Goal: Task Accomplishment & Management: Complete application form

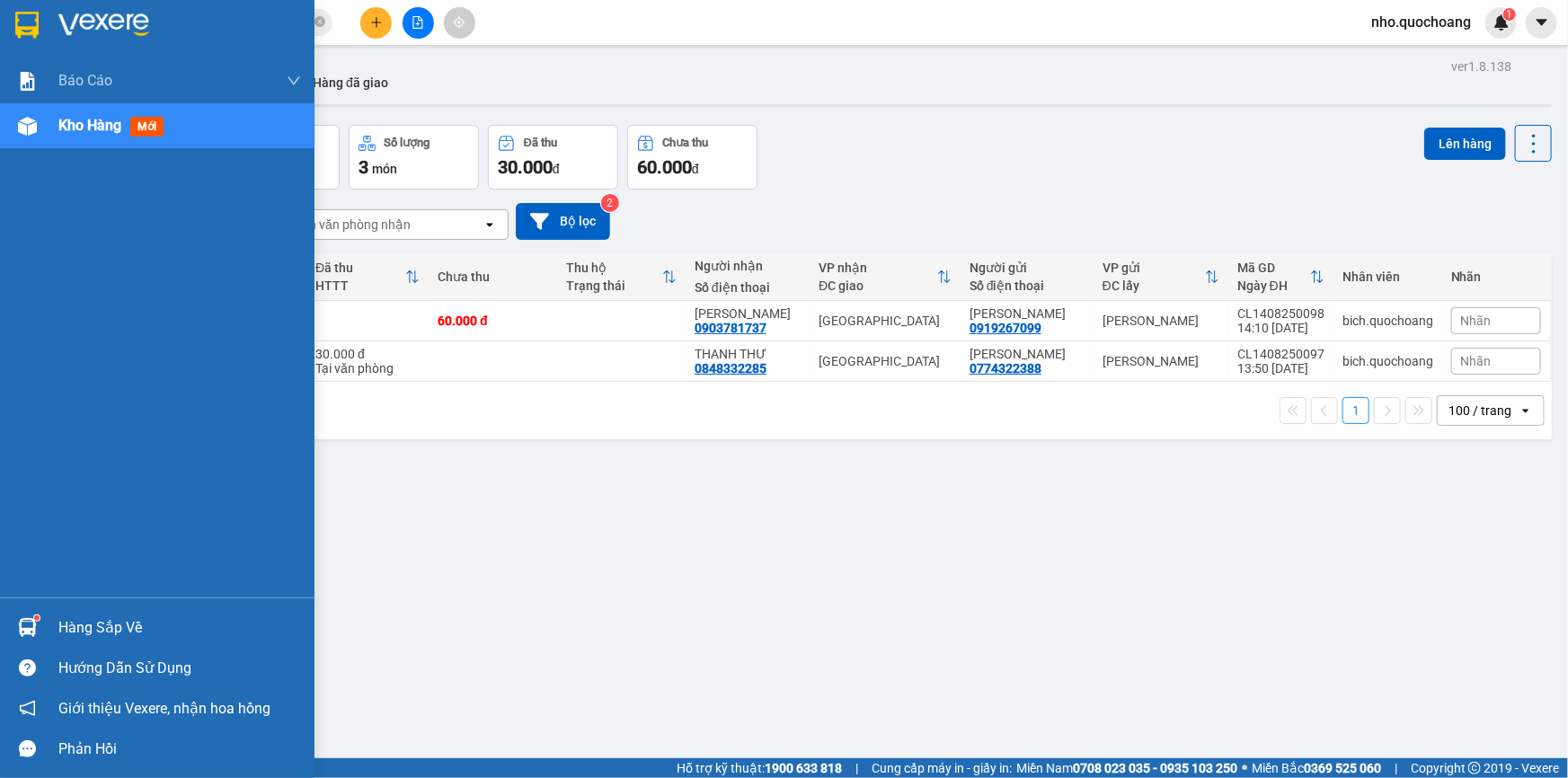
click at [97, 625] on div "Hàng sắp về" at bounding box center [180, 628] width 243 height 27
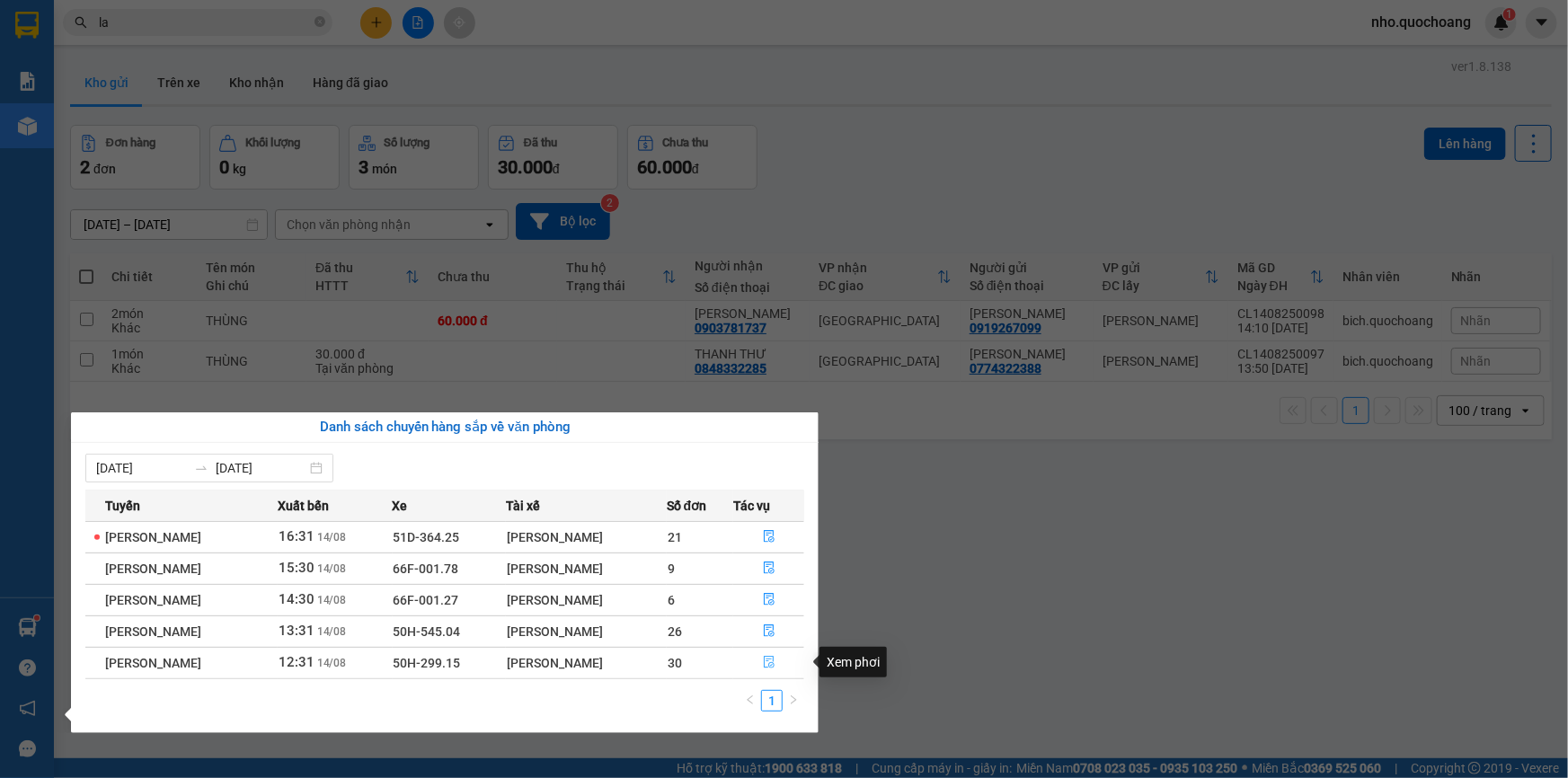
click at [774, 665] on icon "file-done" at bounding box center [769, 663] width 11 height 13
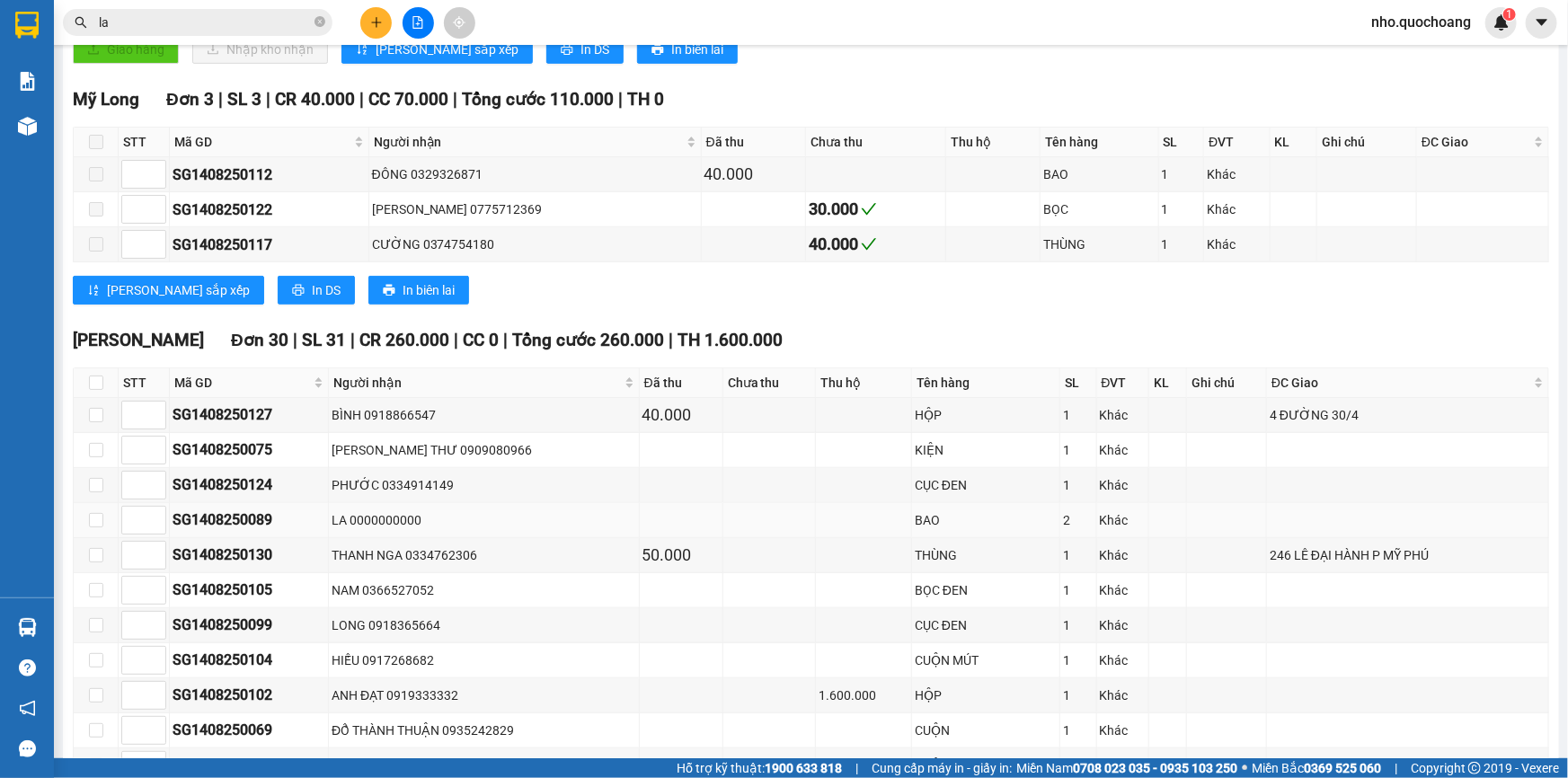
scroll to position [572, 0]
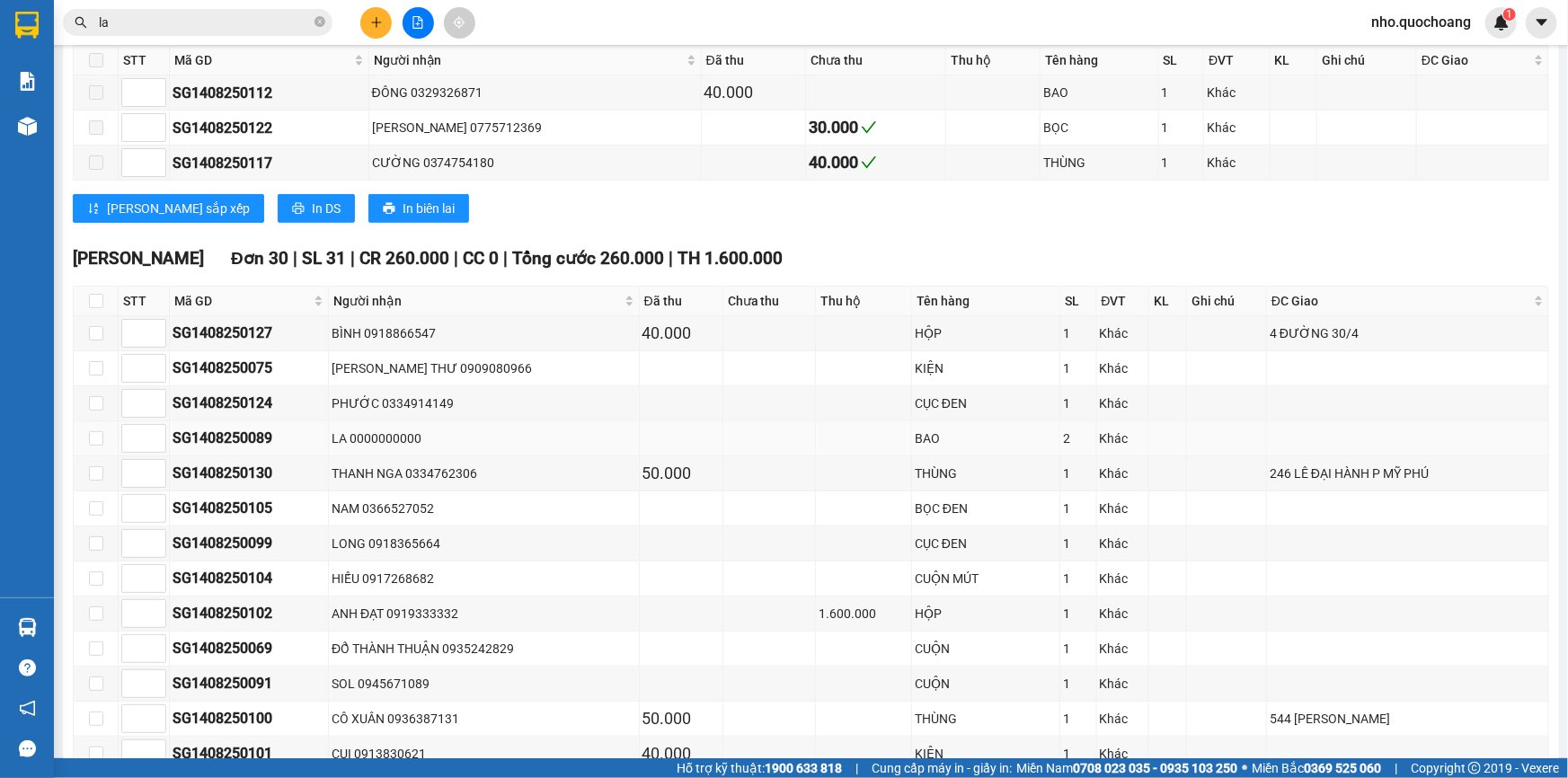
click at [526, 422] on td "LA 0000000000" at bounding box center [484, 439] width 310 height 35
drag, startPoint x: 413, startPoint y: 501, endPoint x: 413, endPoint y: 514, distance: 13.0
click at [413, 510] on div "NAM 0366527052" at bounding box center [483, 509] width 304 height 20
drag, startPoint x: 413, startPoint y: 531, endPoint x: 448, endPoint y: 608, distance: 84.6
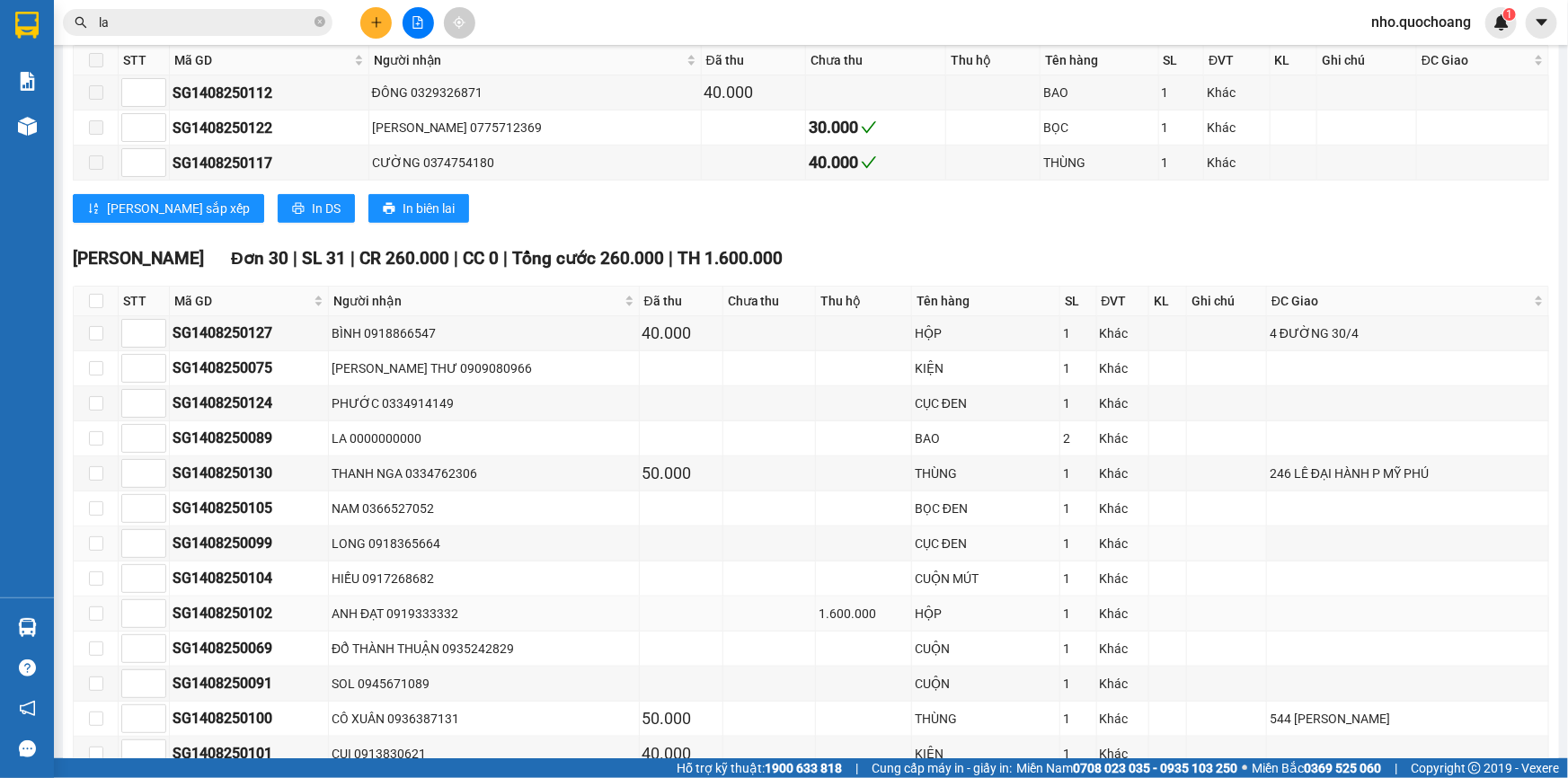
click at [419, 548] on div "LONG 0918365664" at bounding box center [483, 544] width 304 height 20
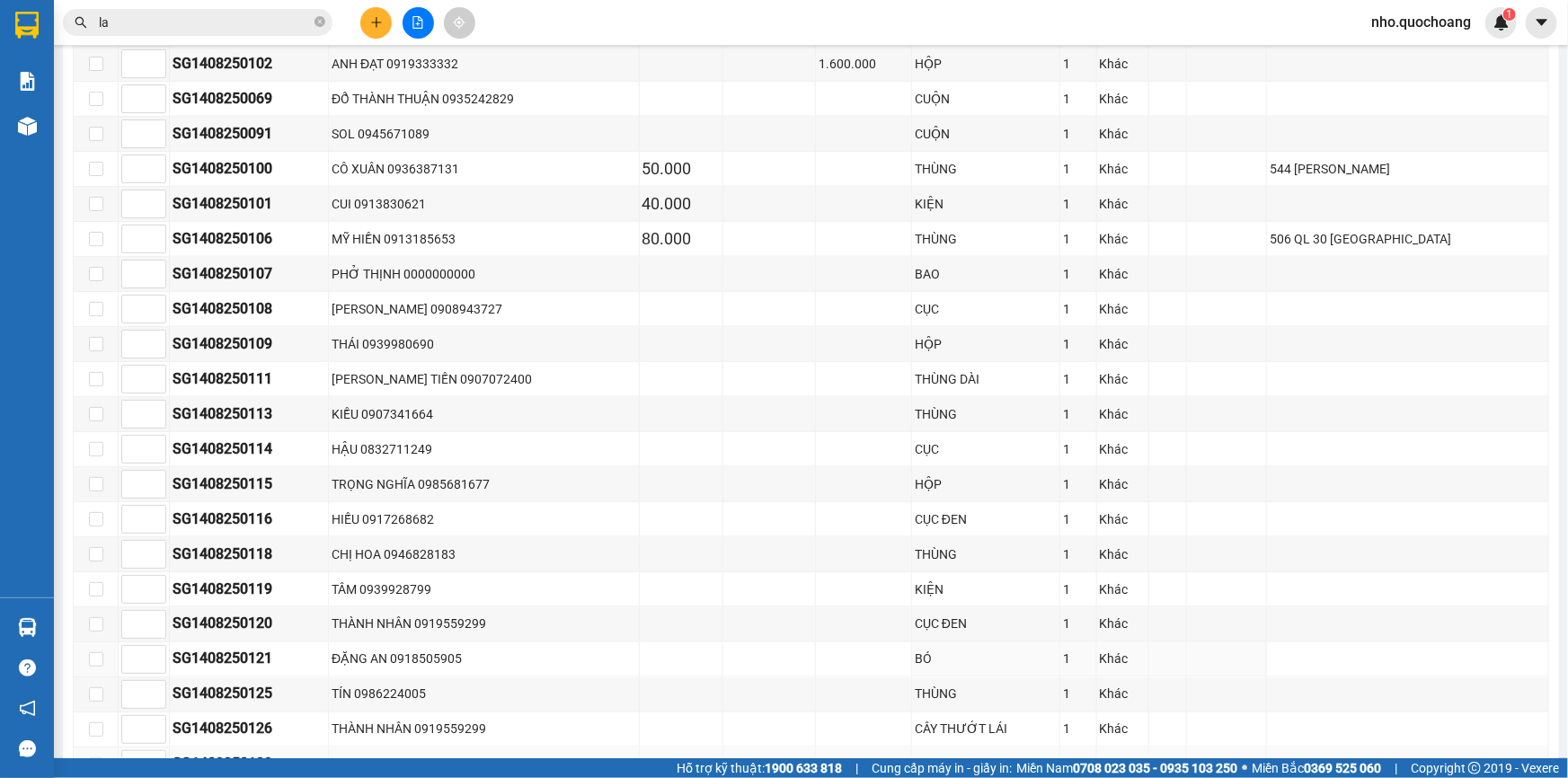
scroll to position [1263, 0]
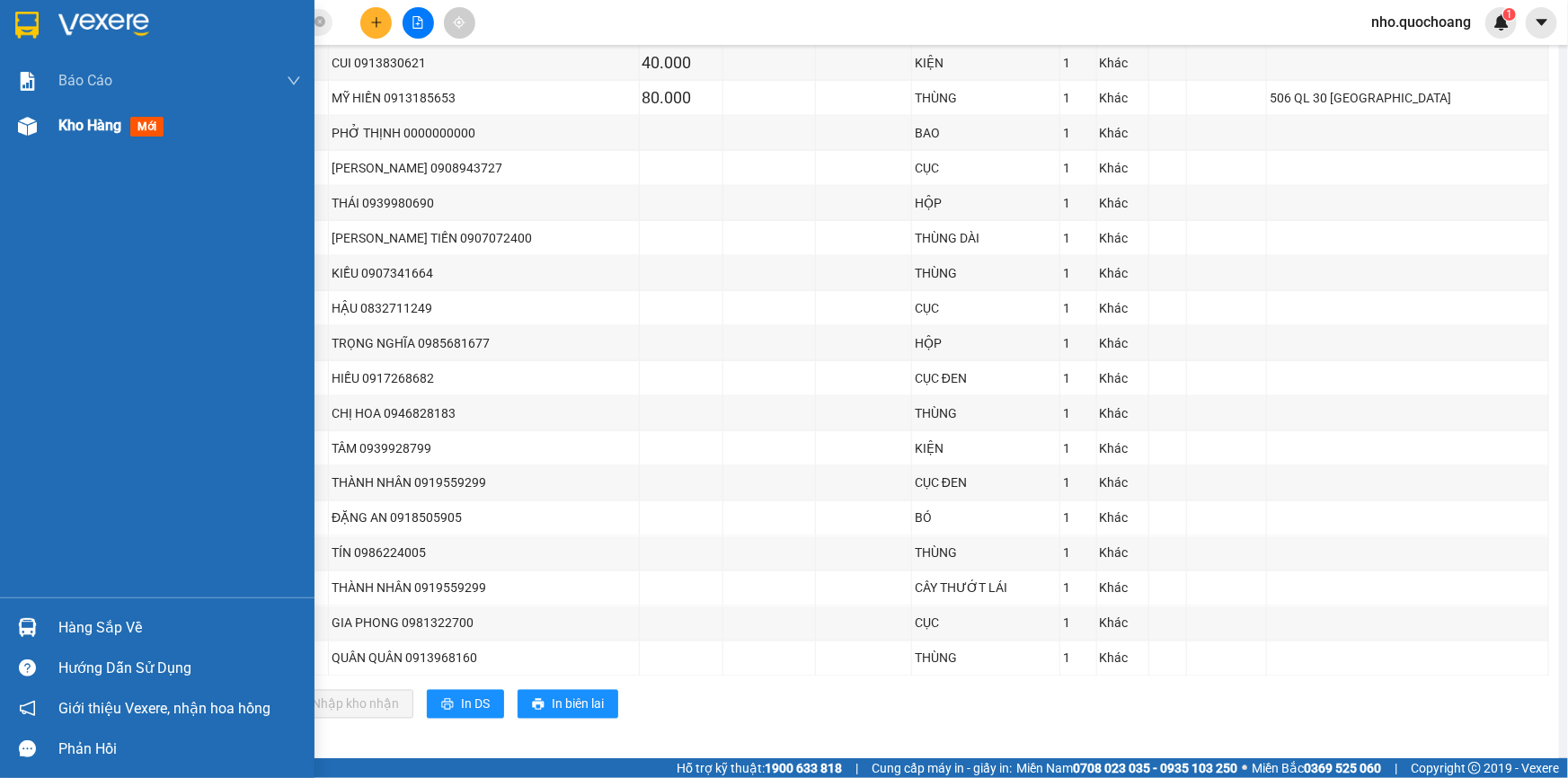
drag, startPoint x: 64, startPoint y: 119, endPoint x: 64, endPoint y: 135, distance: 16.0
click at [64, 117] on span "Kho hàng" at bounding box center [89, 125] width 63 height 17
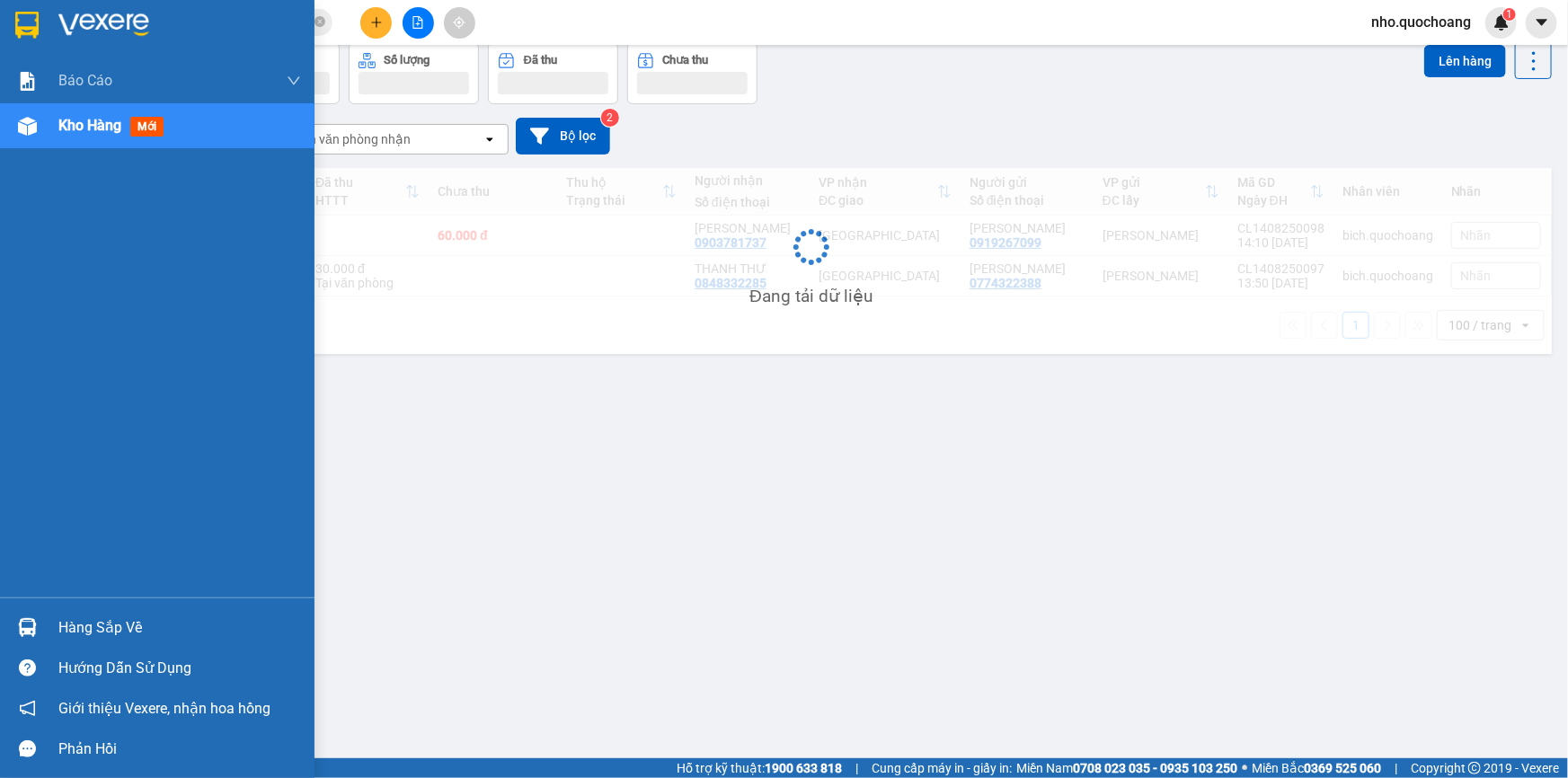
scroll to position [82, 0]
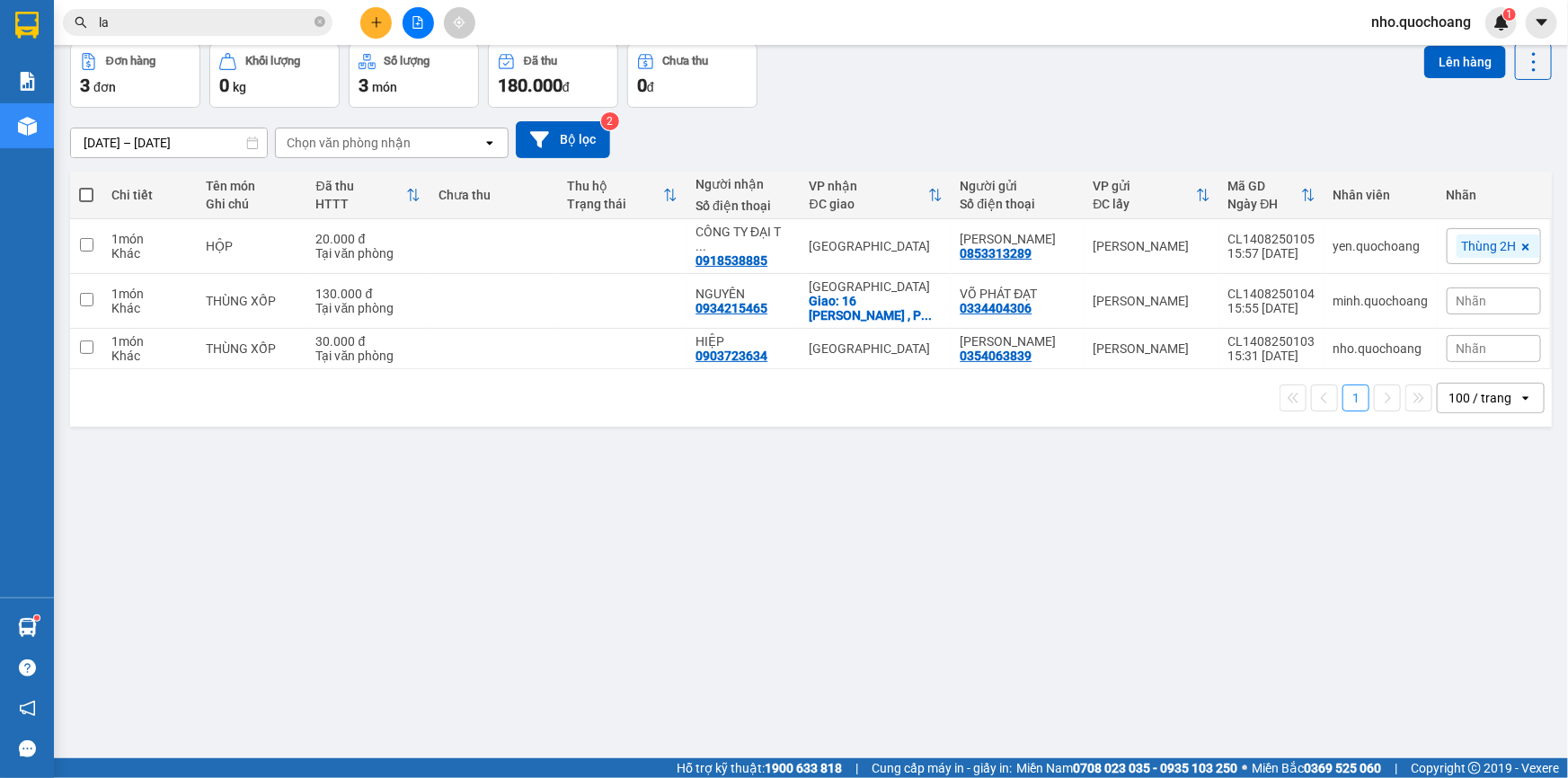
click at [226, 23] on input "la" at bounding box center [204, 23] width 212 height 20
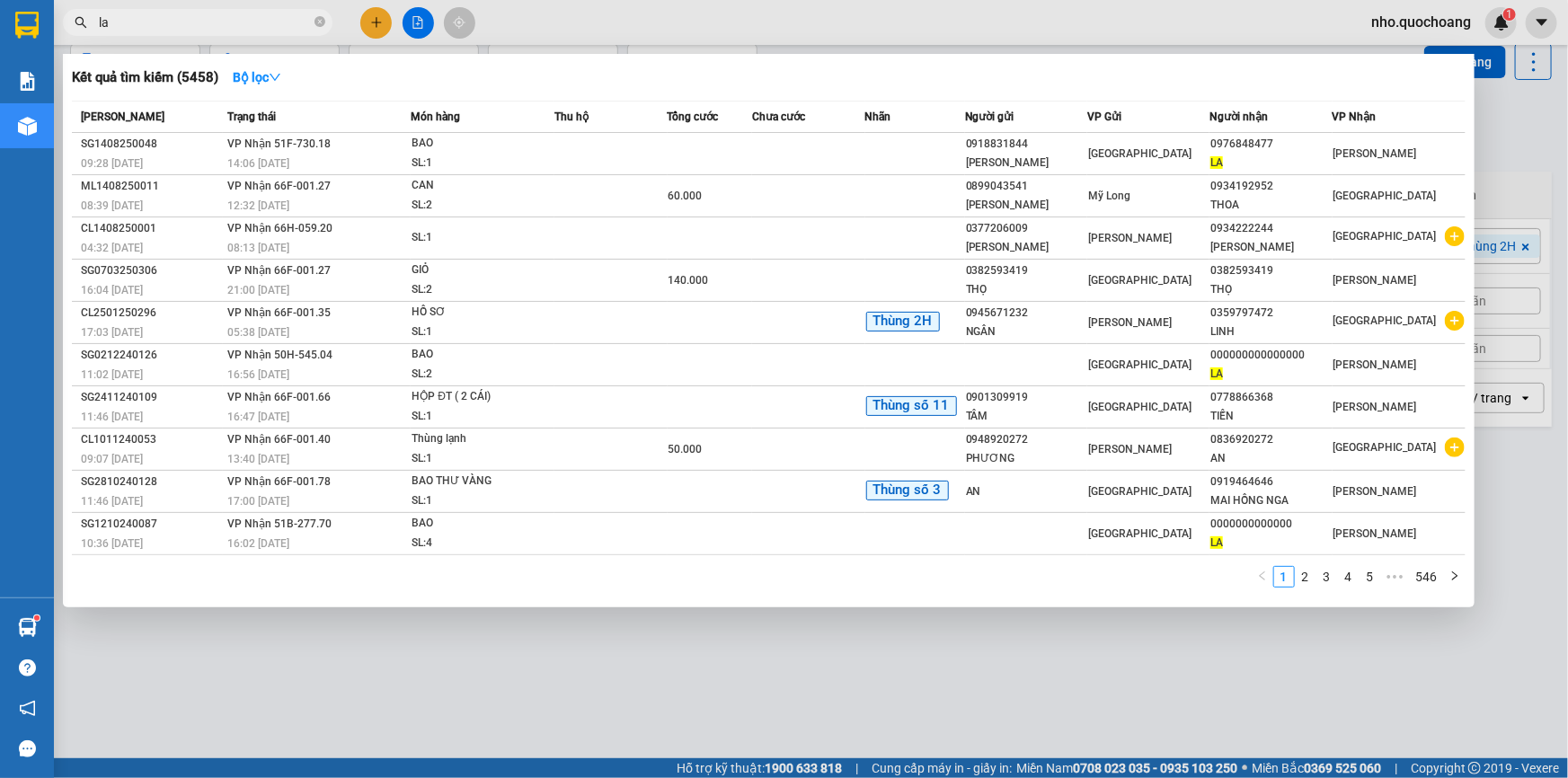
type input "l"
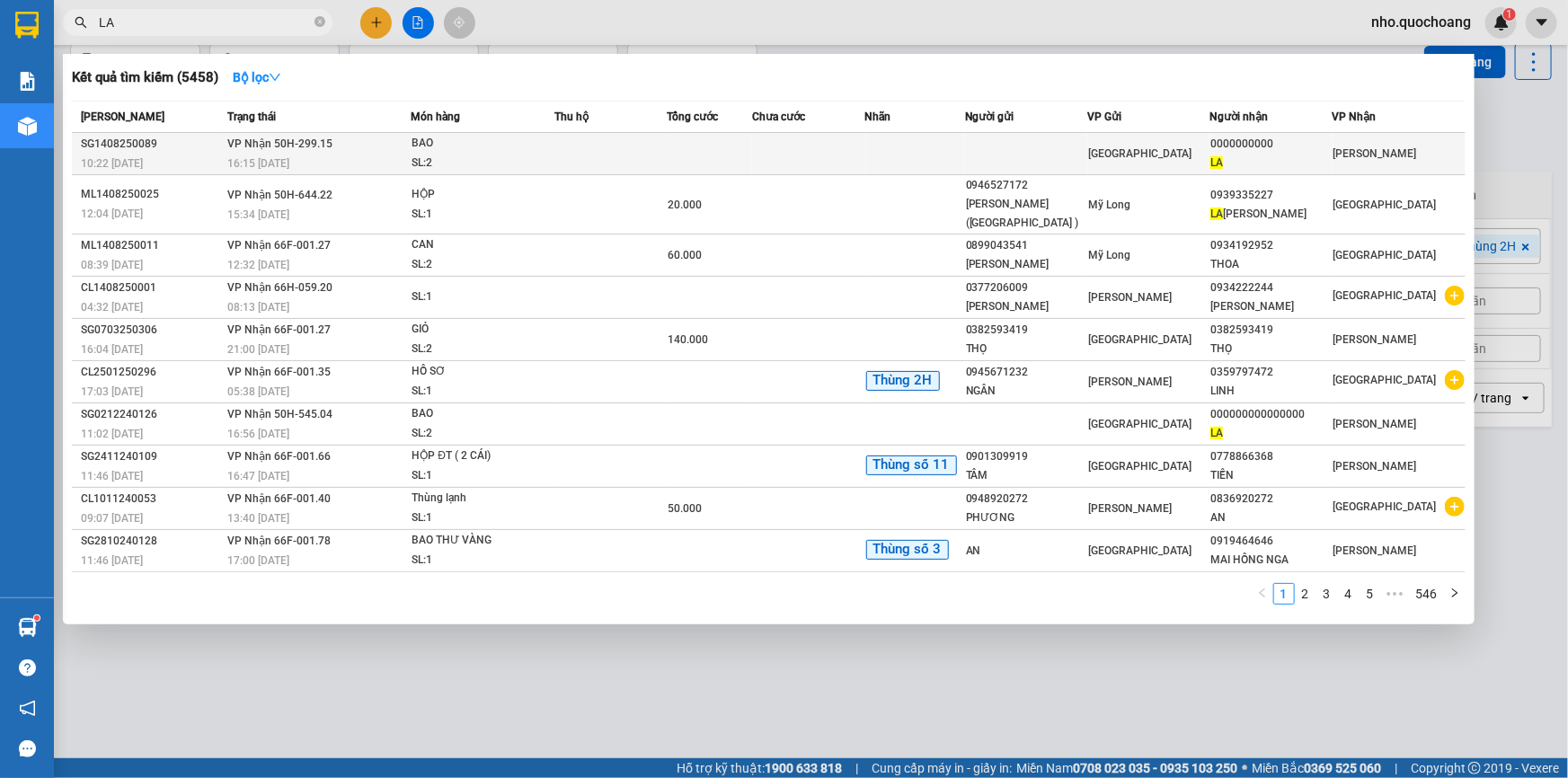
type input "LA"
click at [348, 146] on td "VP Nhận 50H-299.15 16:15 - 14/08" at bounding box center [317, 154] width 189 height 42
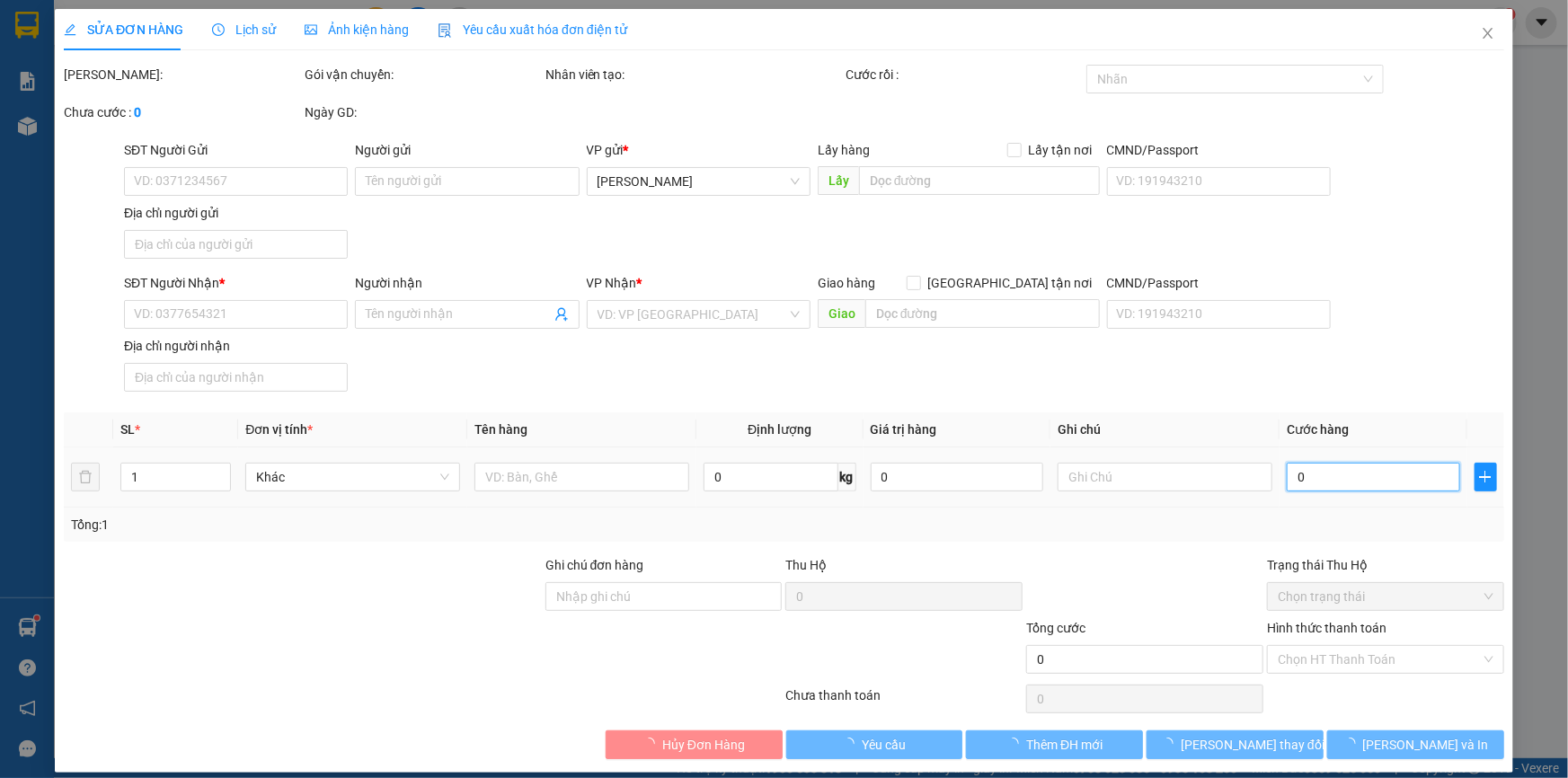
click at [1306, 486] on input "0" at bounding box center [1373, 477] width 173 height 28
type input "8"
type input "80"
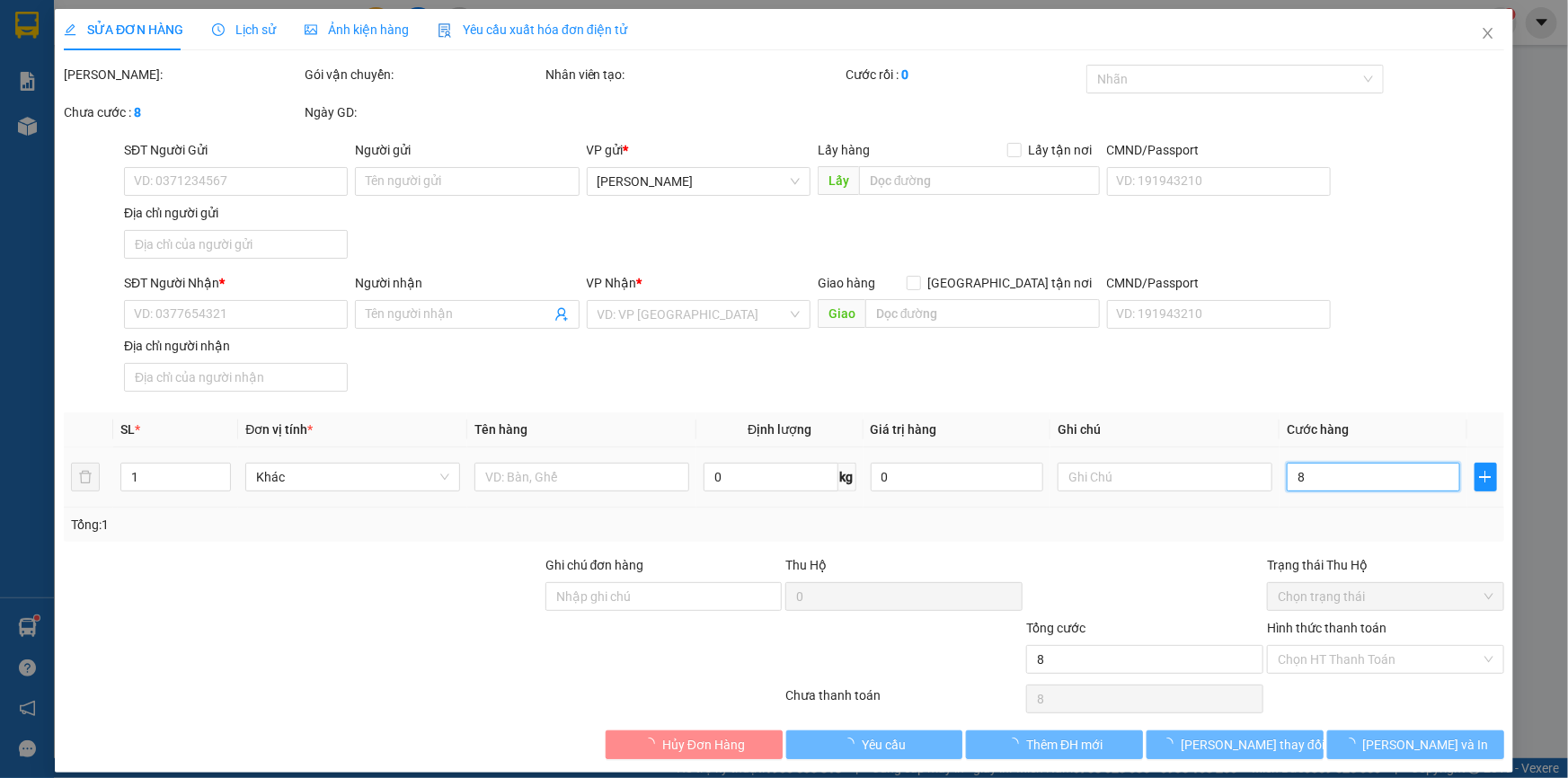
type input "80"
type input "80.000"
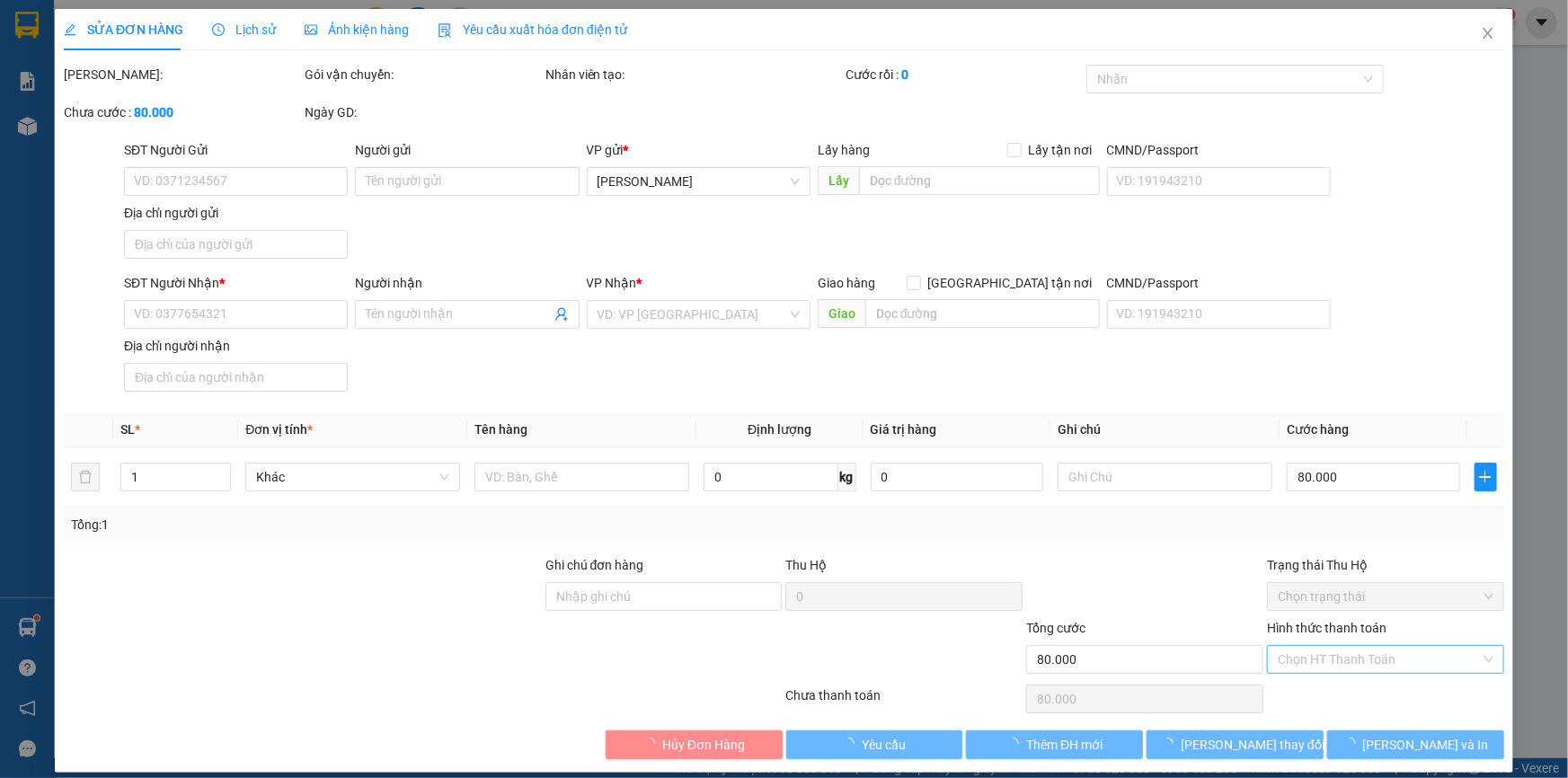
click at [1312, 661] on input "Hình thức thanh toán" at bounding box center [1379, 660] width 203 height 27
type input "0000000000"
type input "LA"
type input "0"
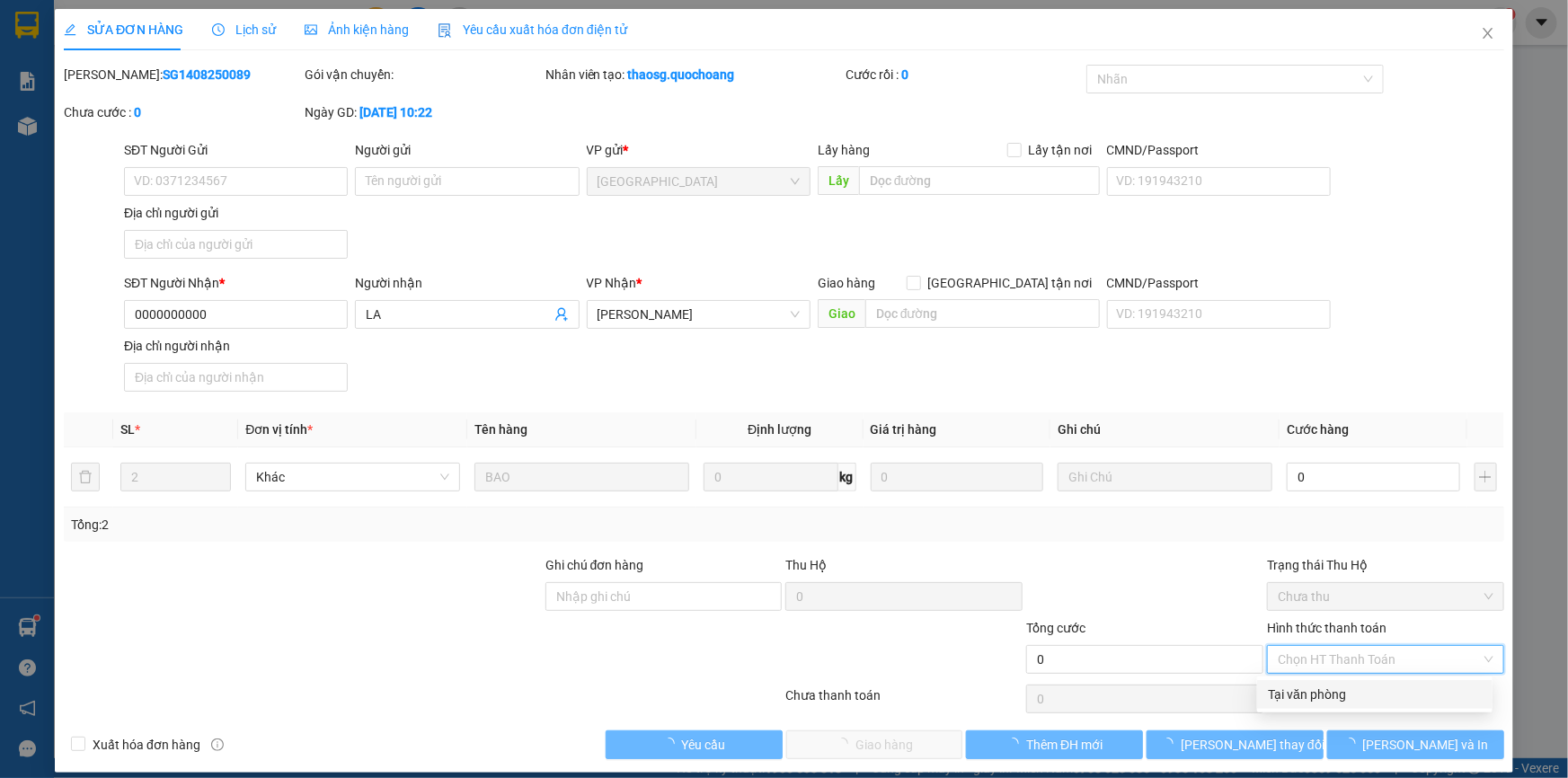
click at [1313, 694] on div "Tại văn phòng" at bounding box center [1375, 695] width 214 height 20
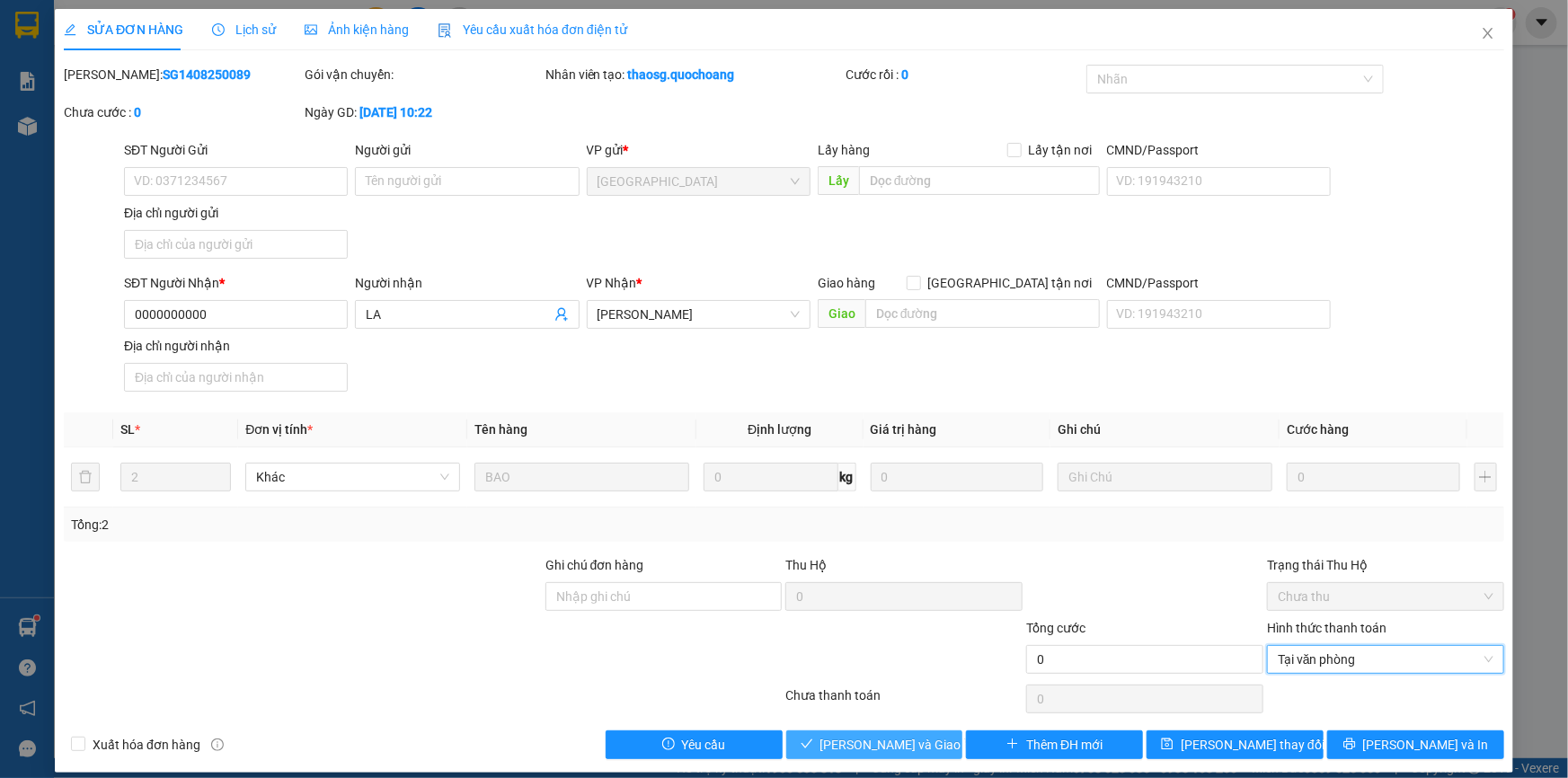
click at [861, 736] on span "Lưu và Giao hàng" at bounding box center [906, 745] width 172 height 20
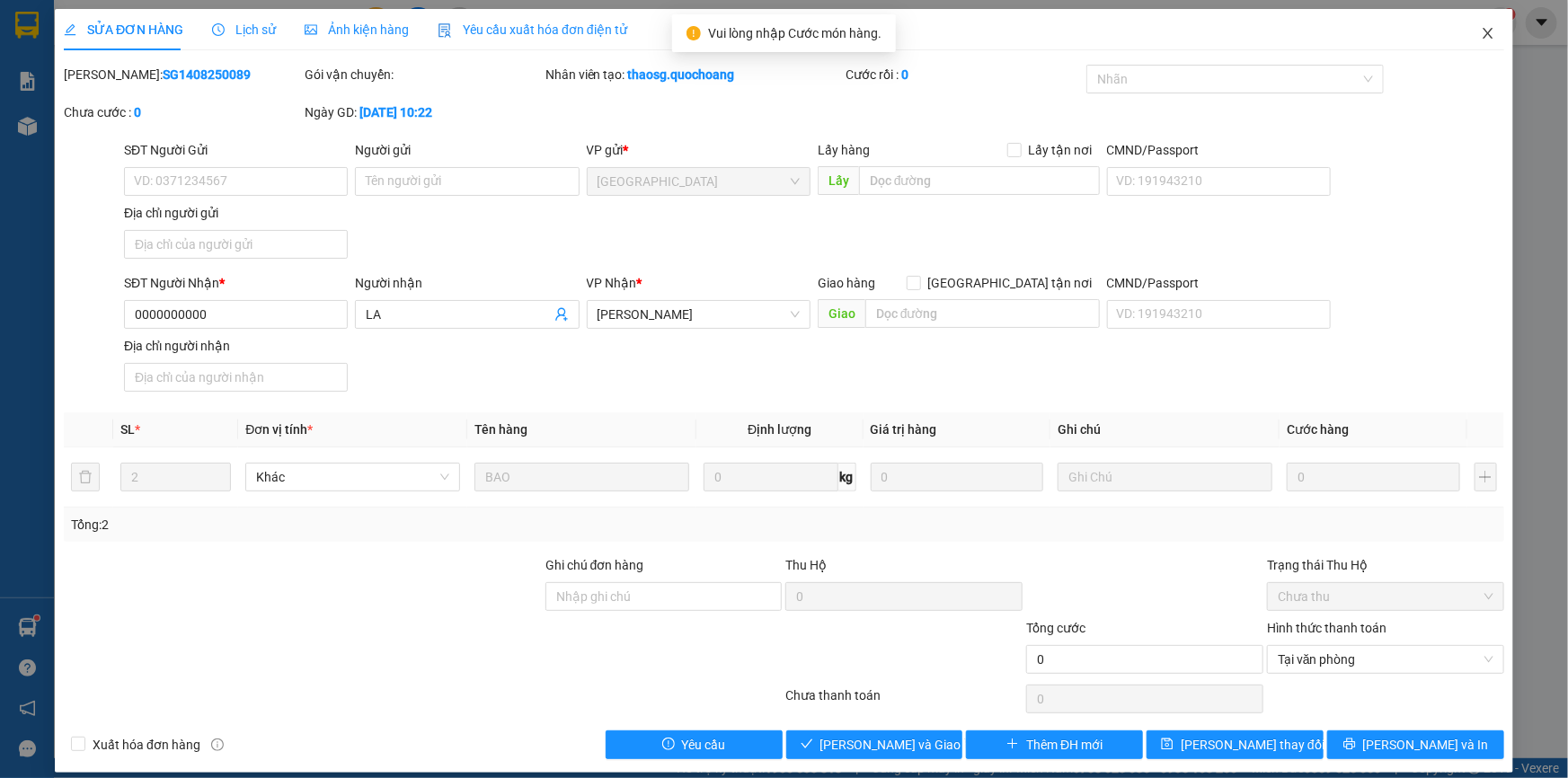
click at [1480, 36] on icon "close" at bounding box center [1488, 34] width 15 height 15
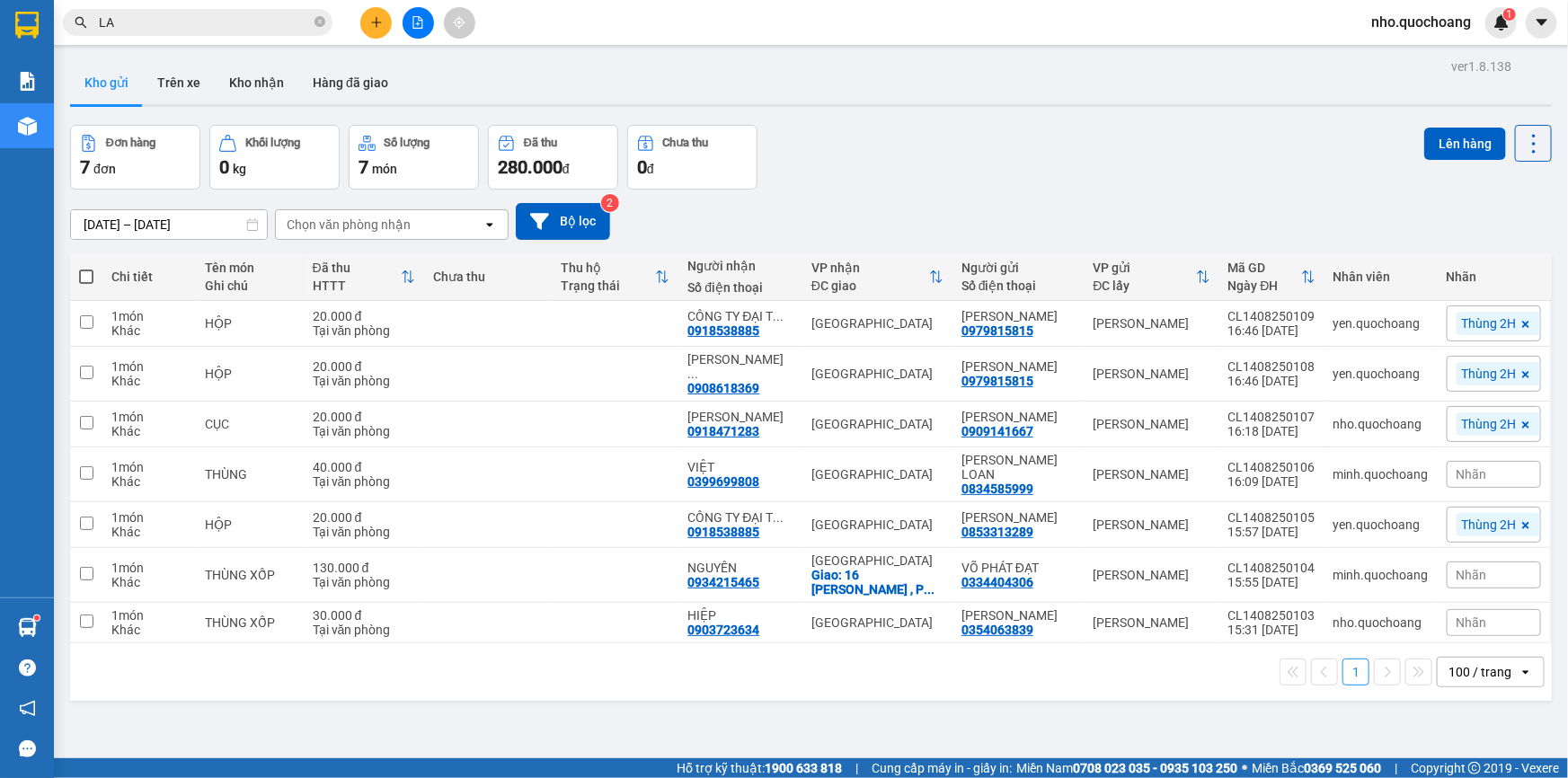
click at [223, 26] on input "LA" at bounding box center [204, 23] width 212 height 20
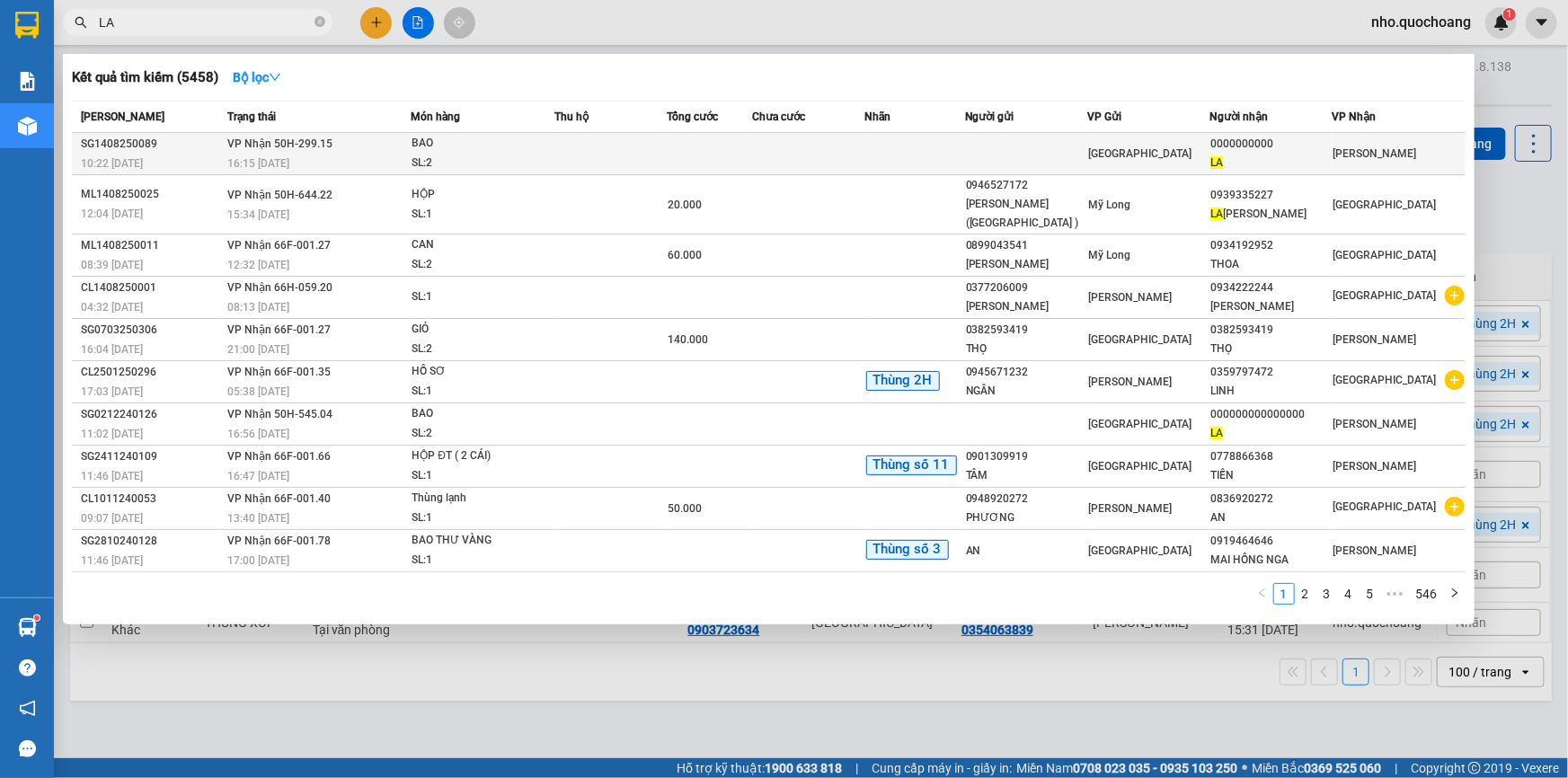
click at [812, 154] on td at bounding box center [809, 154] width 113 height 42
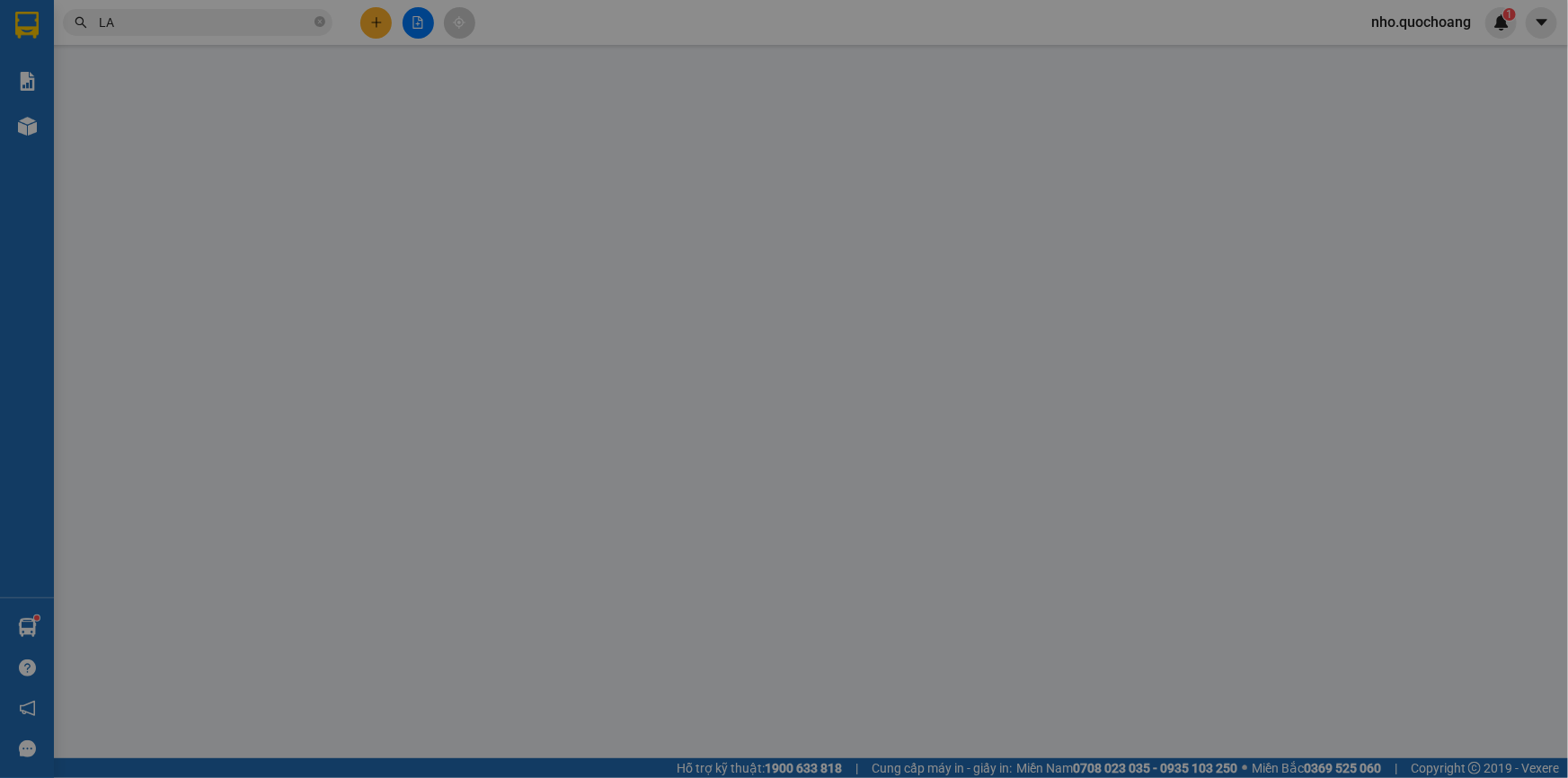
type input "0000000000"
type input "LA"
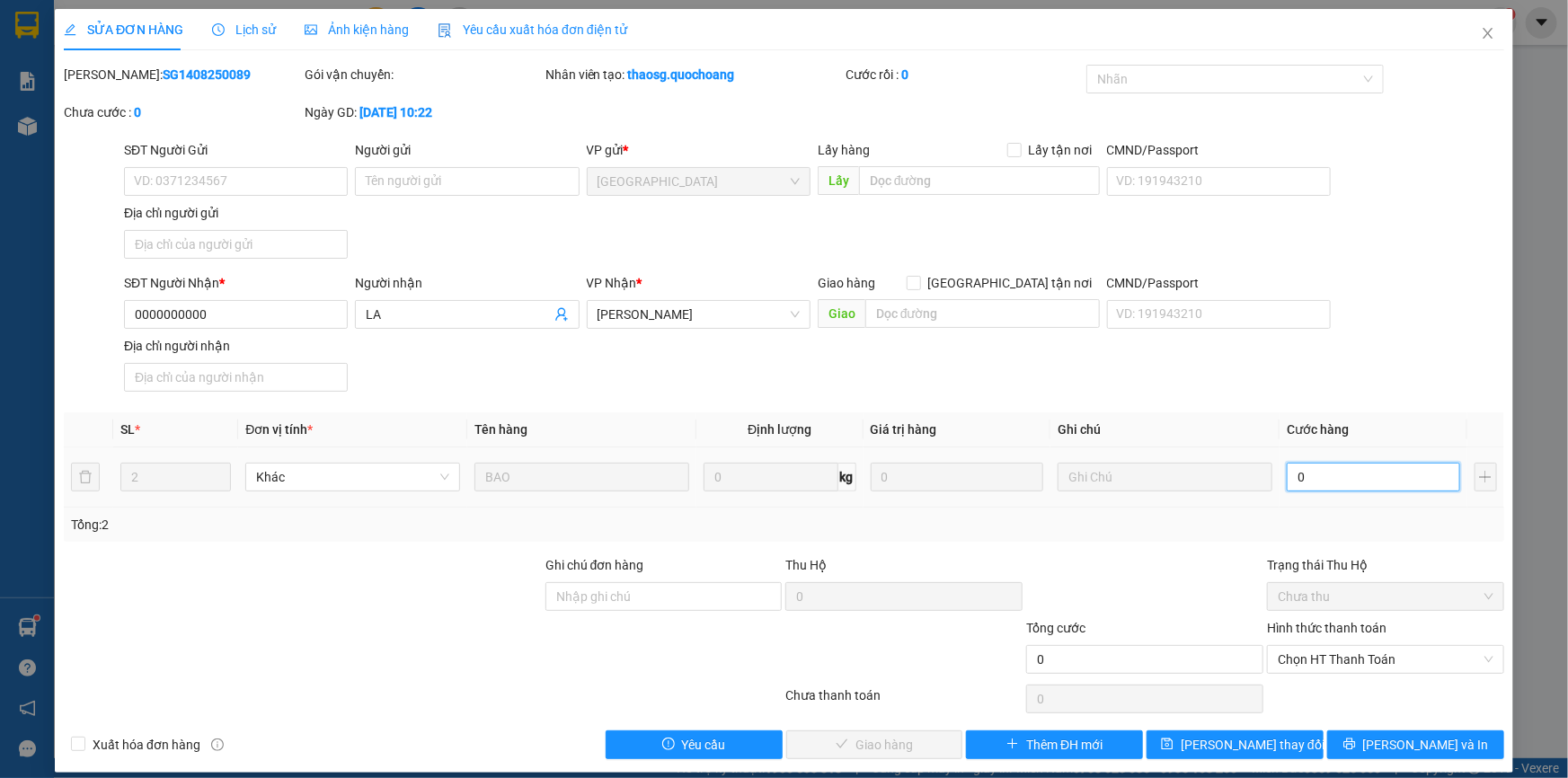
click at [1335, 486] on input "0" at bounding box center [1373, 477] width 173 height 28
type input "8"
type input "80"
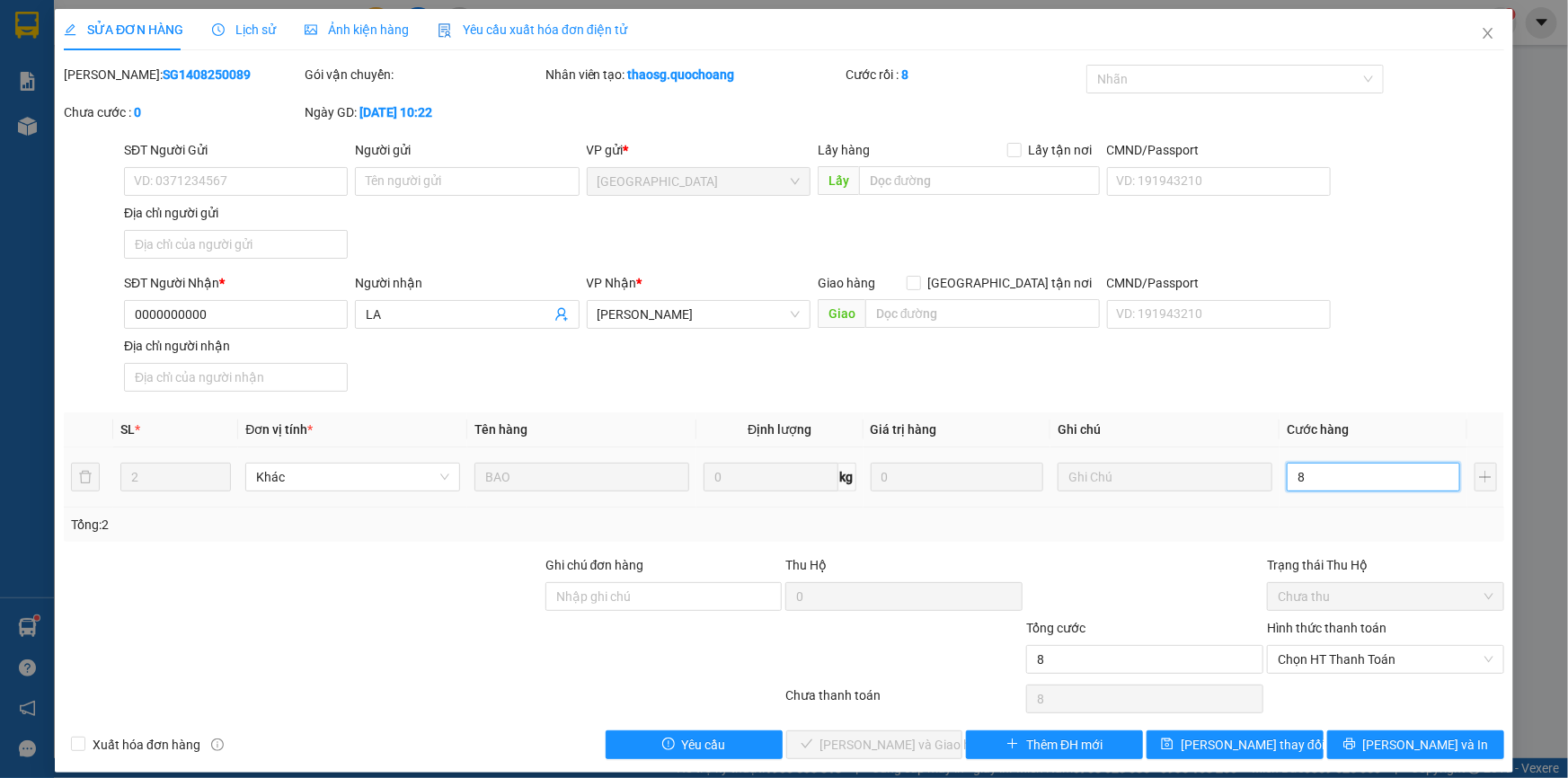
type input "80"
click at [1317, 661] on span "Chọn HT Thanh Toán" at bounding box center [1385, 660] width 215 height 27
type input "80"
type input "80.000"
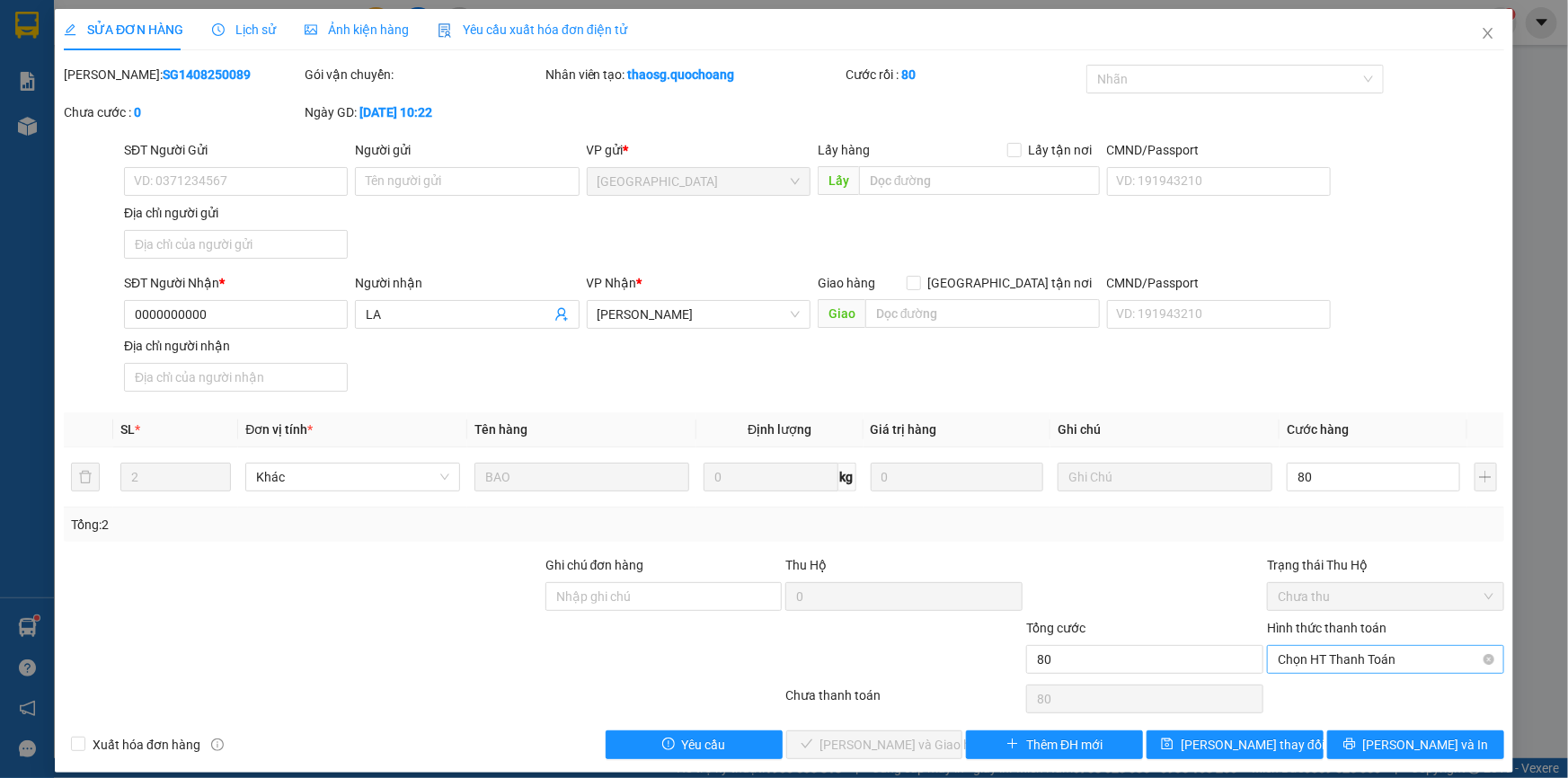
type input "80.000"
drag, startPoint x: 1344, startPoint y: 700, endPoint x: 1239, endPoint y: 708, distance: 105.3
click at [1339, 701] on div "Tại văn phòng" at bounding box center [1375, 695] width 214 height 20
type input "0"
click at [868, 747] on span "Lưu và Giao hàng" at bounding box center [906, 745] width 172 height 20
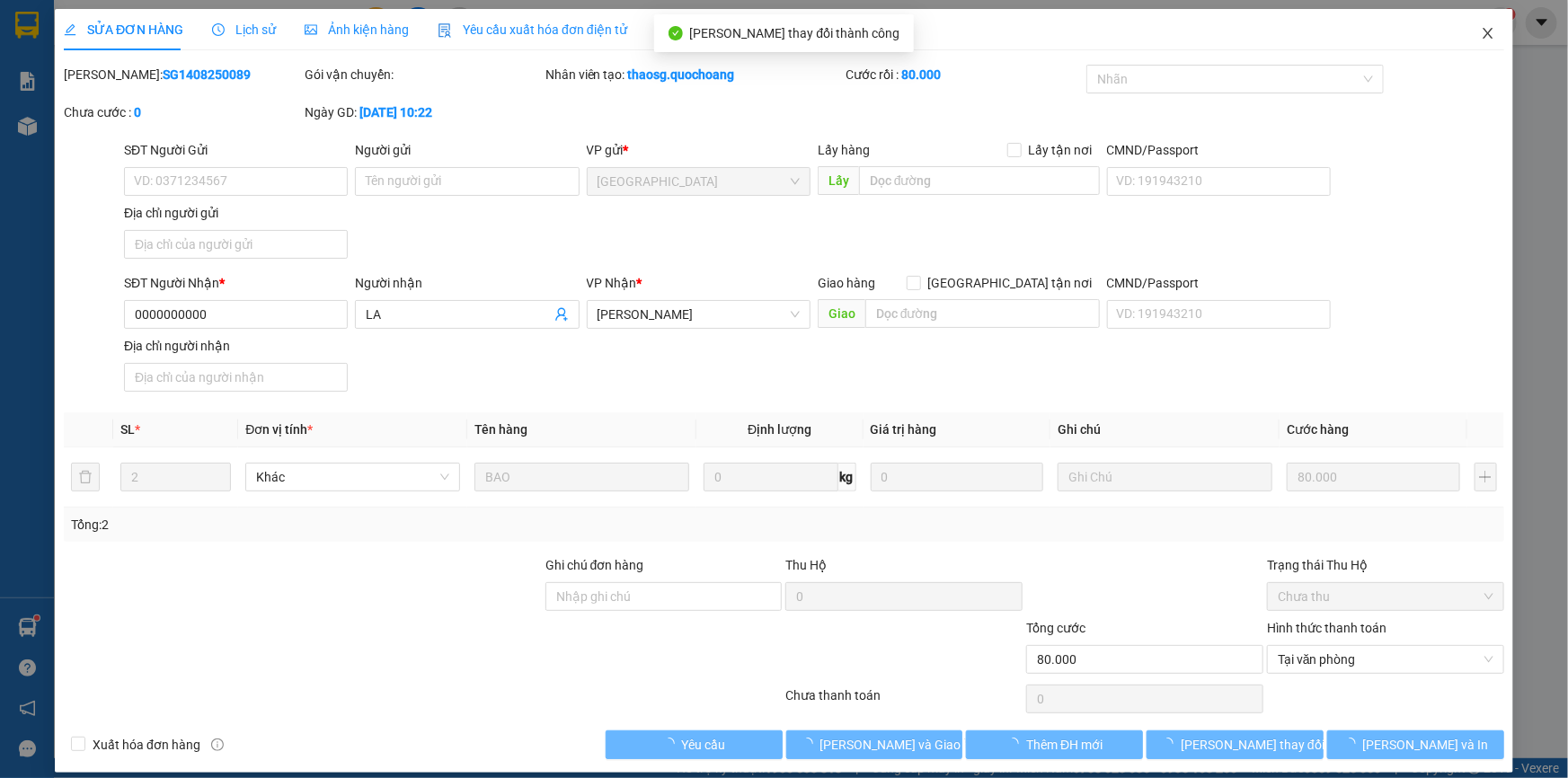
click at [1482, 27] on span "Close" at bounding box center [1487, 34] width 50 height 50
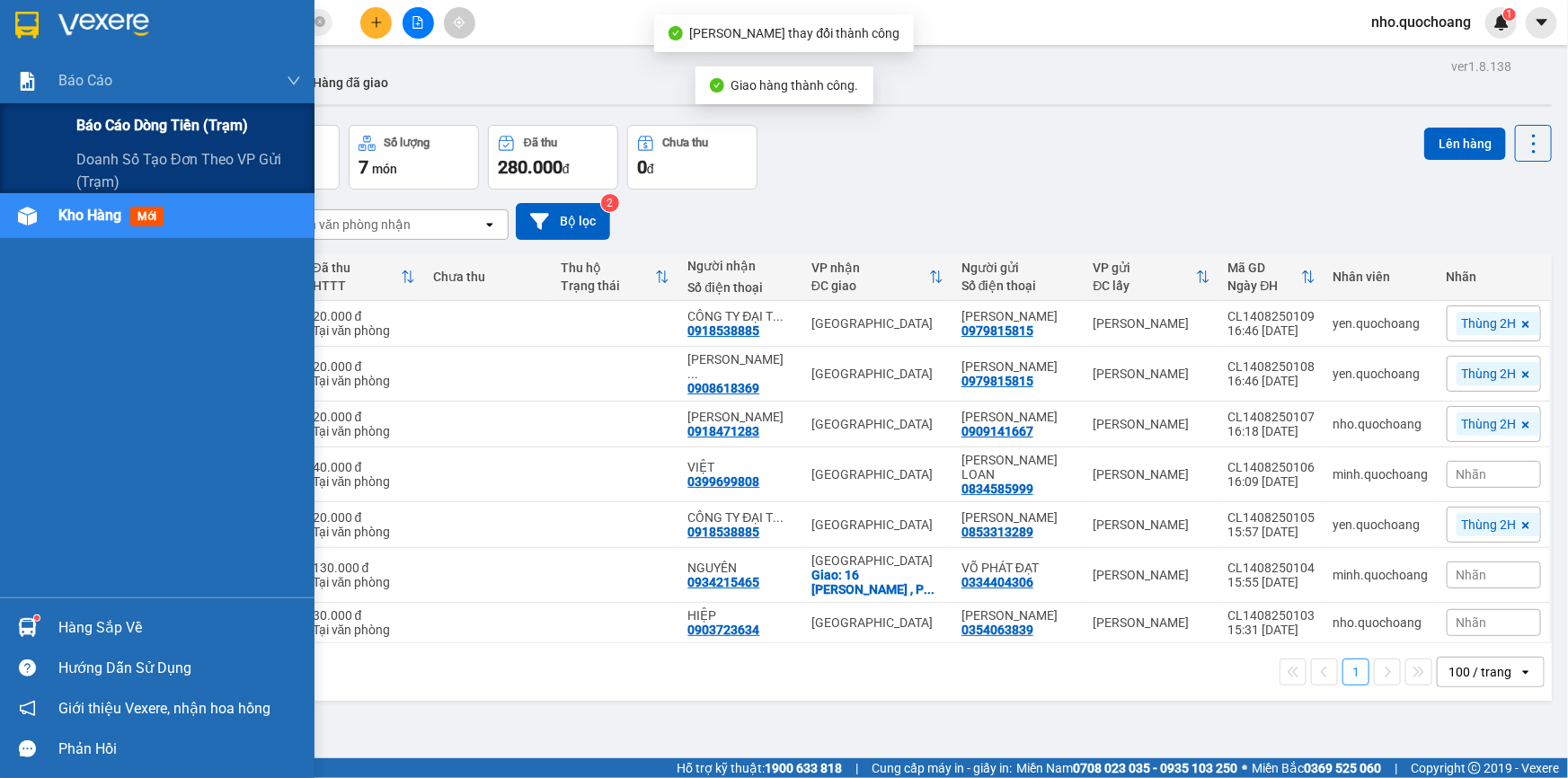
click at [88, 127] on span "Báo cáo dòng tiền (trạm)" at bounding box center [162, 125] width 172 height 23
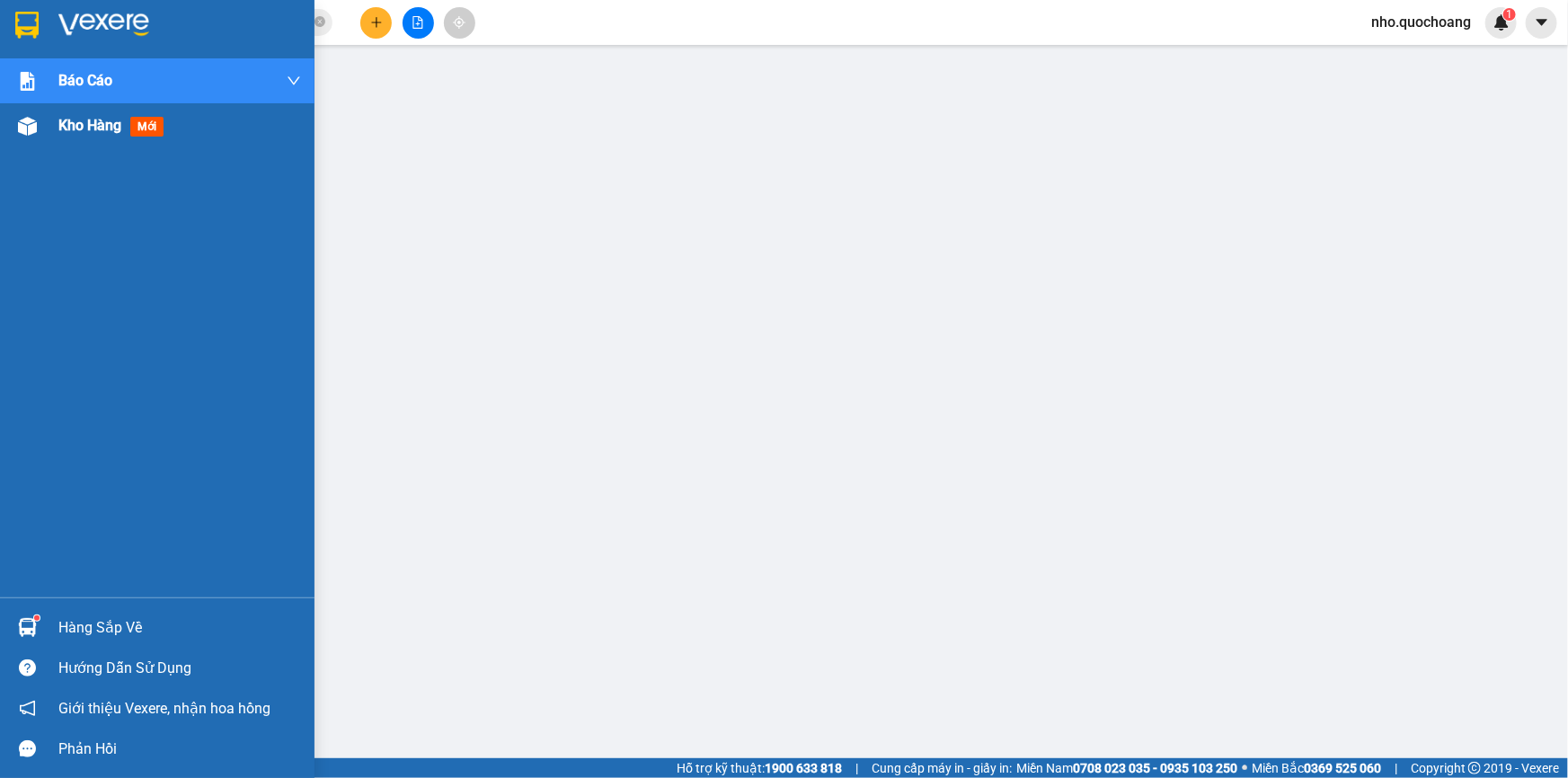
click at [83, 120] on span "Kho hàng" at bounding box center [89, 125] width 63 height 17
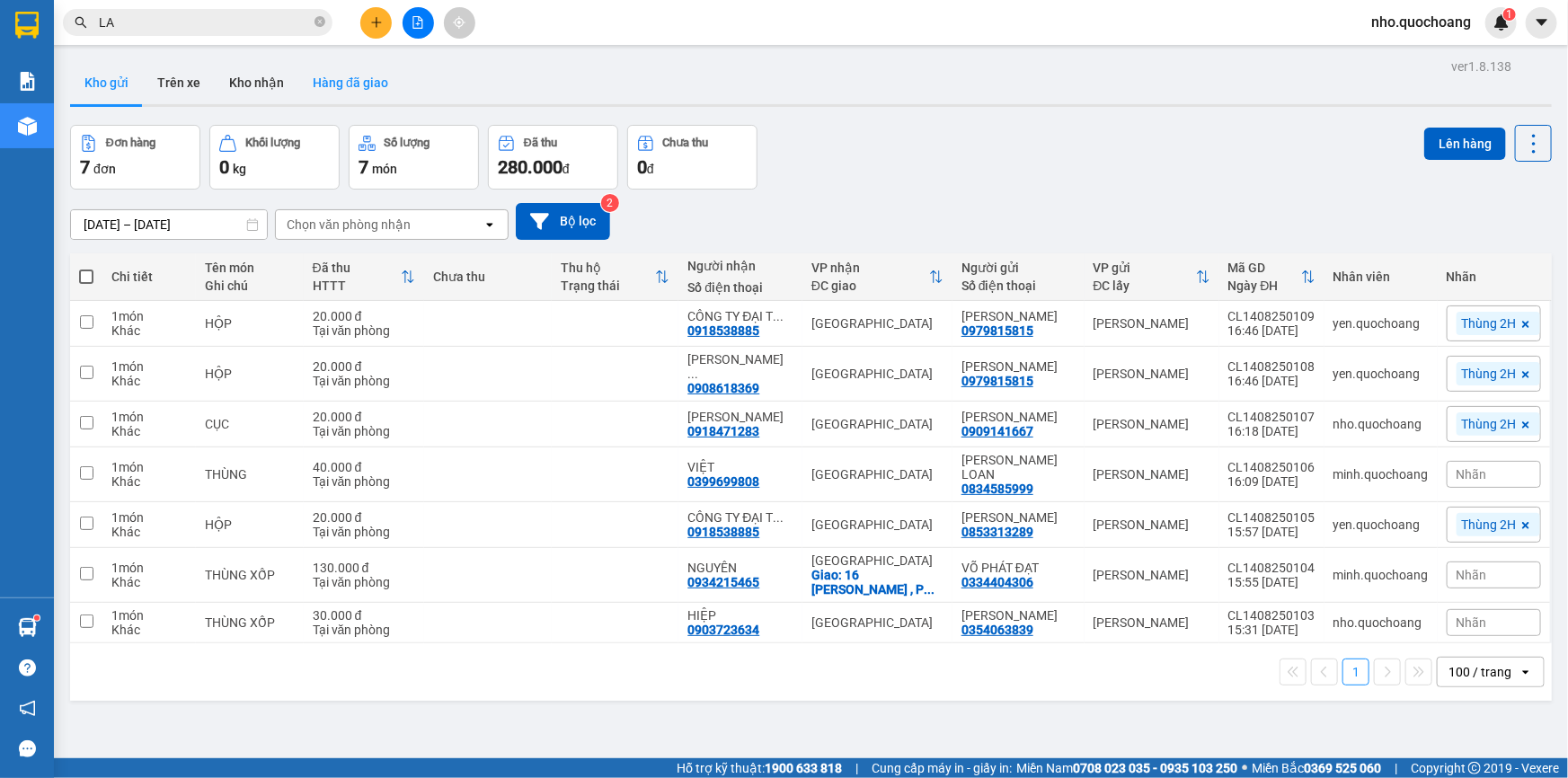
click at [329, 79] on button "Hàng đã giao" at bounding box center [350, 82] width 104 height 43
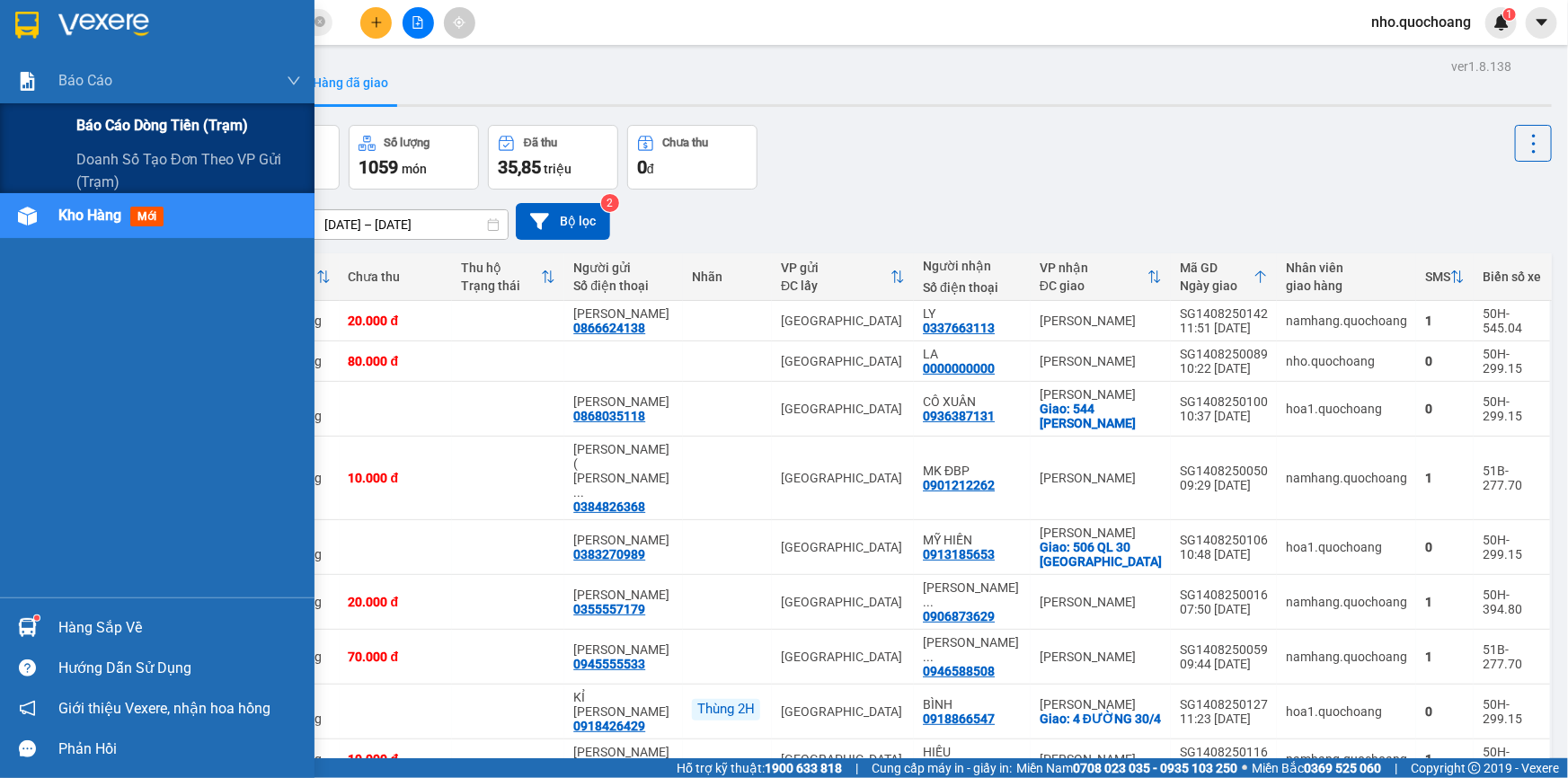
click at [110, 112] on div "Báo cáo dòng tiền (trạm)" at bounding box center [189, 125] width 225 height 45
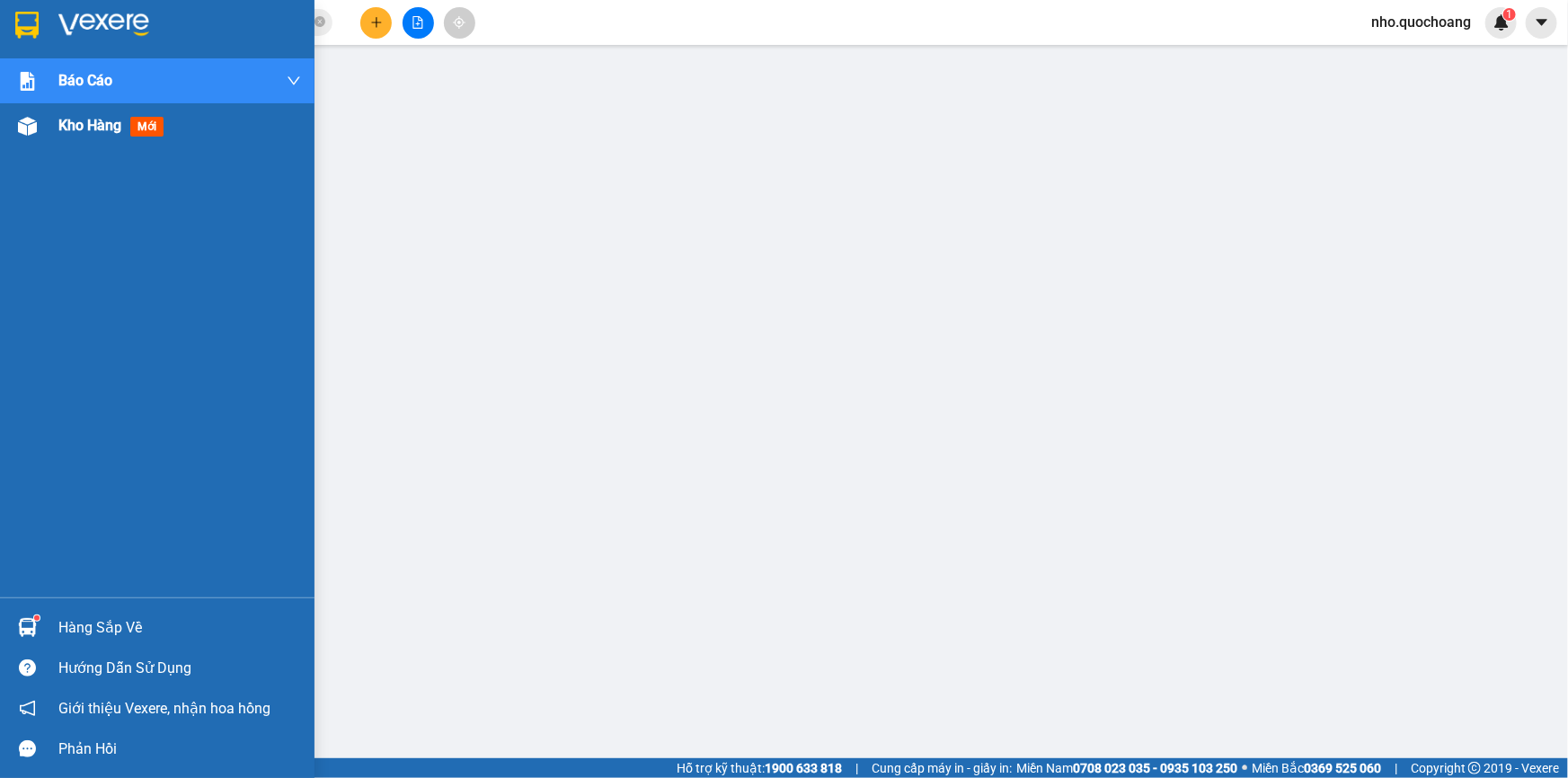
click at [31, 142] on div "Kho hàng mới" at bounding box center [157, 125] width 314 height 45
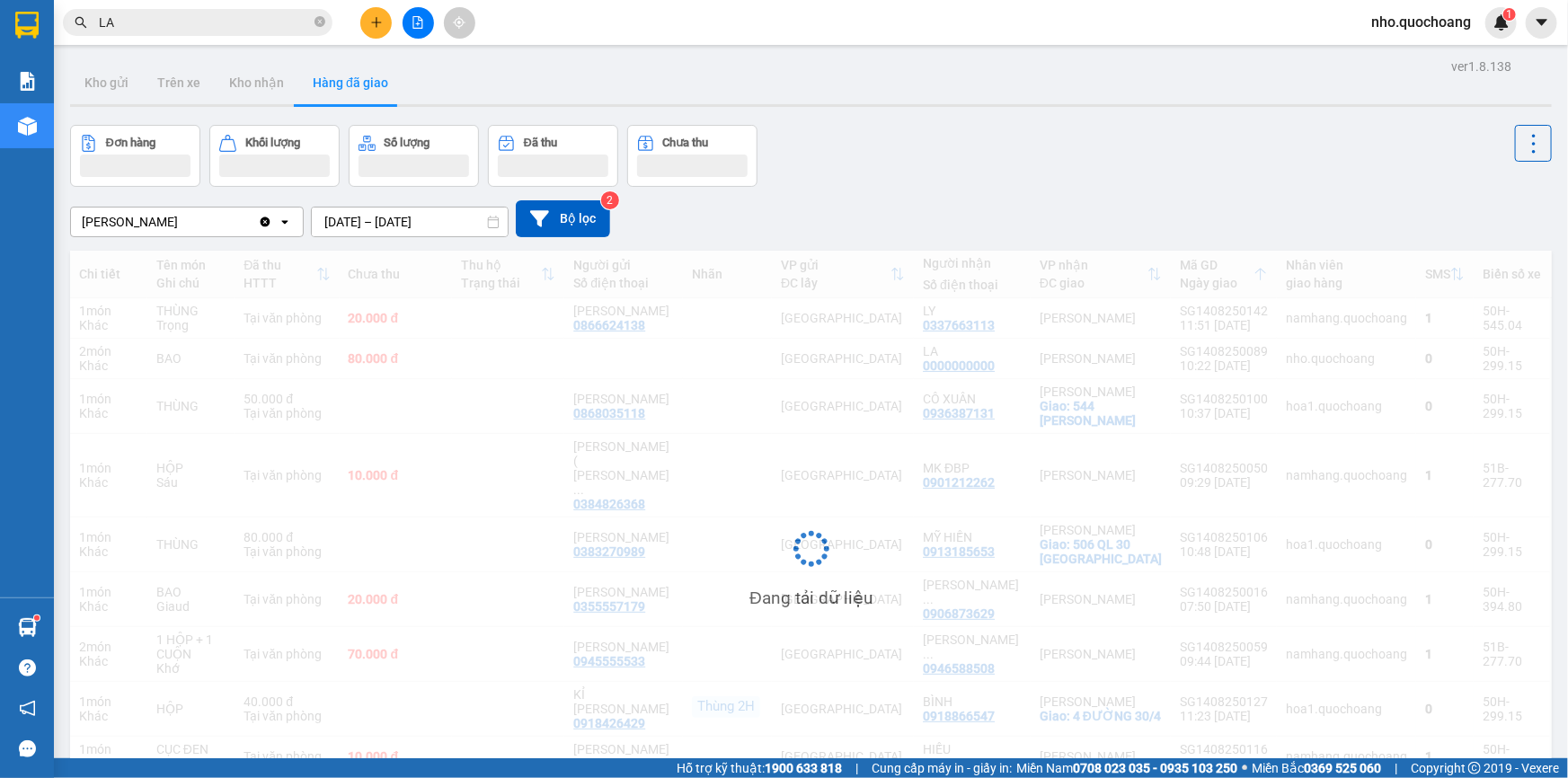
click at [1420, 20] on span "nho.quochoang" at bounding box center [1420, 22] width 129 height 23
click at [1400, 54] on span "Đăng xuất" at bounding box center [1428, 56] width 91 height 20
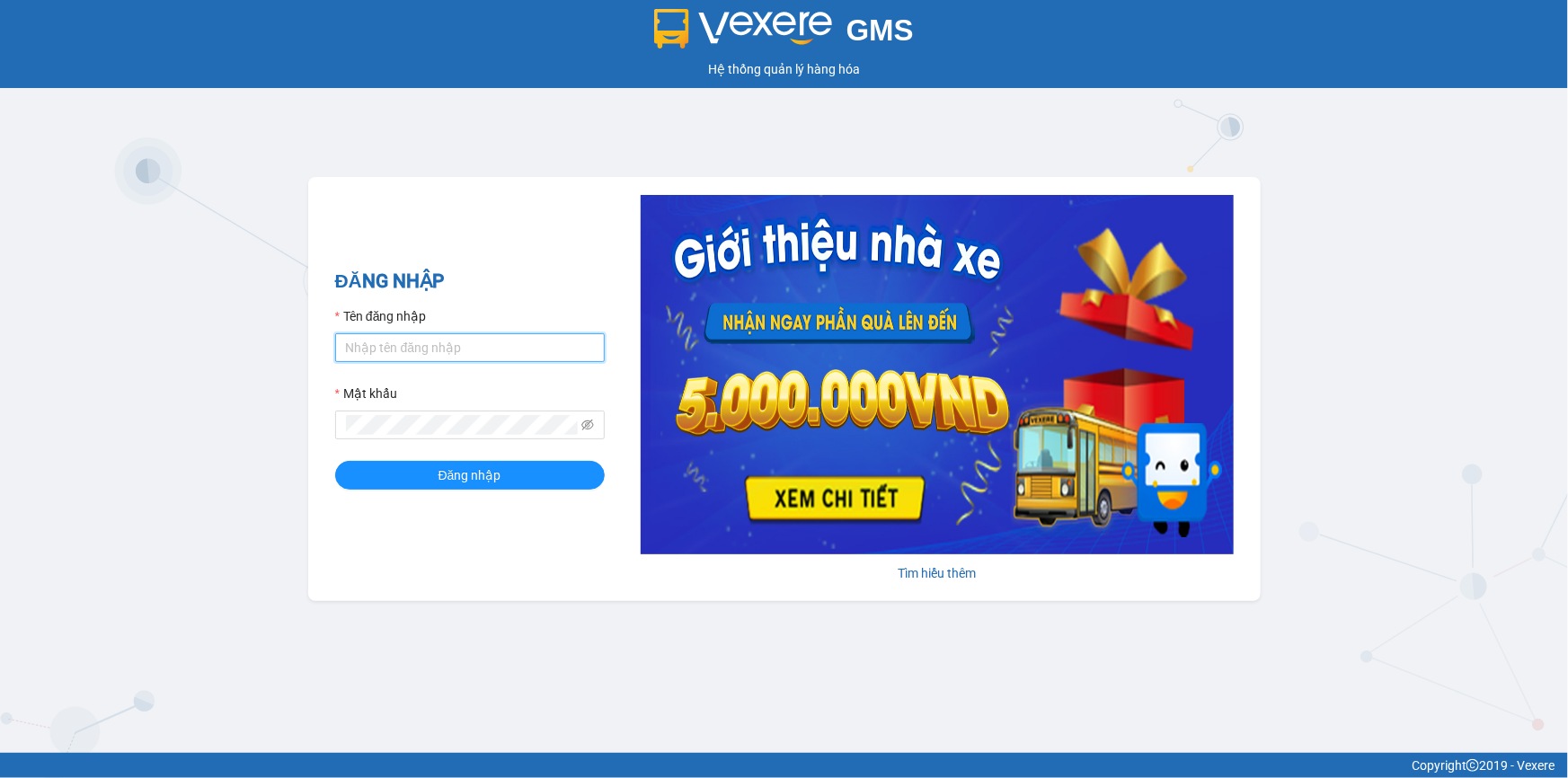
click at [558, 344] on input "Tên đăng nhập" at bounding box center [469, 347] width 269 height 28
type input "minh.quochoang"
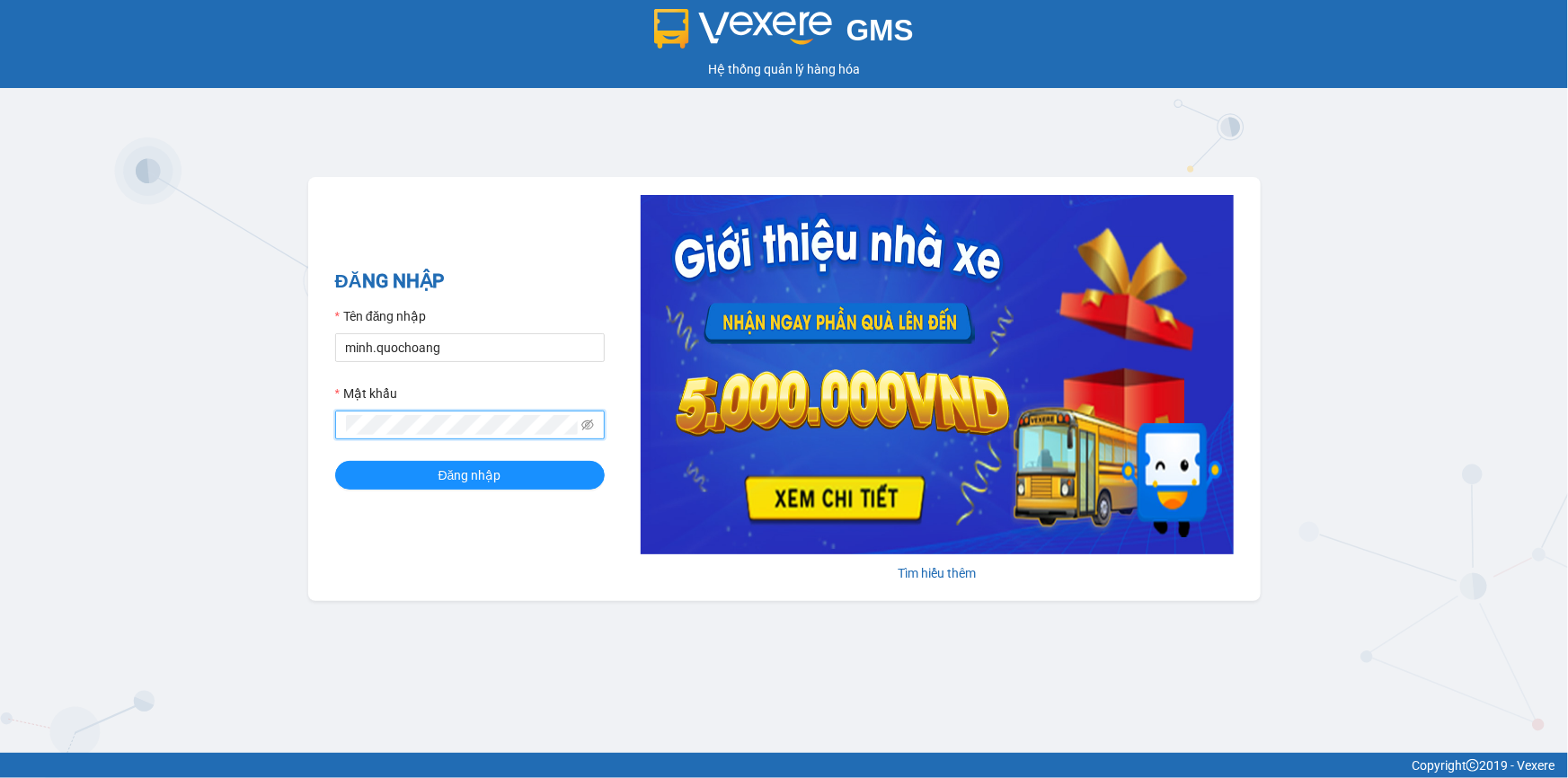
click at [335, 461] on button "Đăng nhập" at bounding box center [469, 475] width 269 height 28
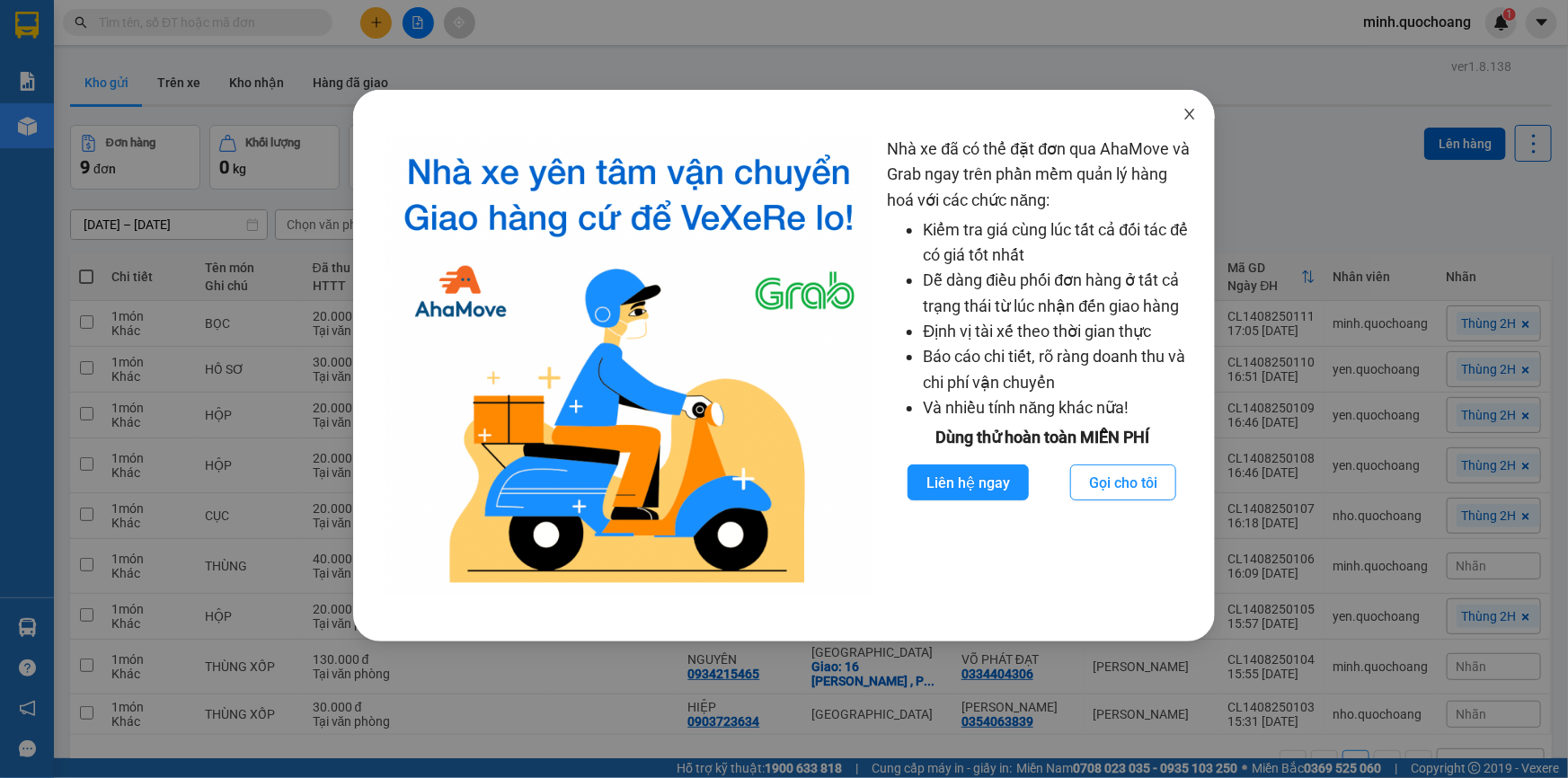
click at [1189, 107] on span "Close" at bounding box center [1189, 114] width 50 height 50
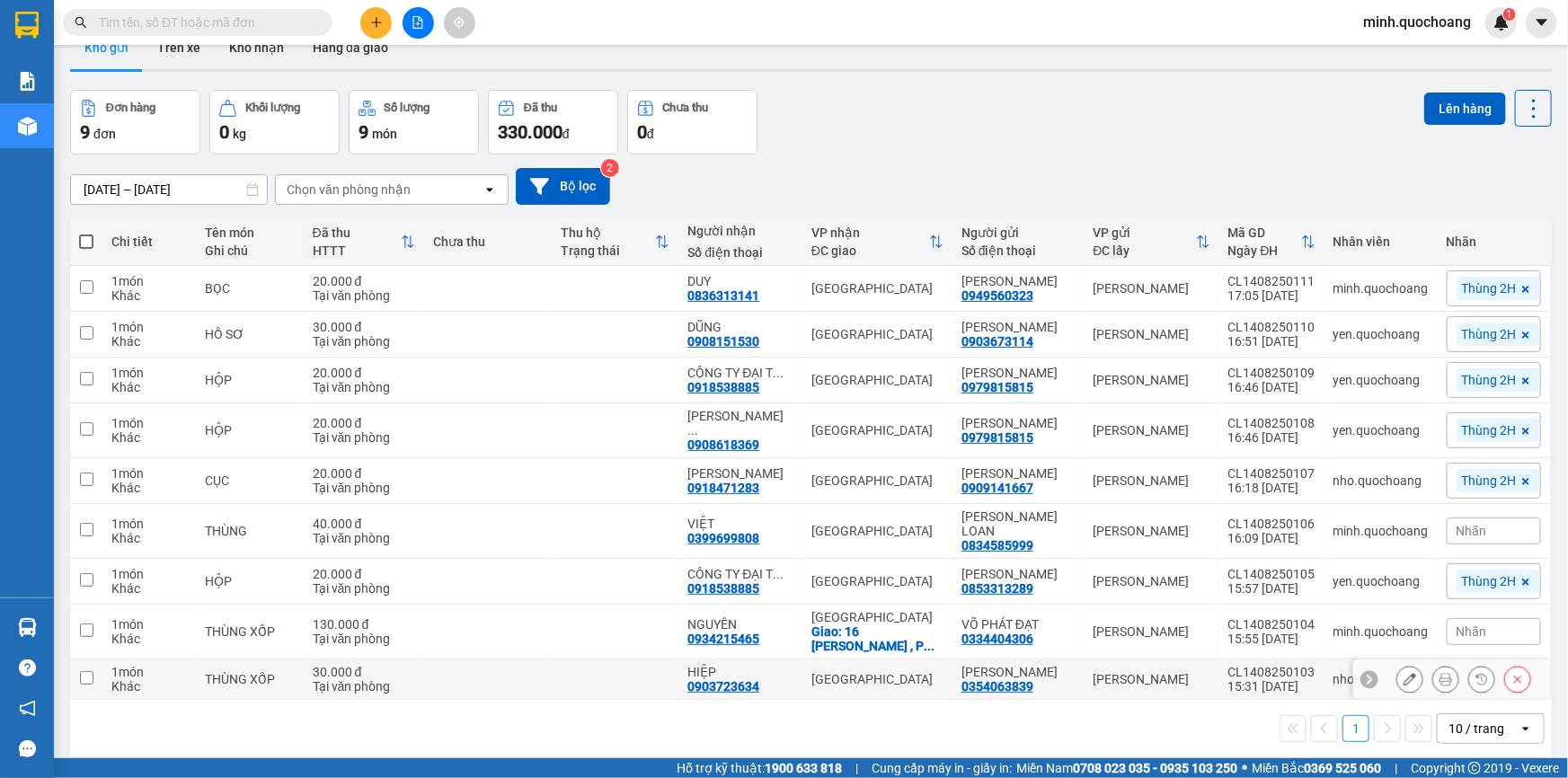
scroll to position [82, 0]
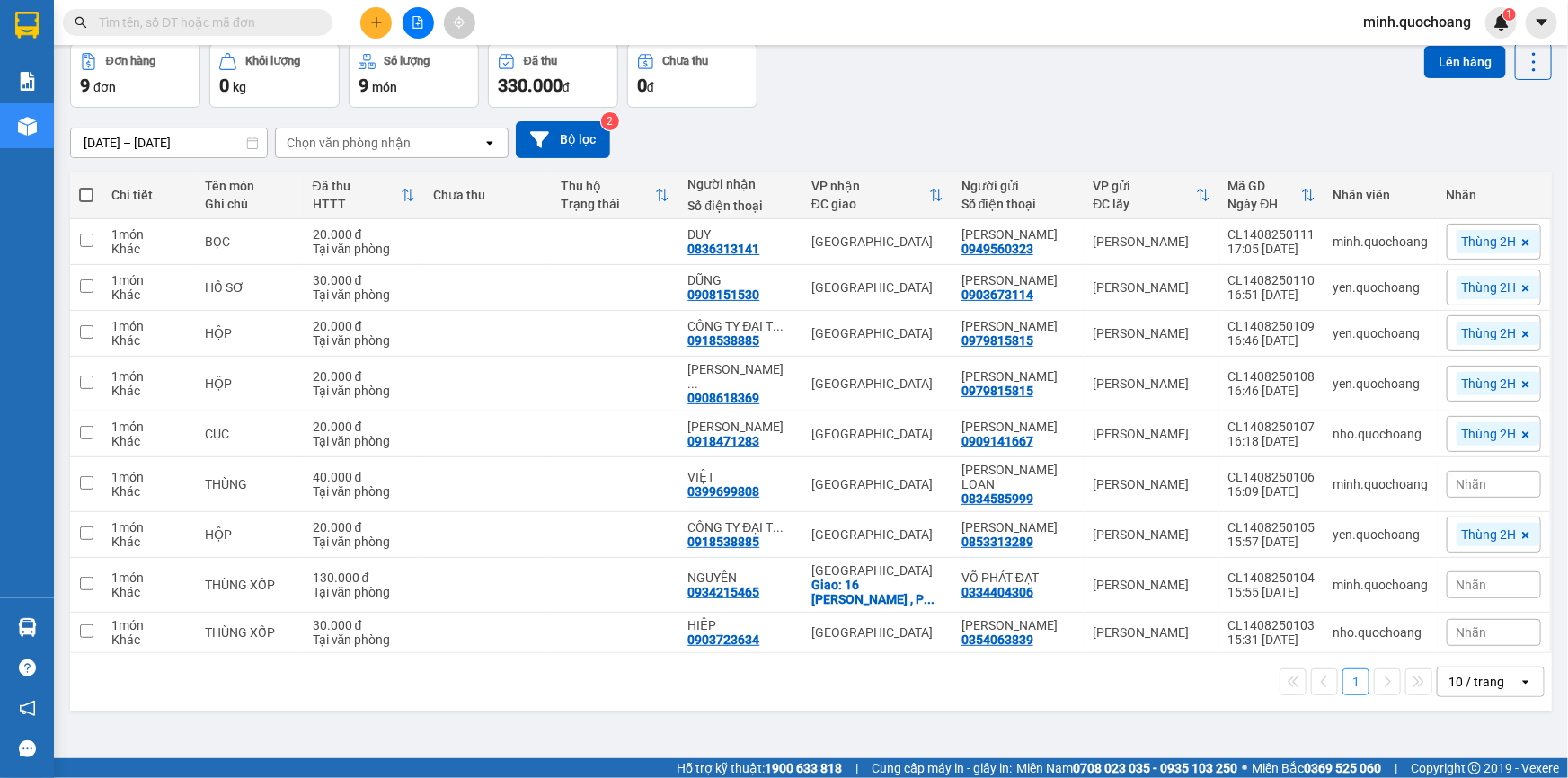
click at [1466, 691] on div "10 / trang" at bounding box center [1476, 682] width 56 height 18
click at [1458, 683] on div "100 / trang" at bounding box center [1478, 673] width 108 height 32
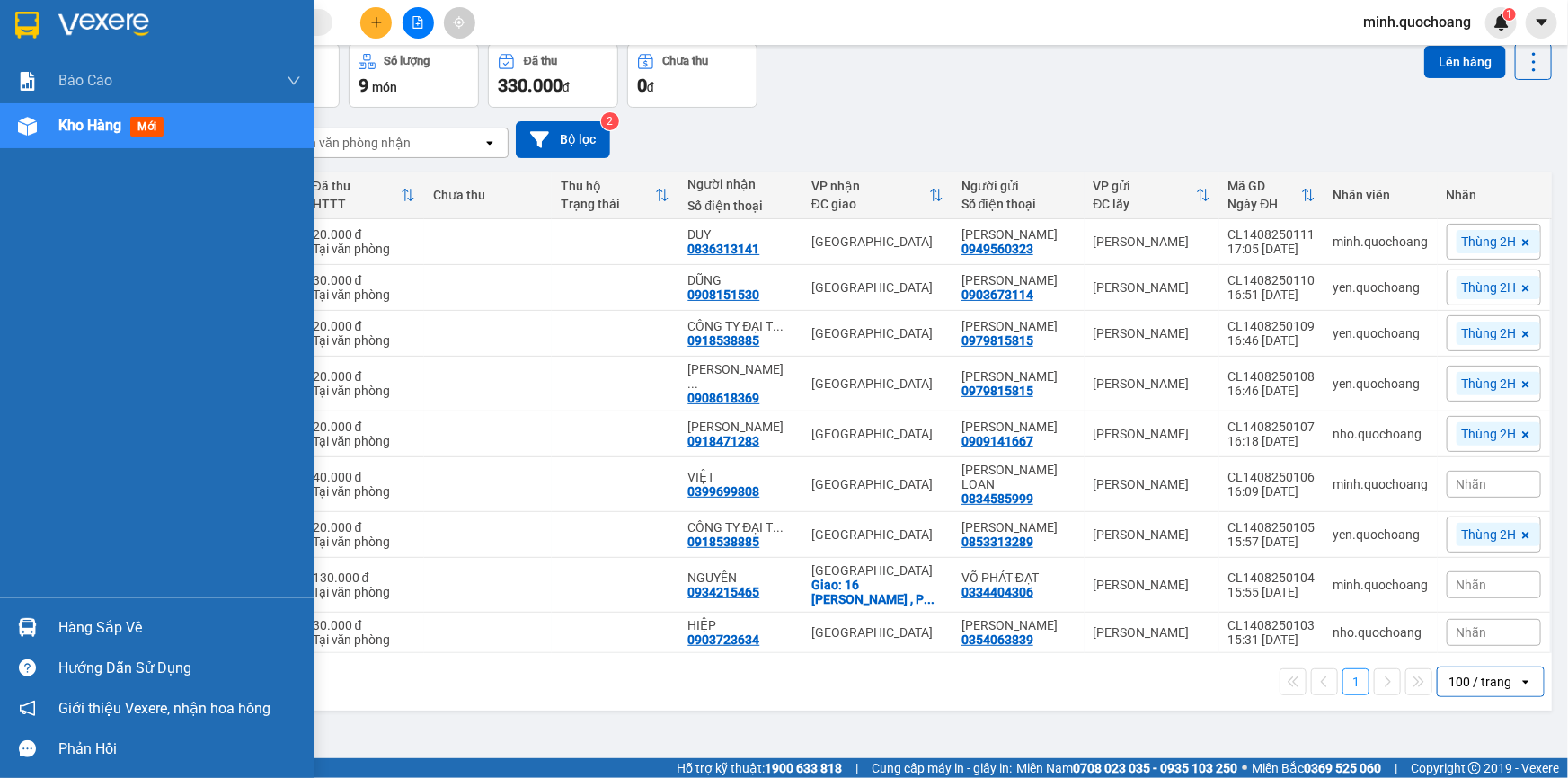
click at [43, 622] on div "Hàng sắp về" at bounding box center [157, 627] width 314 height 40
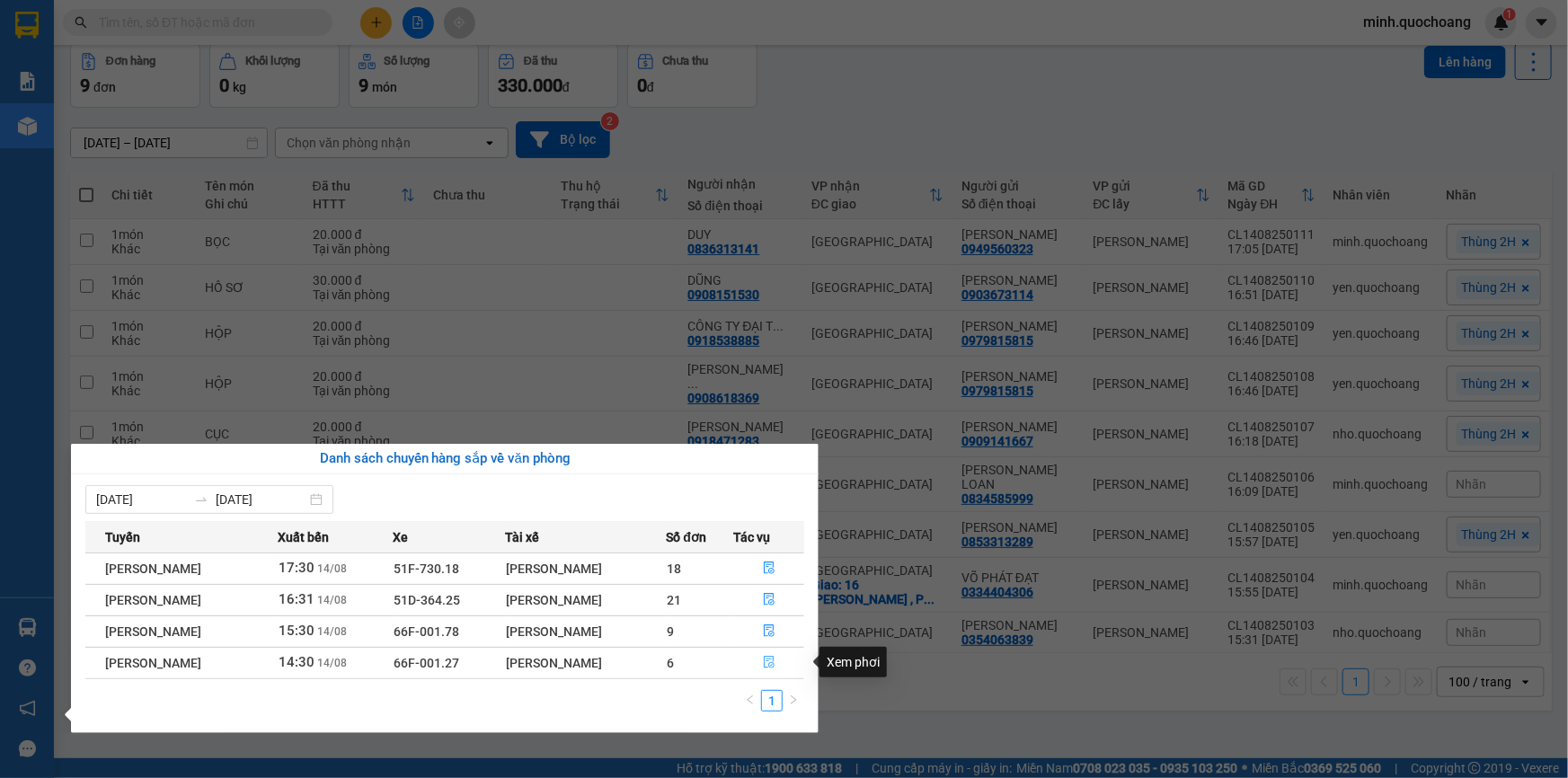
click at [771, 660] on icon "file-done" at bounding box center [769, 663] width 13 height 13
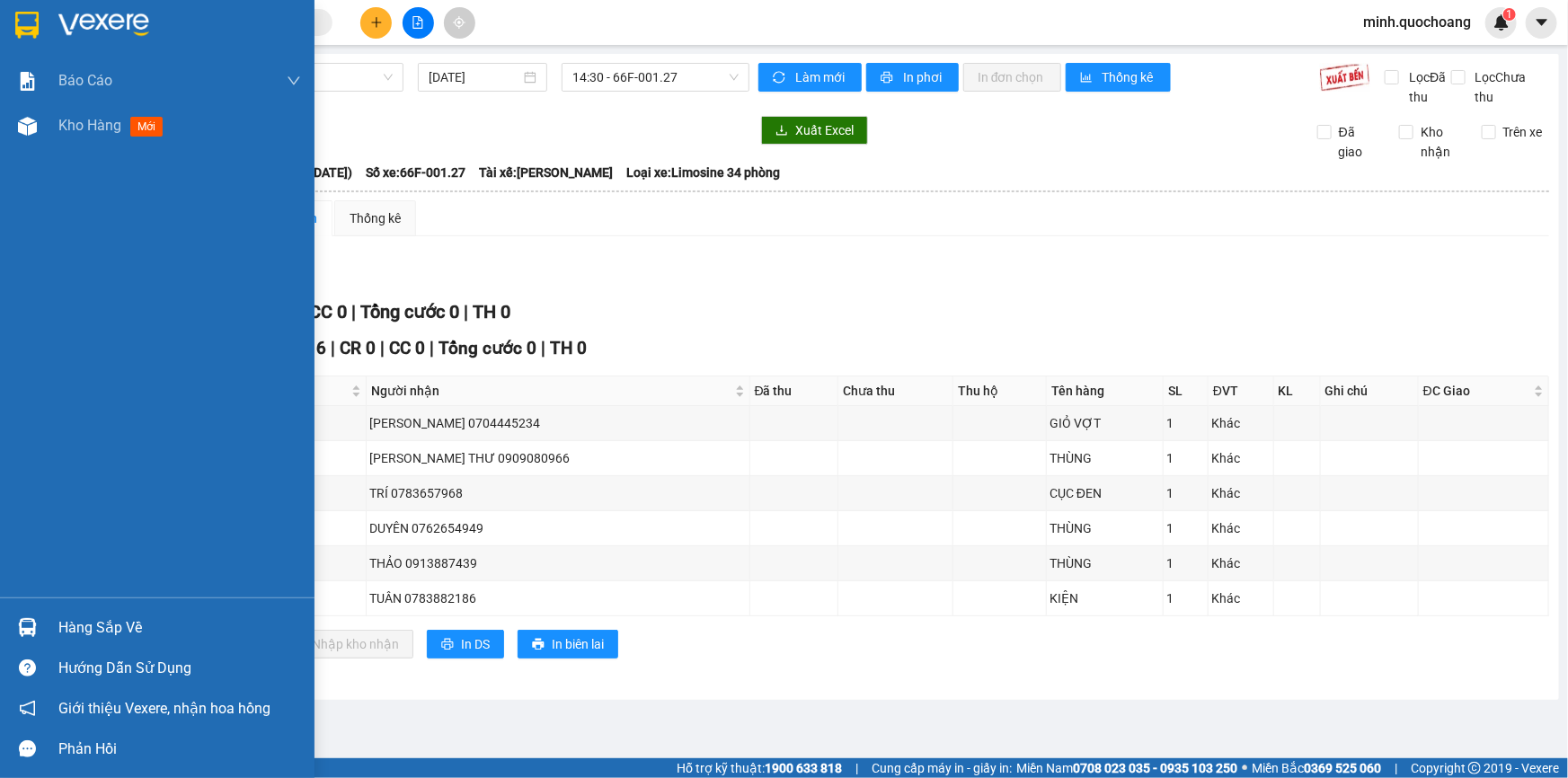
click at [75, 621] on div "Hàng sắp về" at bounding box center [180, 628] width 243 height 27
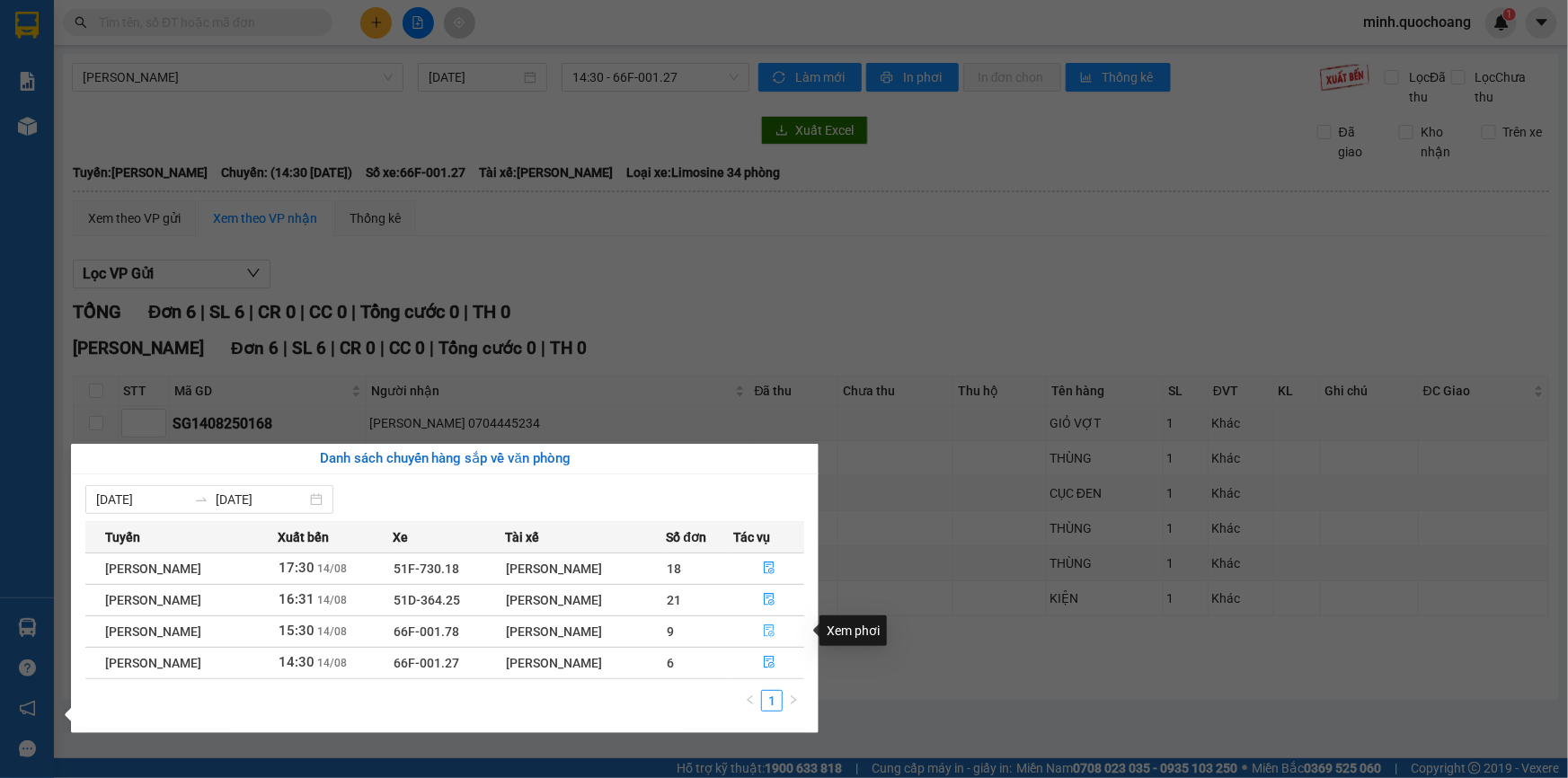
click at [770, 631] on icon "file-done" at bounding box center [769, 631] width 13 height 13
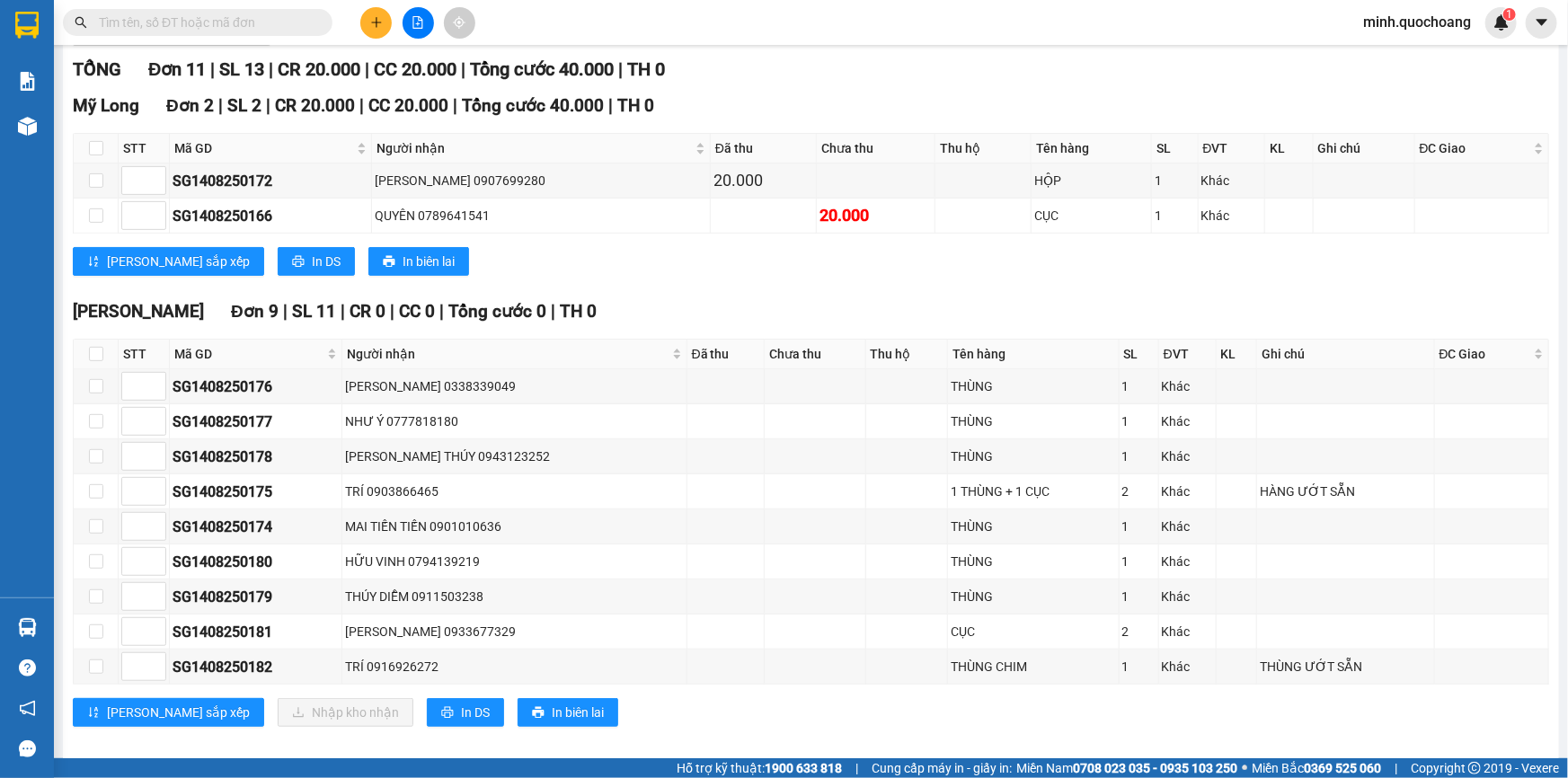
scroll to position [257, 0]
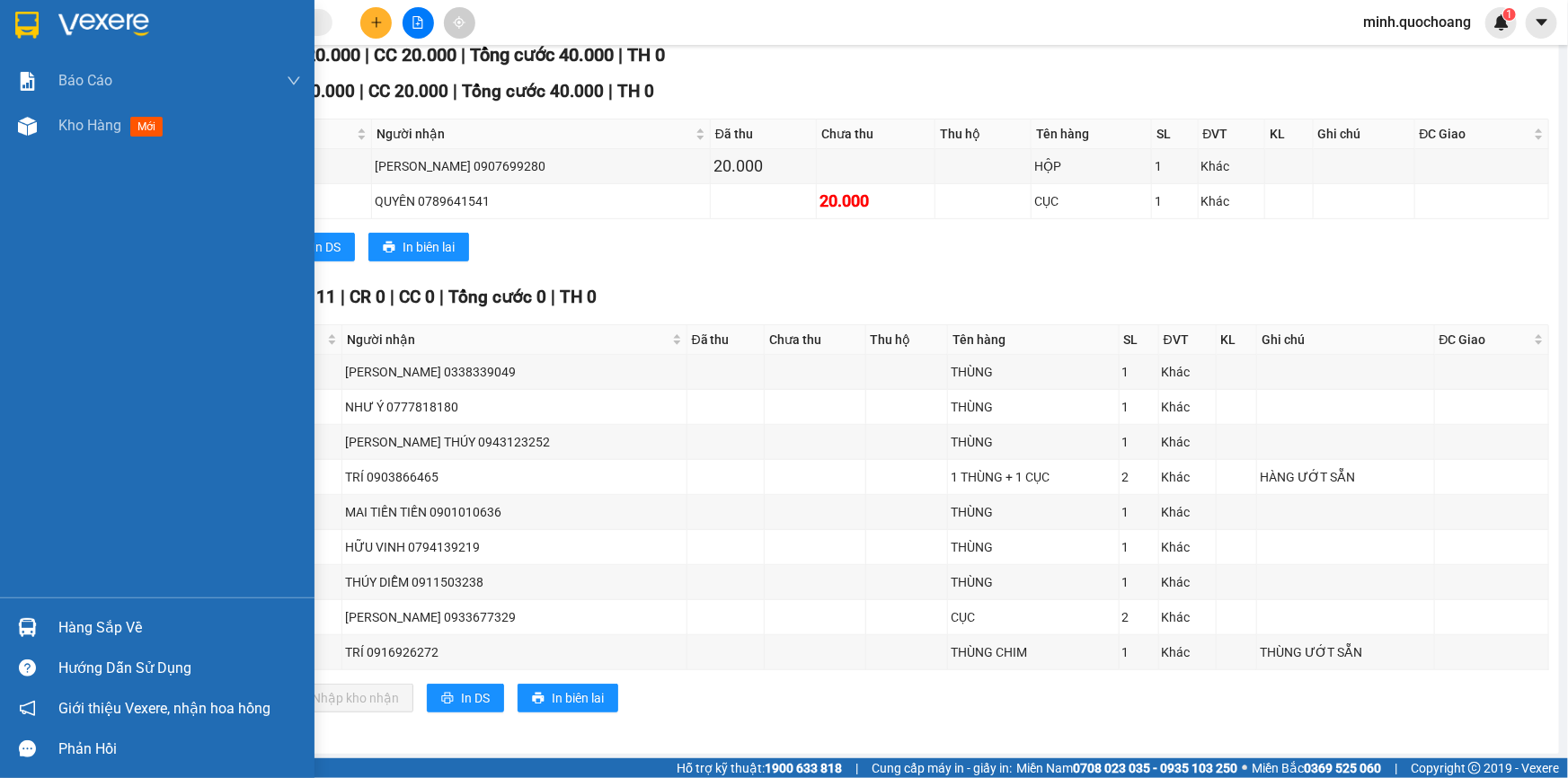
click at [60, 621] on div "Hàng sắp về" at bounding box center [180, 628] width 243 height 27
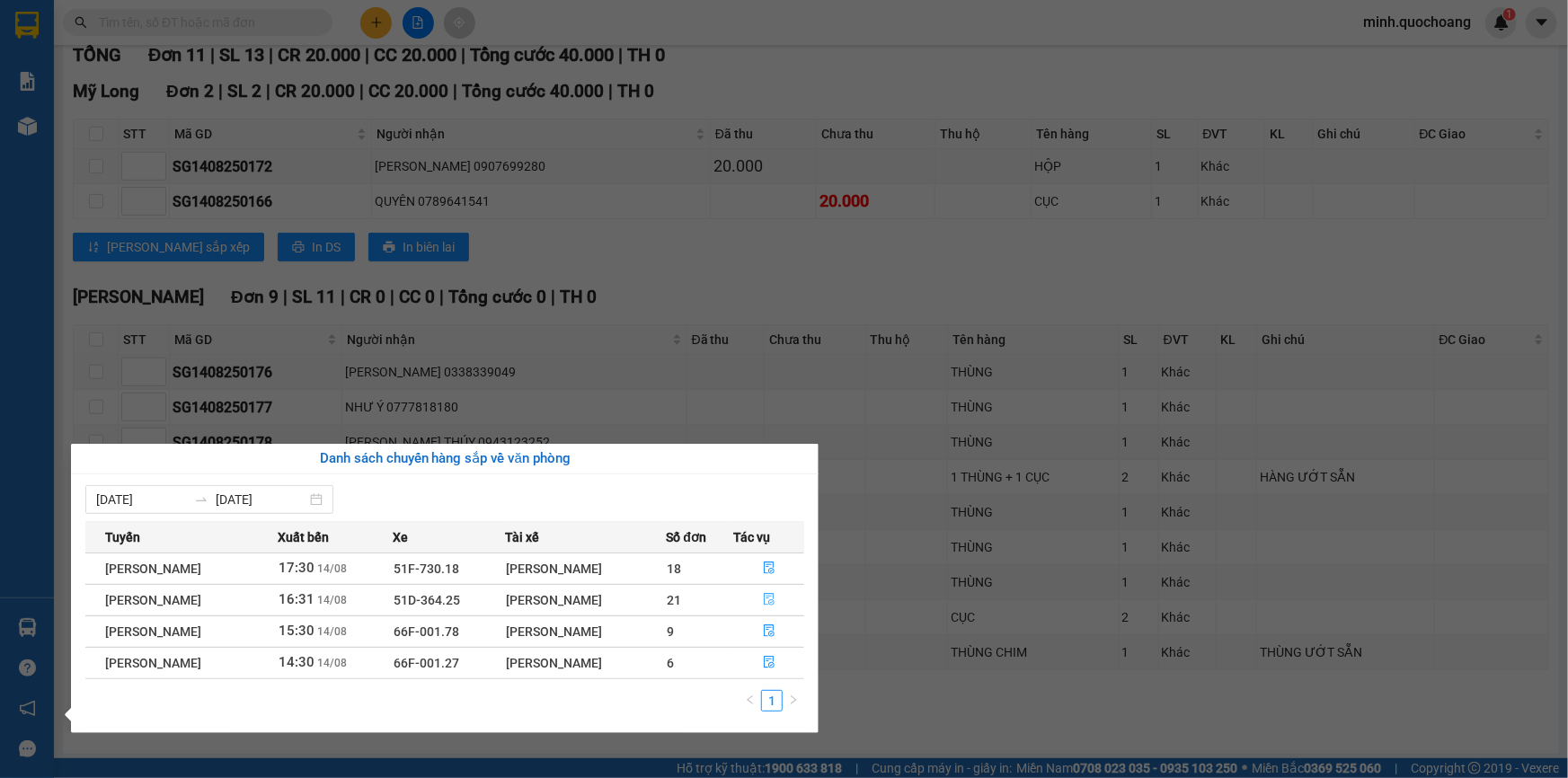
click at [780, 598] on button "button" at bounding box center [768, 600] width 69 height 28
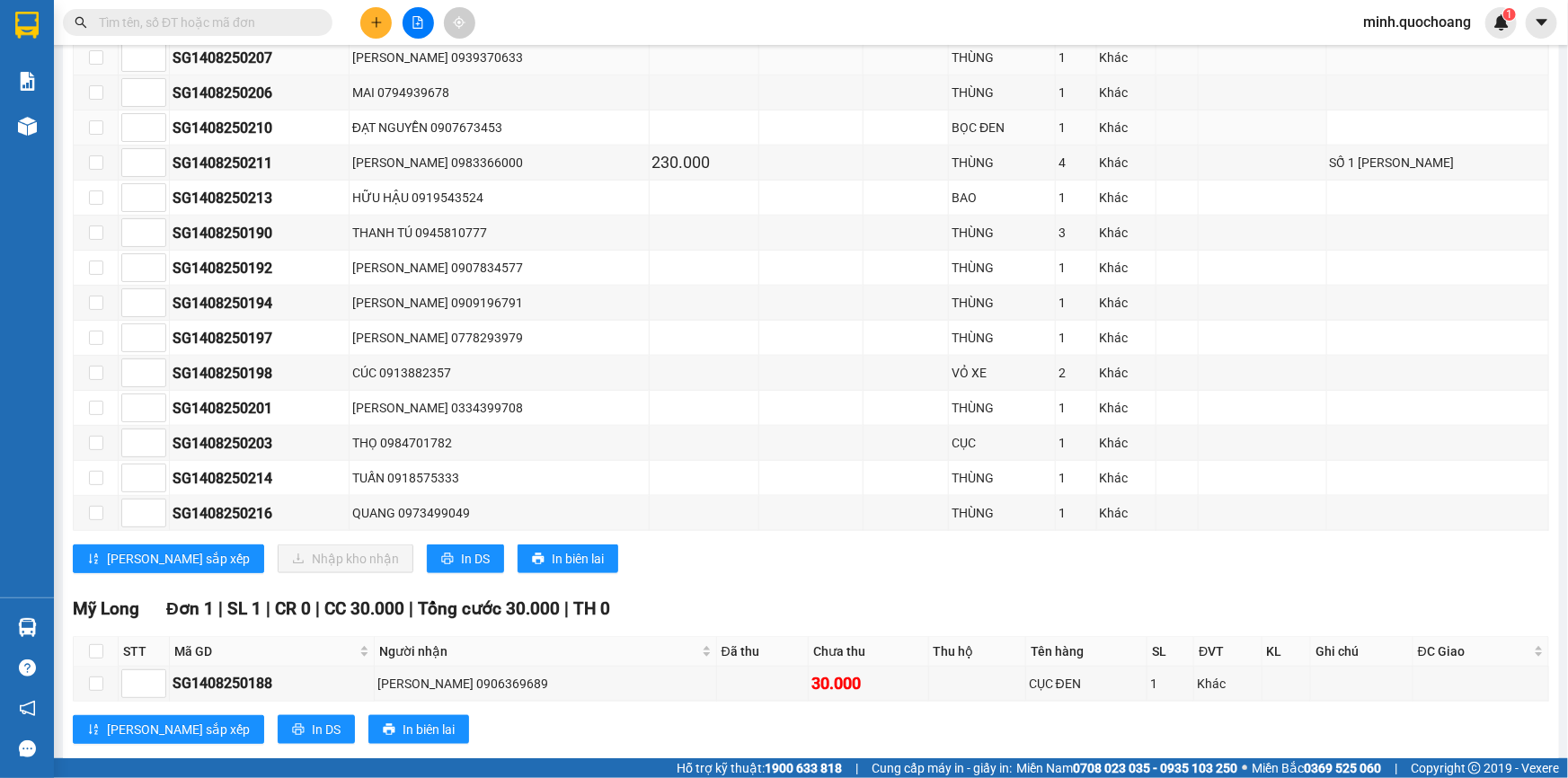
scroll to position [828, 0]
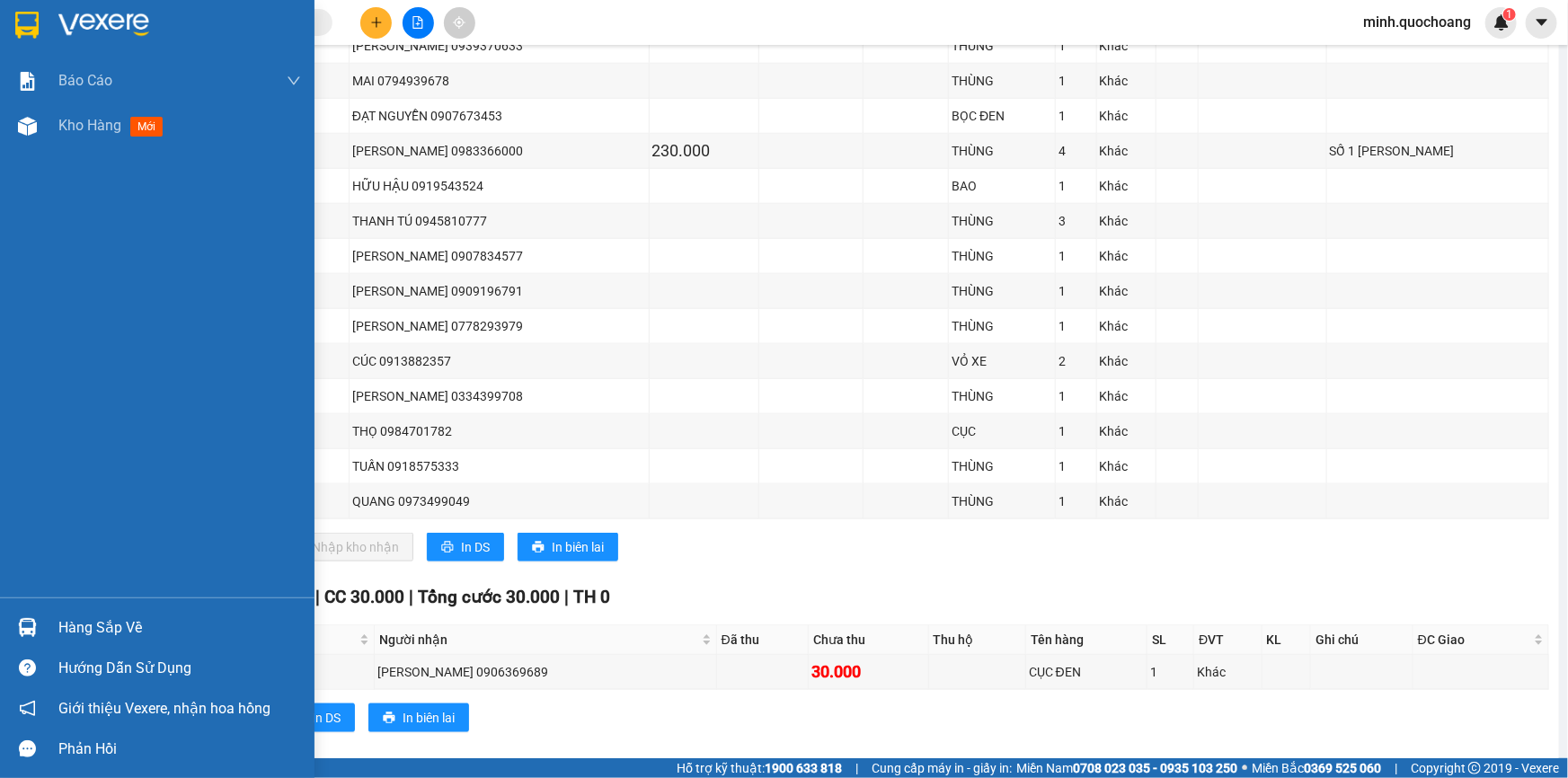
click at [111, 616] on div "Hàng sắp về" at bounding box center [180, 628] width 243 height 27
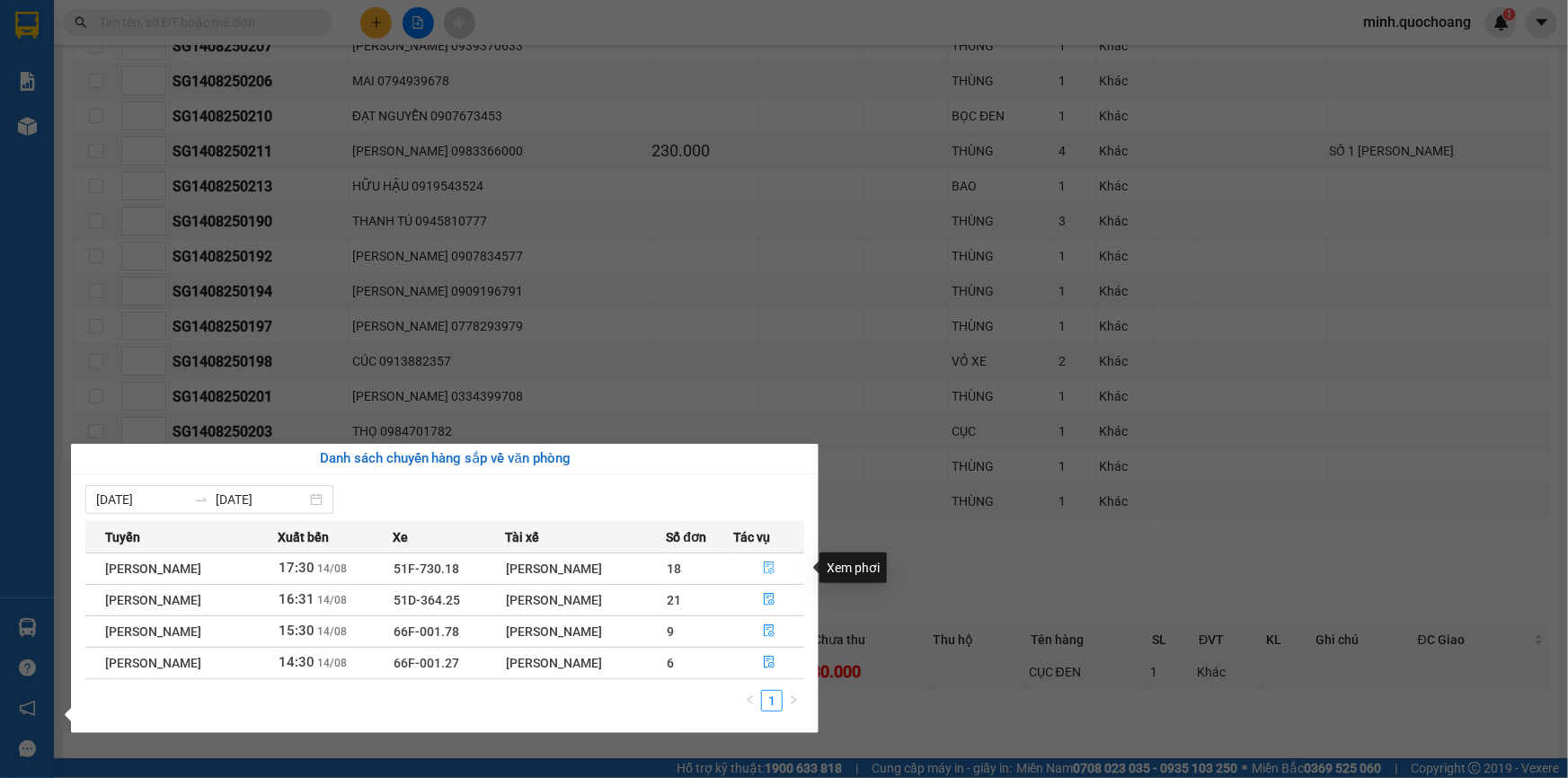
click at [769, 569] on icon "file-done" at bounding box center [769, 568] width 13 height 13
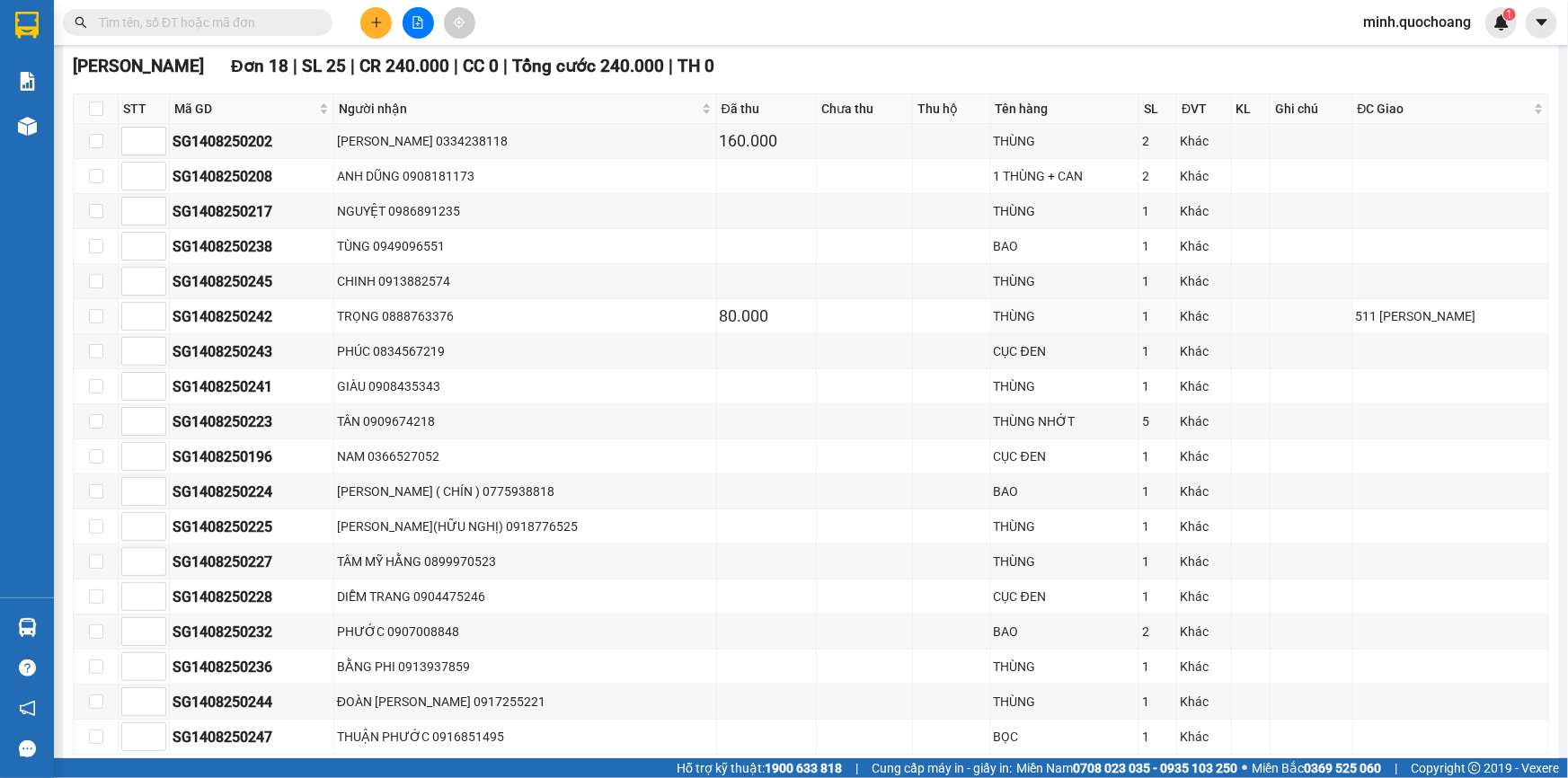
scroll to position [640, 0]
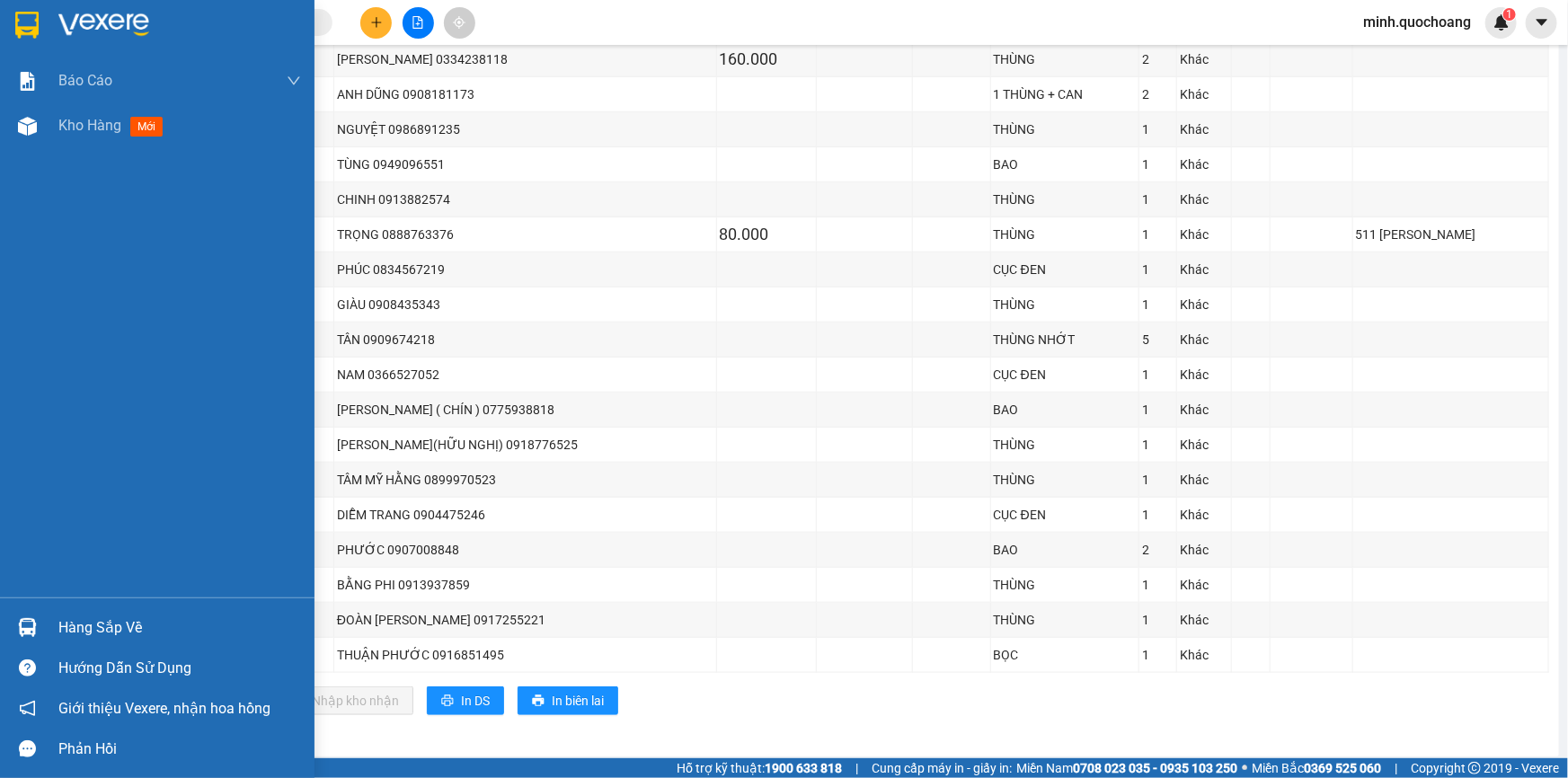
click at [38, 619] on div at bounding box center [27, 627] width 31 height 31
drag, startPoint x: 7, startPoint y: 230, endPoint x: 27, endPoint y: 183, distance: 51.1
click at [8, 230] on div "Báo cáo Báo cáo dòng tiền (trạm) Doanh số tạo đơn theo VP gửi (trạm) Kho hàng m…" at bounding box center [157, 389] width 314 height 778
click at [35, 131] on img at bounding box center [27, 126] width 19 height 19
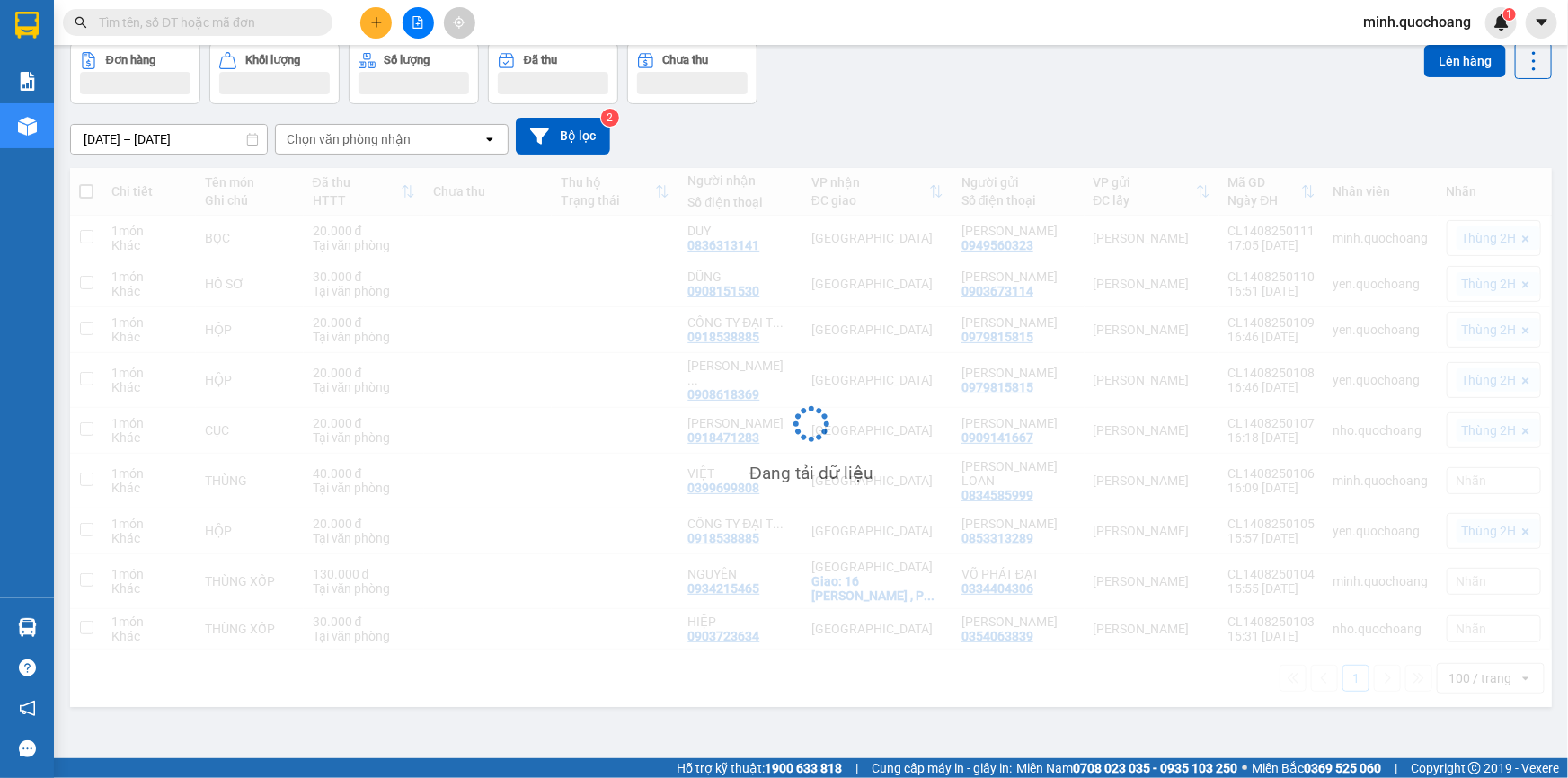
scroll to position [82, 0]
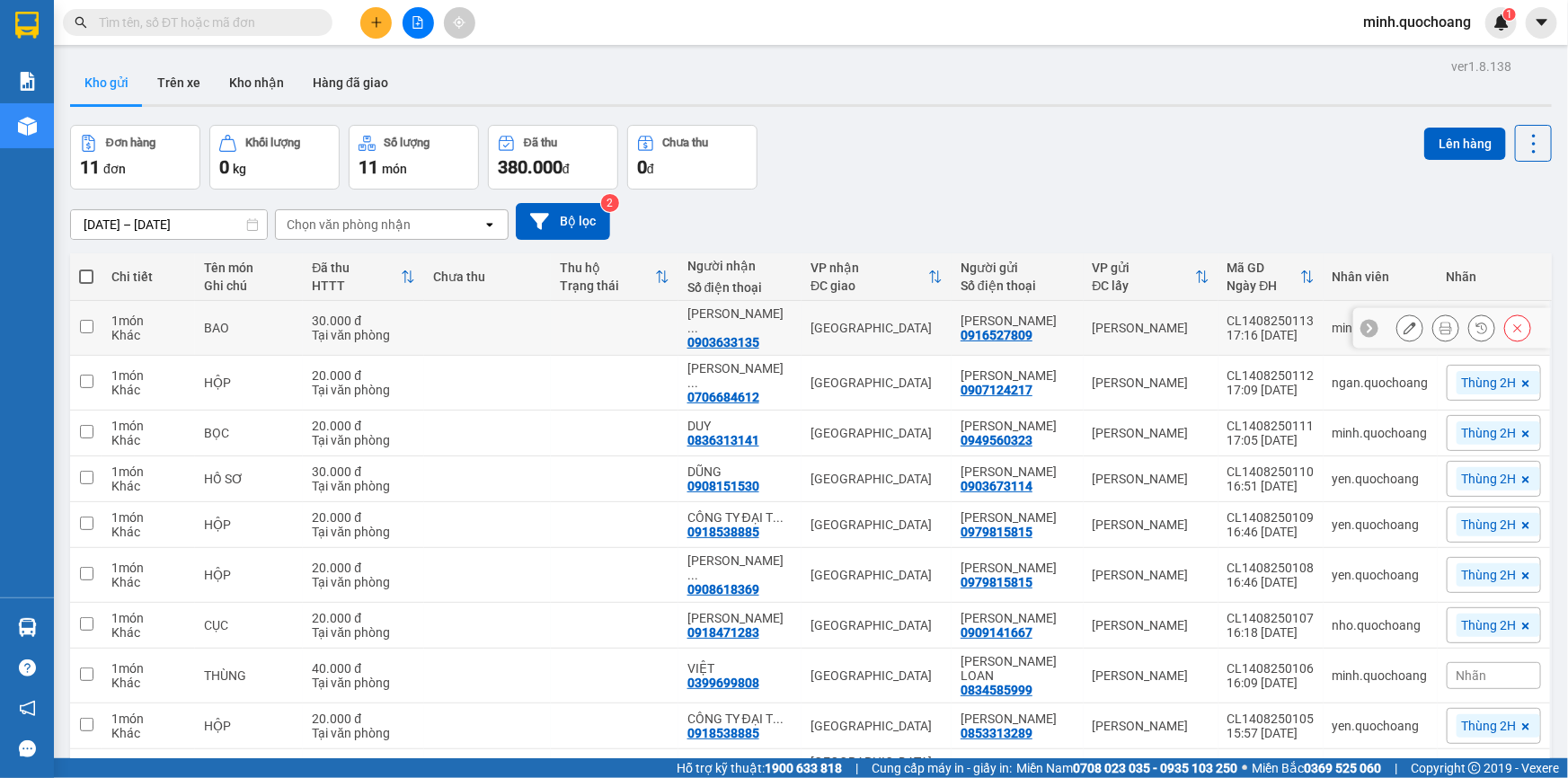
click at [1439, 327] on icon at bounding box center [1446, 328] width 13 height 13
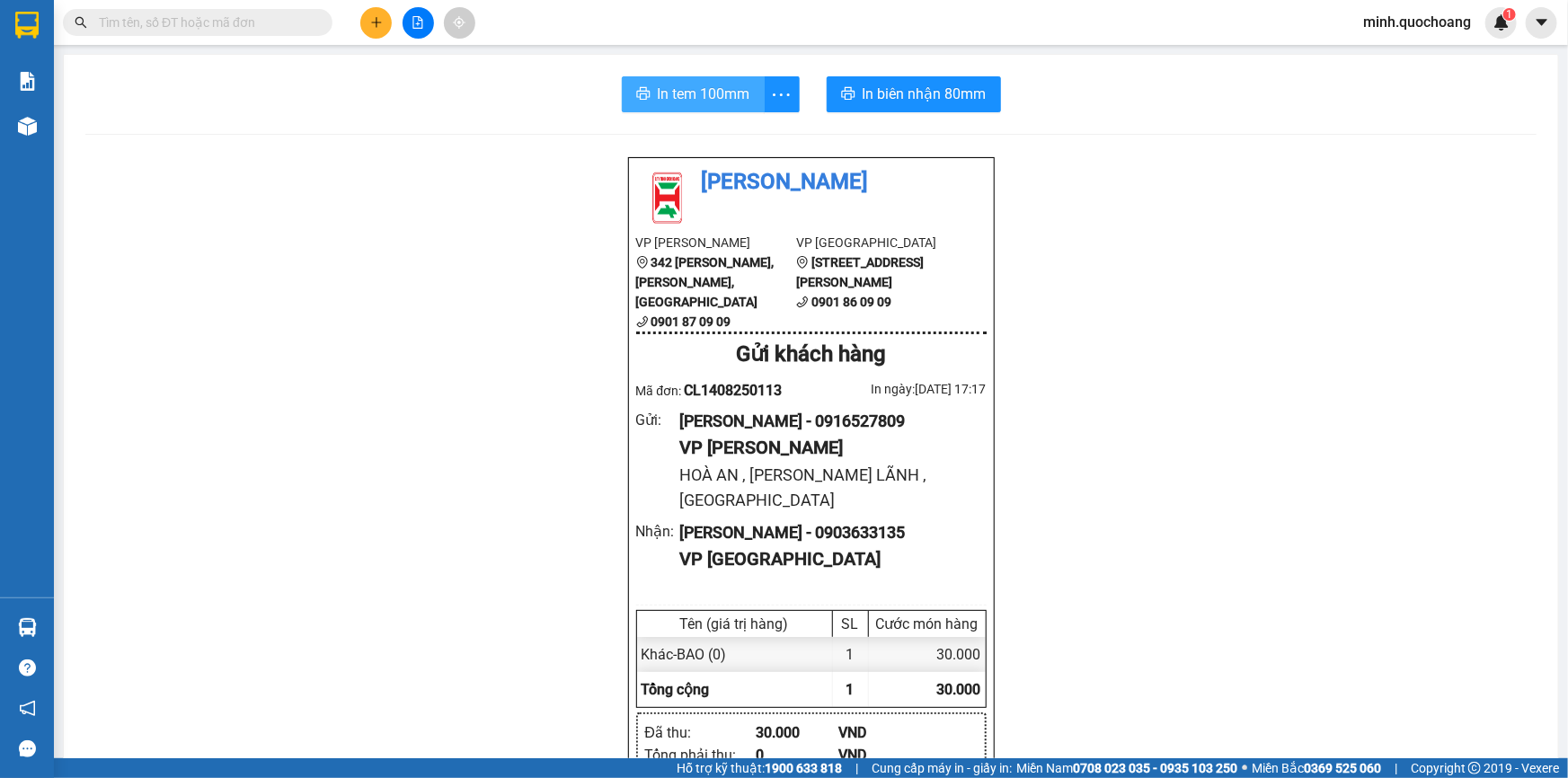
click at [706, 99] on span "In tem 100mm" at bounding box center [703, 94] width 92 height 23
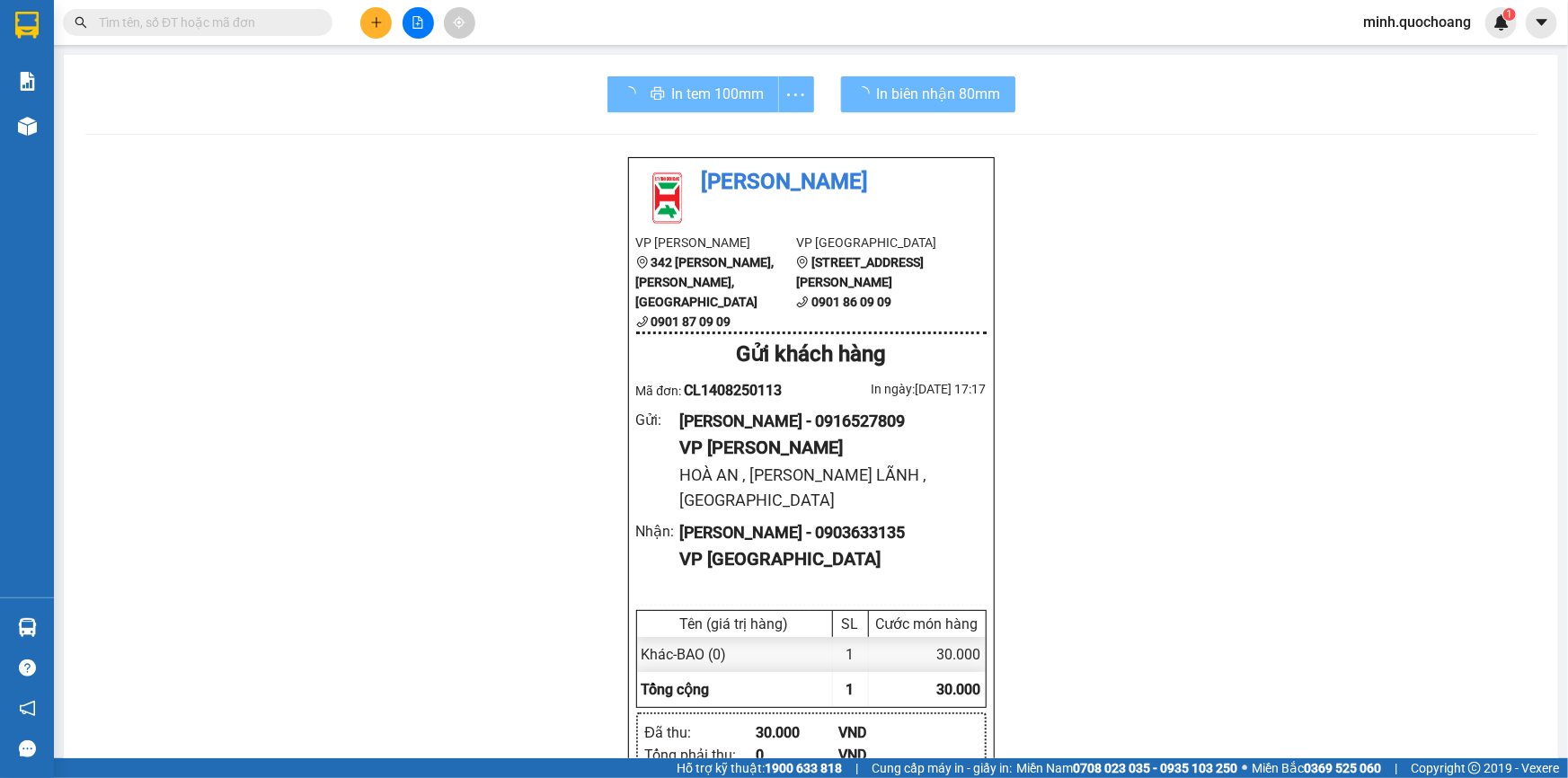
click at [1322, 126] on div "In tem 100mm In biên nhận 80mm Quốc Hoàng VP Cao Lãnh 342 Nguyễn Huệ, P Mỹ Phú,…" at bounding box center [810, 784] width 1494 height 1459
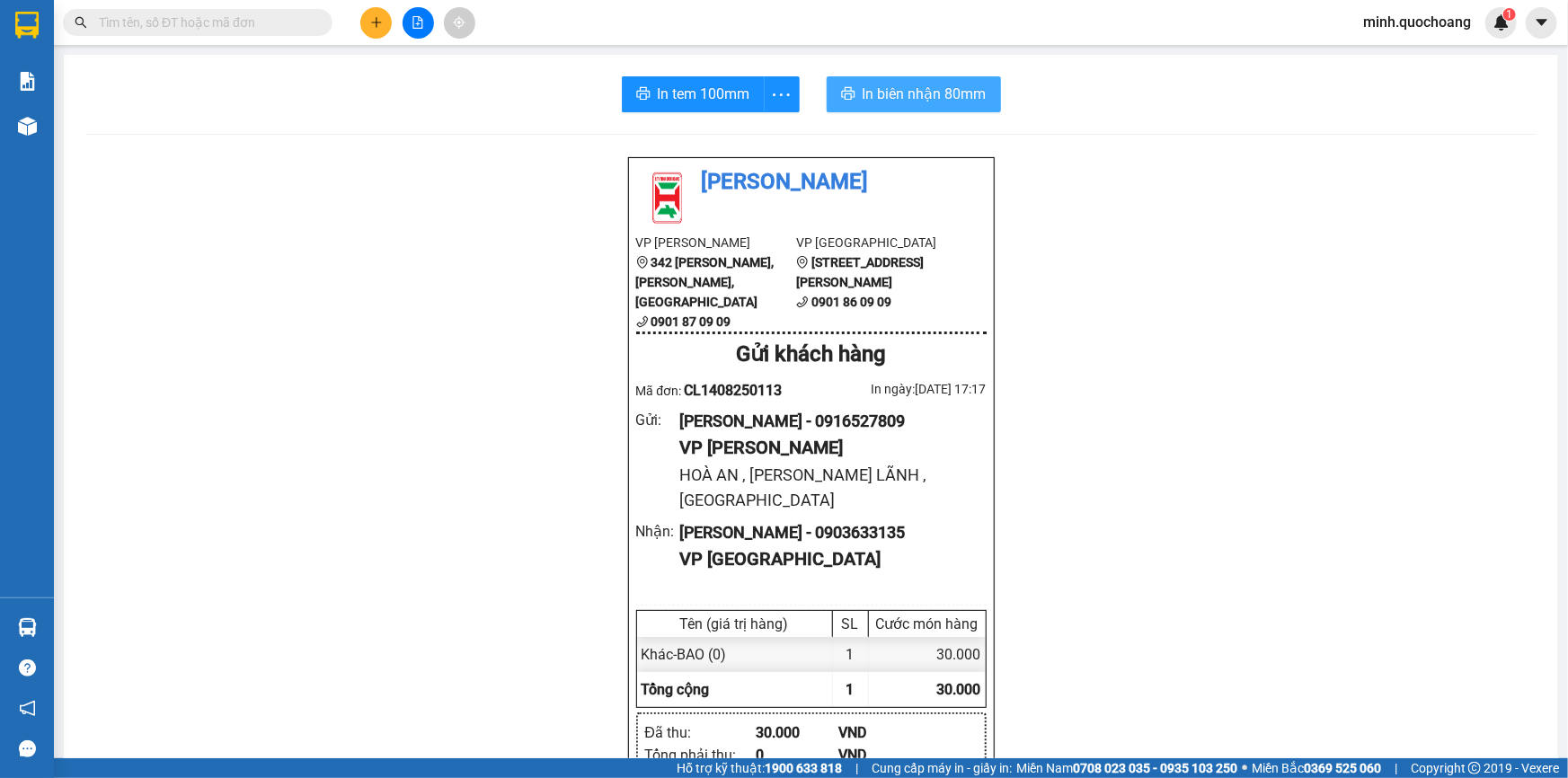
click at [952, 108] on button "In biên nhận 80mm" at bounding box center [914, 94] width 174 height 36
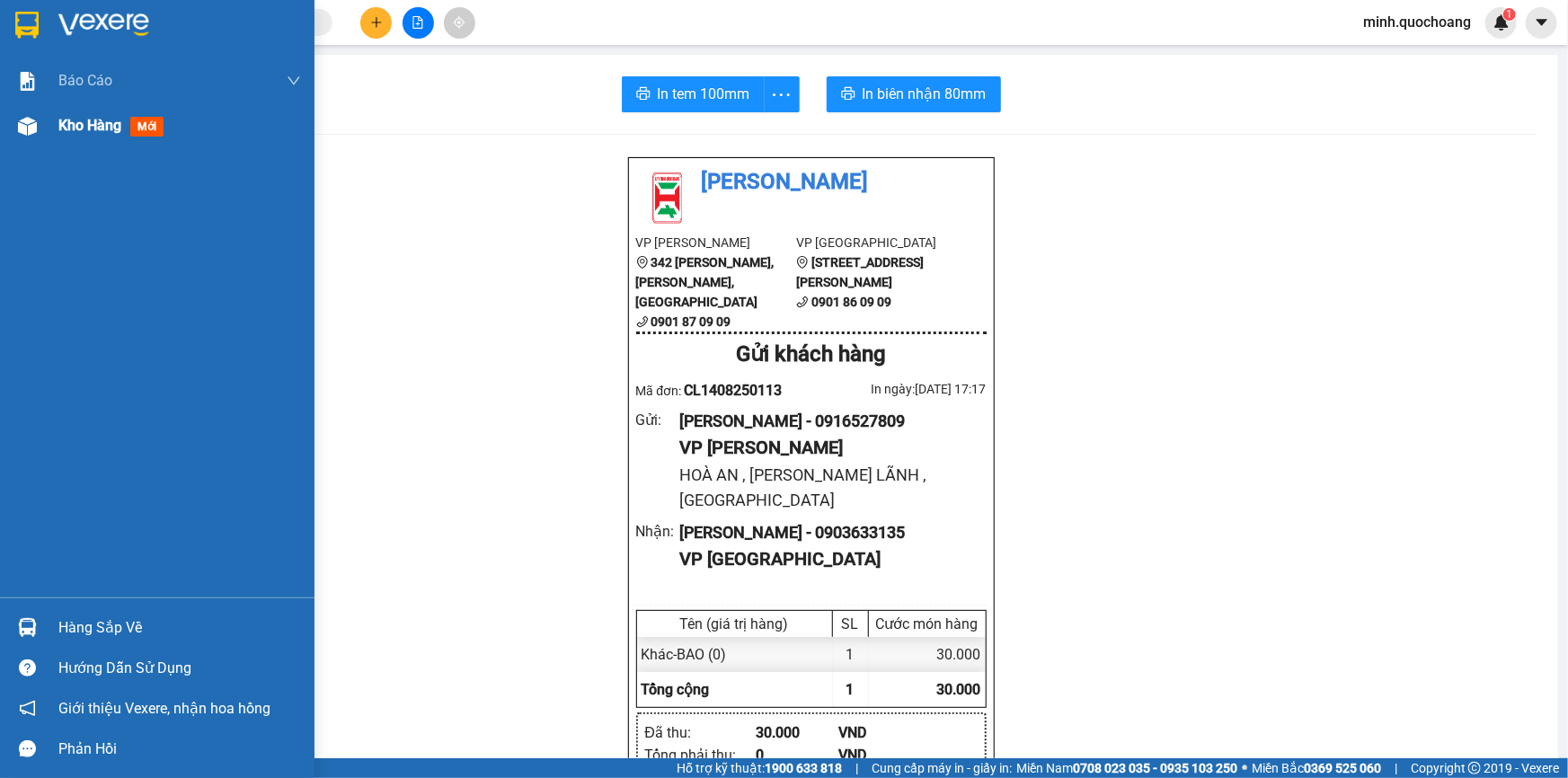
click at [72, 119] on span "Kho hàng" at bounding box center [89, 125] width 63 height 17
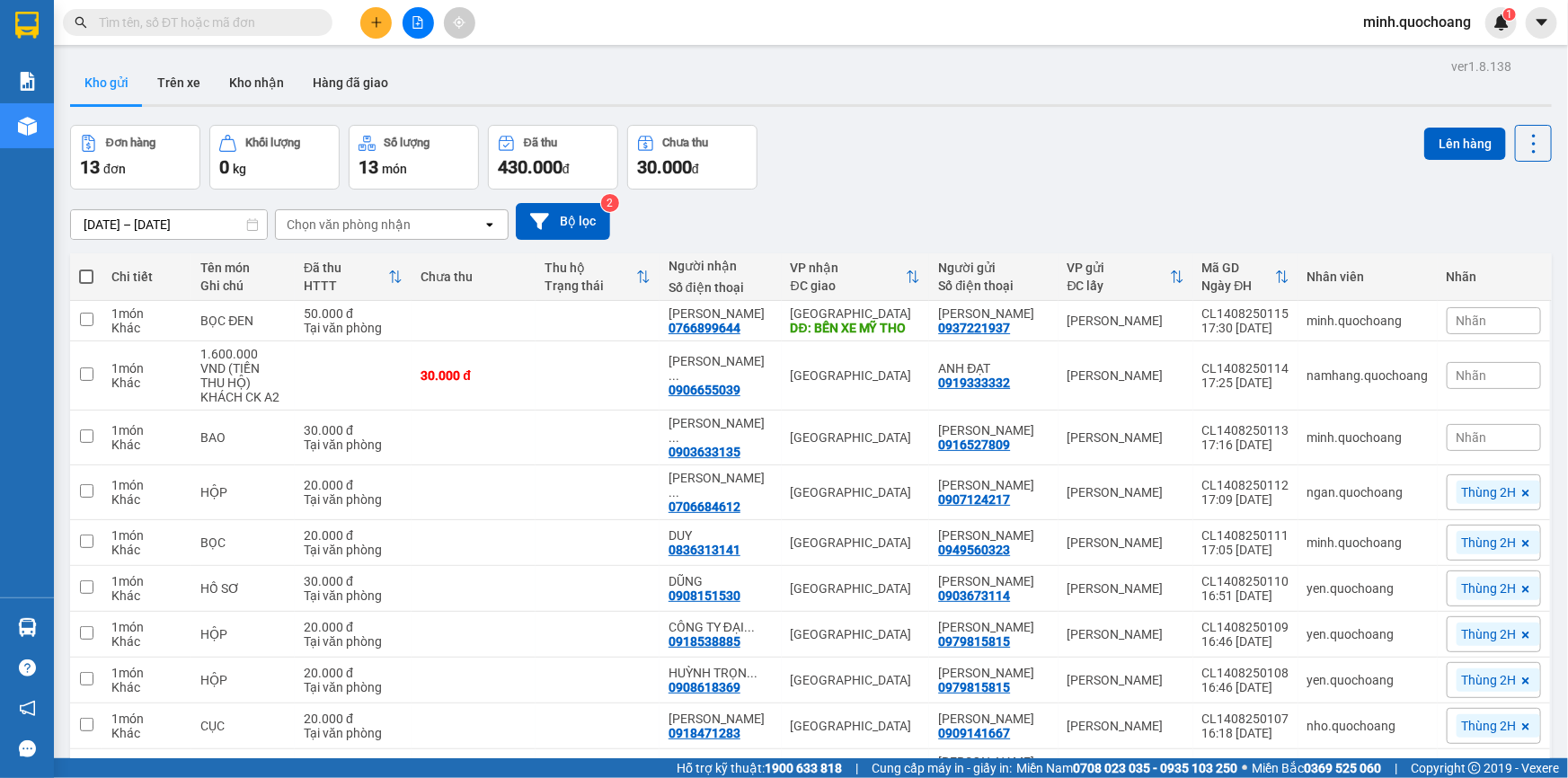
click at [1065, 163] on div "Đơn hàng 13 đơn Khối lượng 0 kg Số lượng 13 món Đã thu 430.000 đ Chưa thu 30.00…" at bounding box center [810, 157] width 1481 height 65
click at [1439, 327] on icon at bounding box center [1446, 321] width 13 height 13
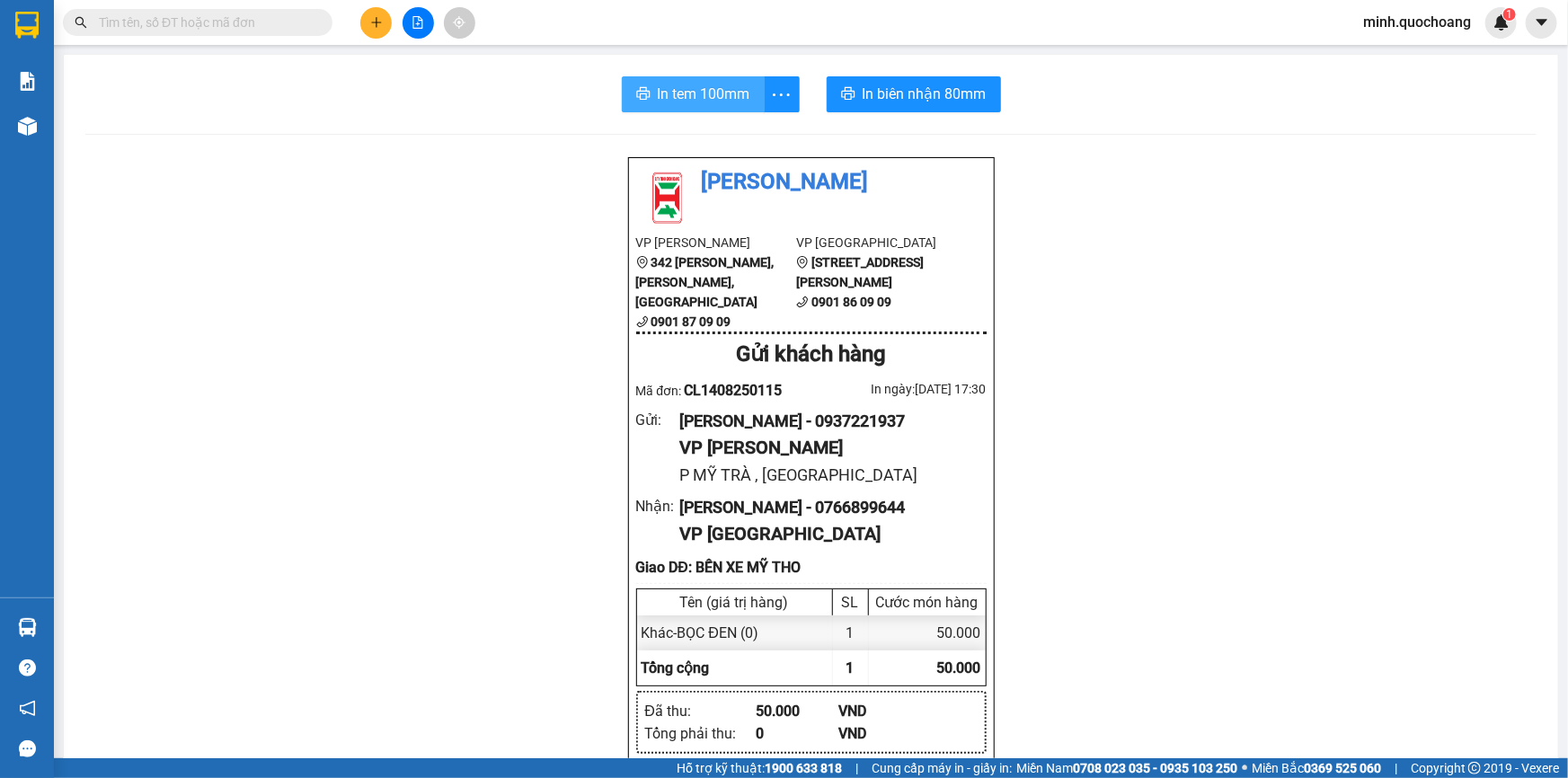
click at [718, 96] on span "In tem 100mm" at bounding box center [703, 94] width 92 height 23
click at [718, 73] on div "In tem 100mm In biên nhận 80mm Quốc Hoàng VP Cao Lãnh 342 Nguyễn Huệ, P Mỹ Phú,…" at bounding box center [810, 786] width 1494 height 1464
click at [698, 85] on span "In tem 100mm" at bounding box center [703, 94] width 92 height 23
click at [904, 86] on span "In biên nhận 80mm" at bounding box center [925, 94] width 124 height 23
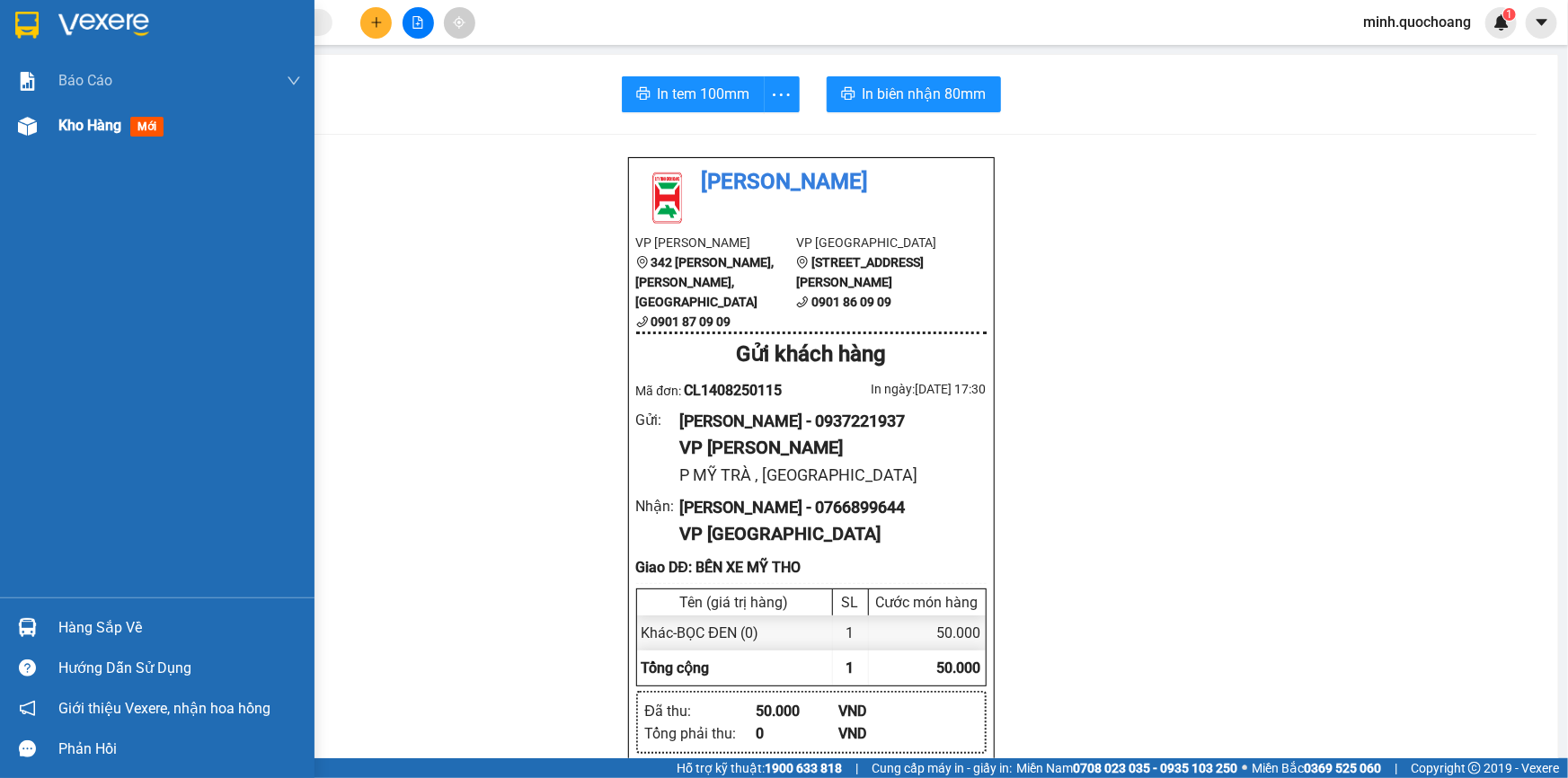
click at [110, 118] on span "Kho hàng" at bounding box center [89, 125] width 63 height 17
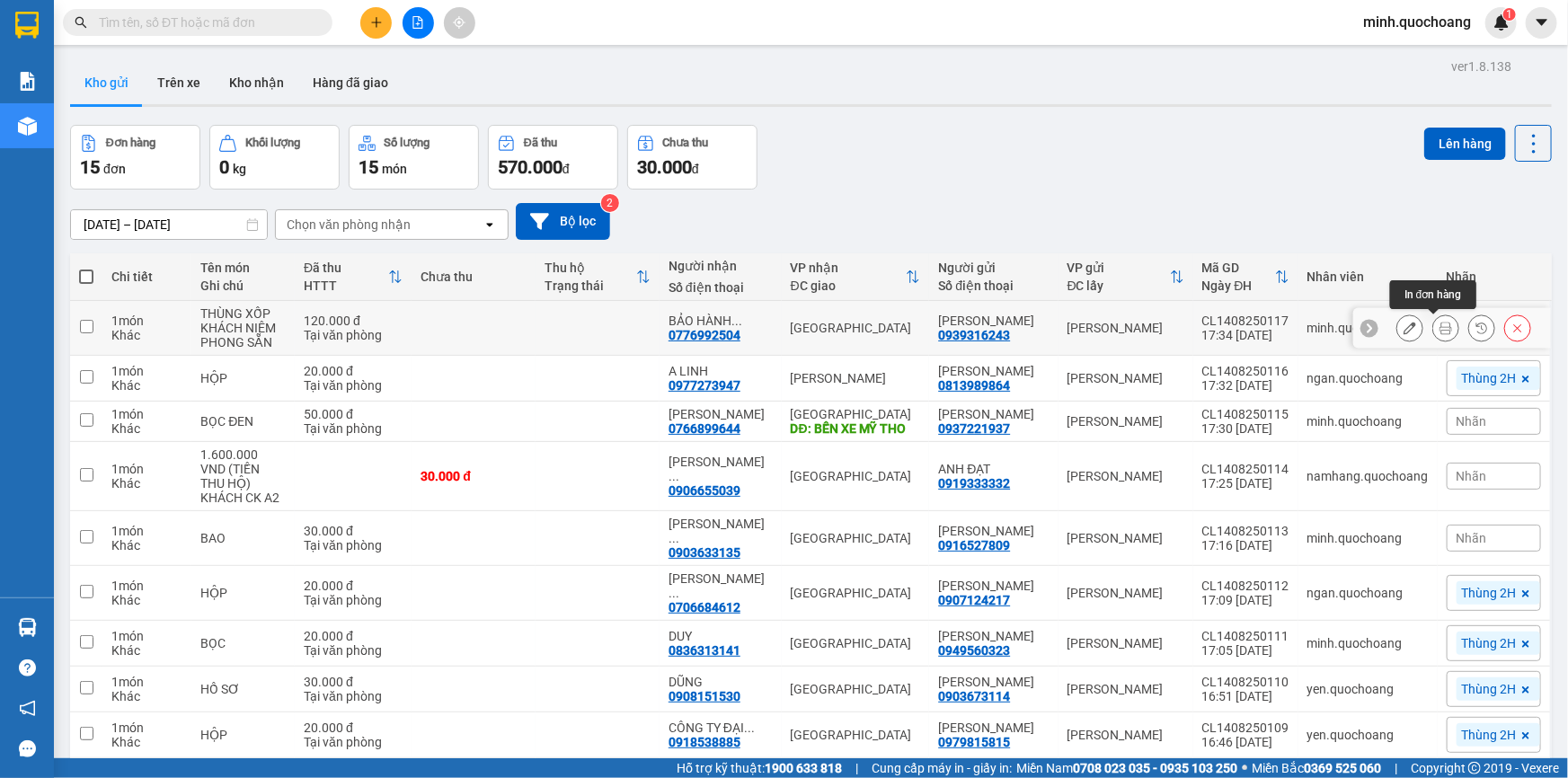
click at [1439, 325] on icon at bounding box center [1446, 328] width 13 height 13
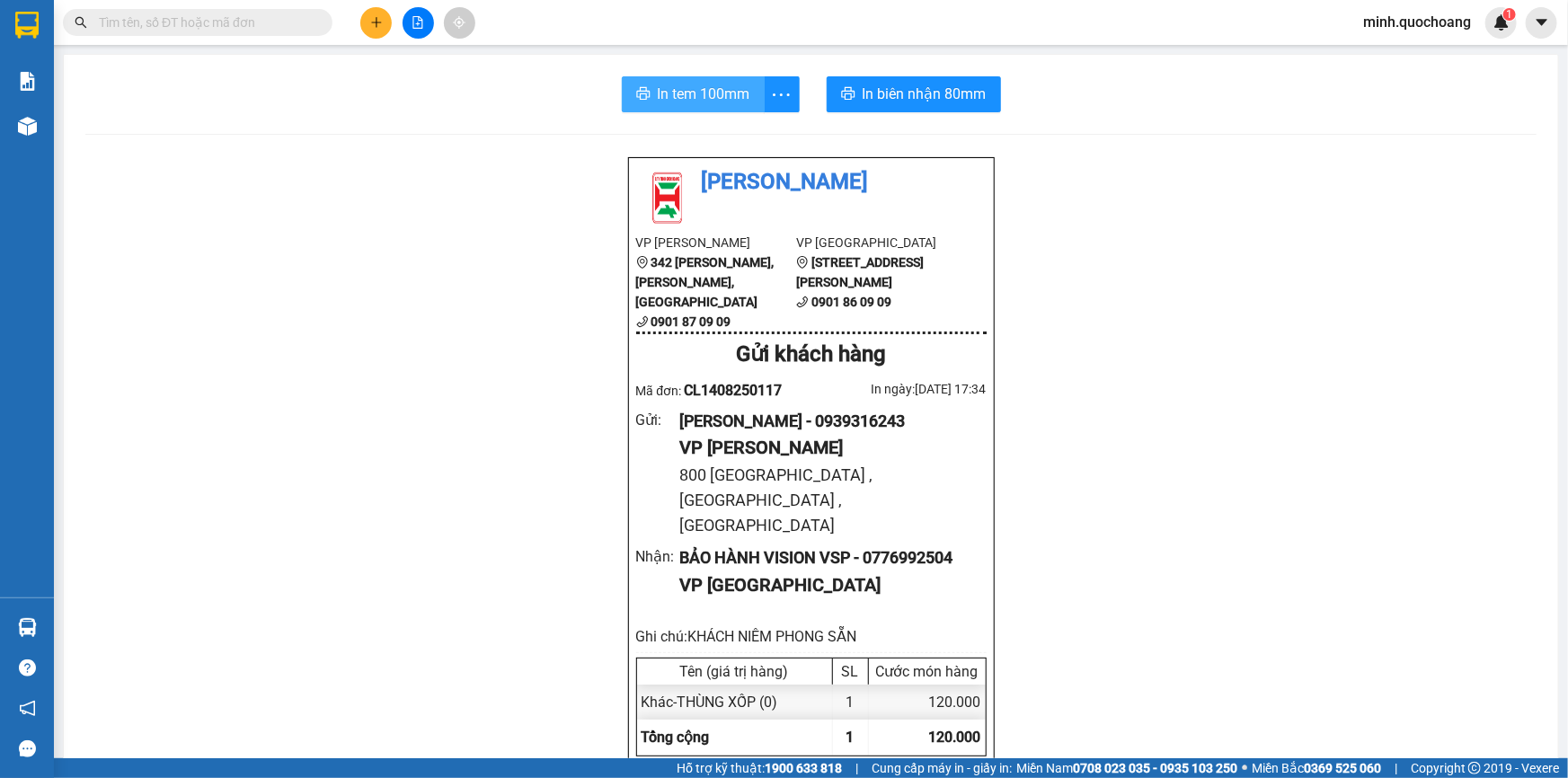
click at [709, 92] on span "In tem 100mm" at bounding box center [703, 94] width 92 height 23
click at [954, 89] on span "In biên nhận 80mm" at bounding box center [925, 94] width 124 height 23
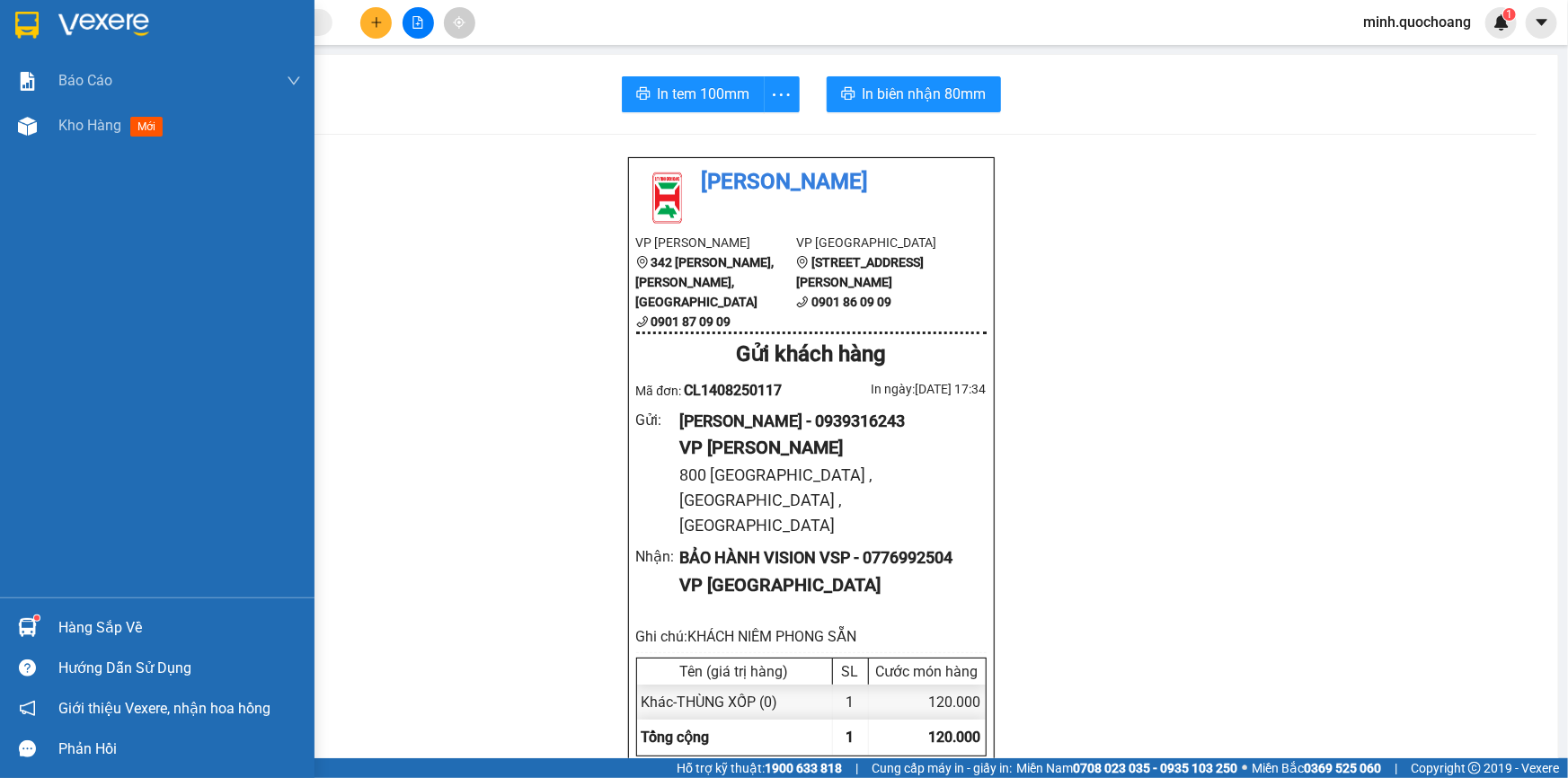
click at [118, 626] on div "Hàng sắp về" at bounding box center [180, 628] width 243 height 27
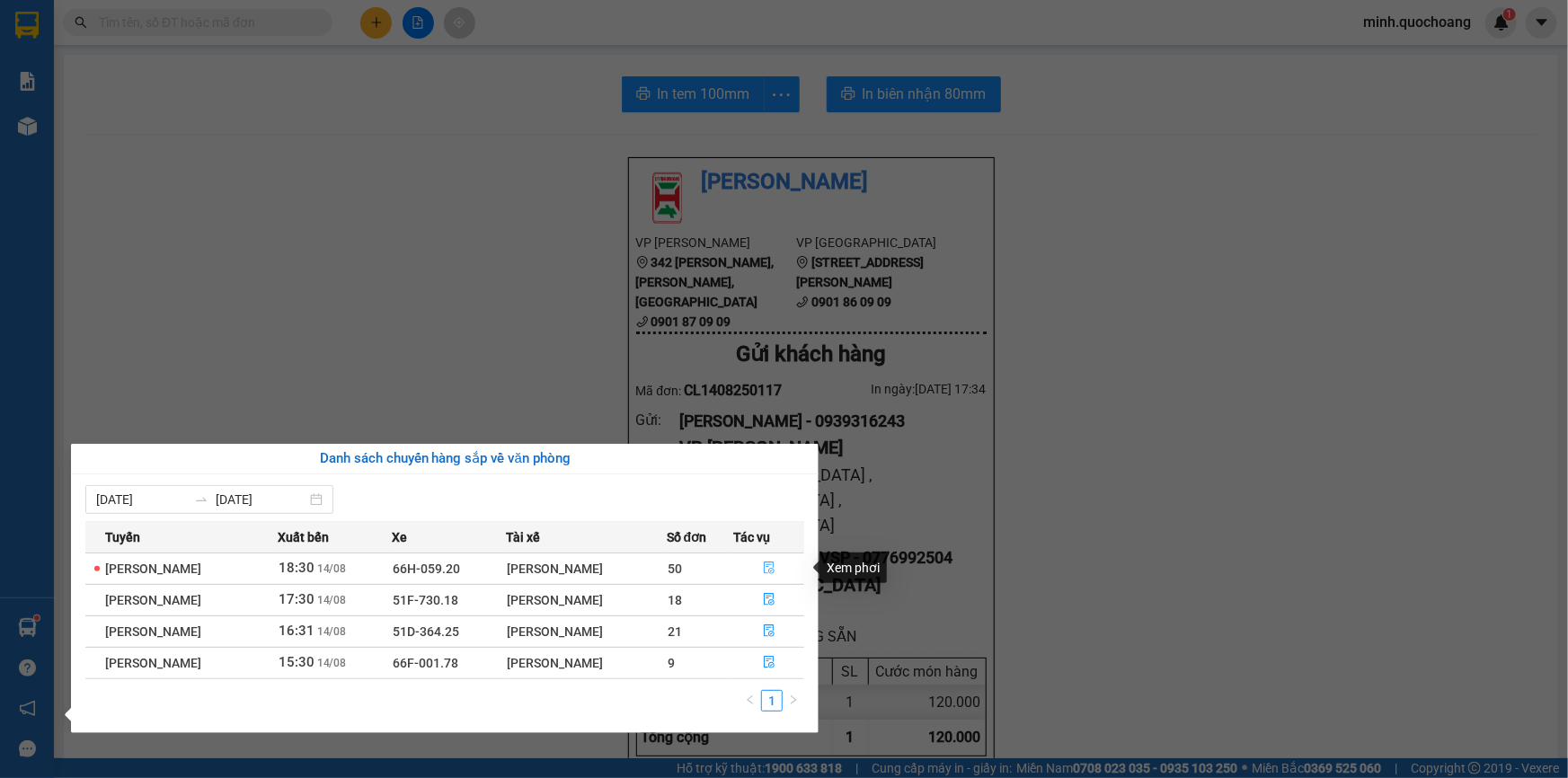
click at [767, 563] on icon "file-done" at bounding box center [769, 568] width 13 height 13
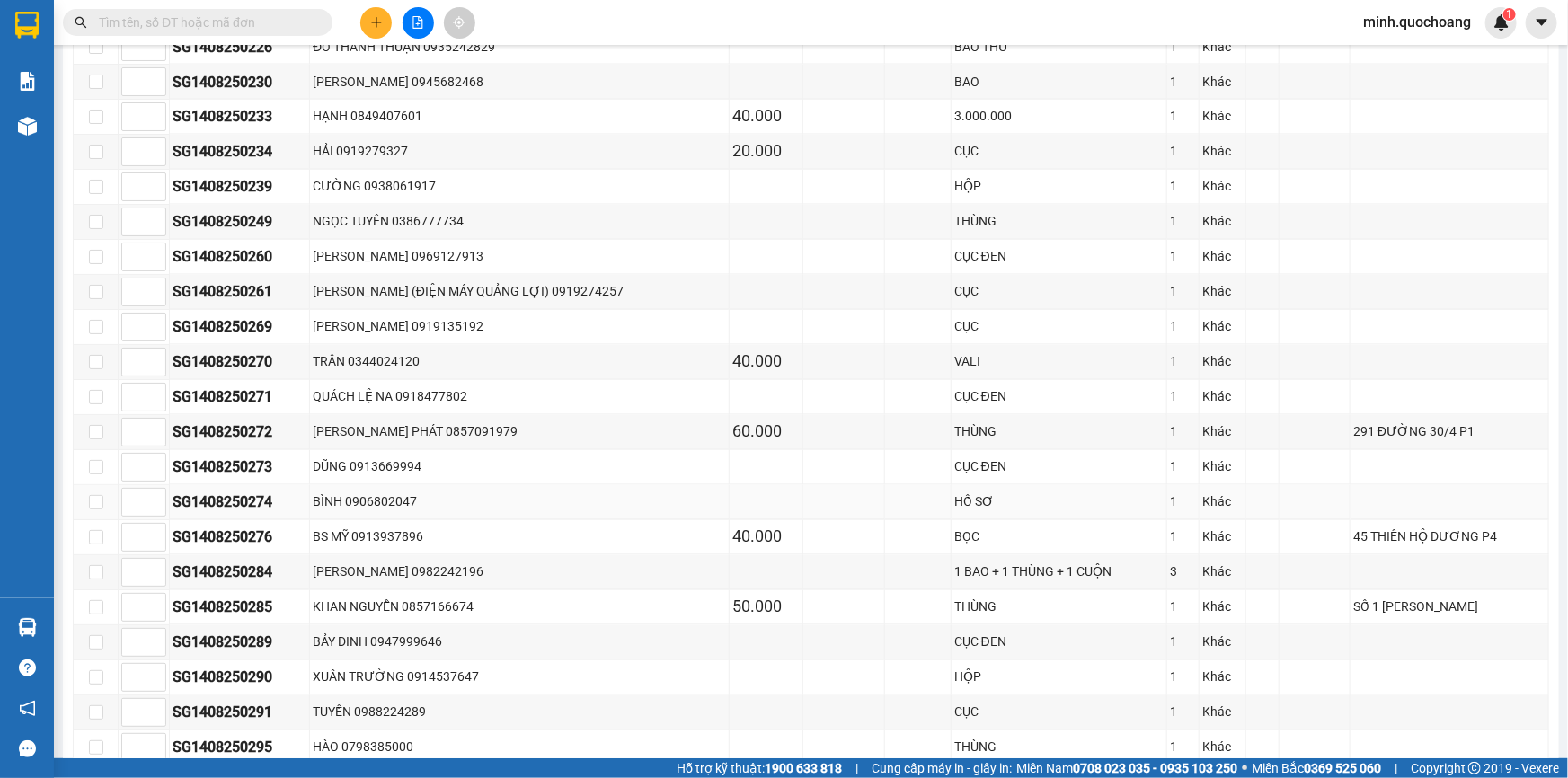
scroll to position [1716, 0]
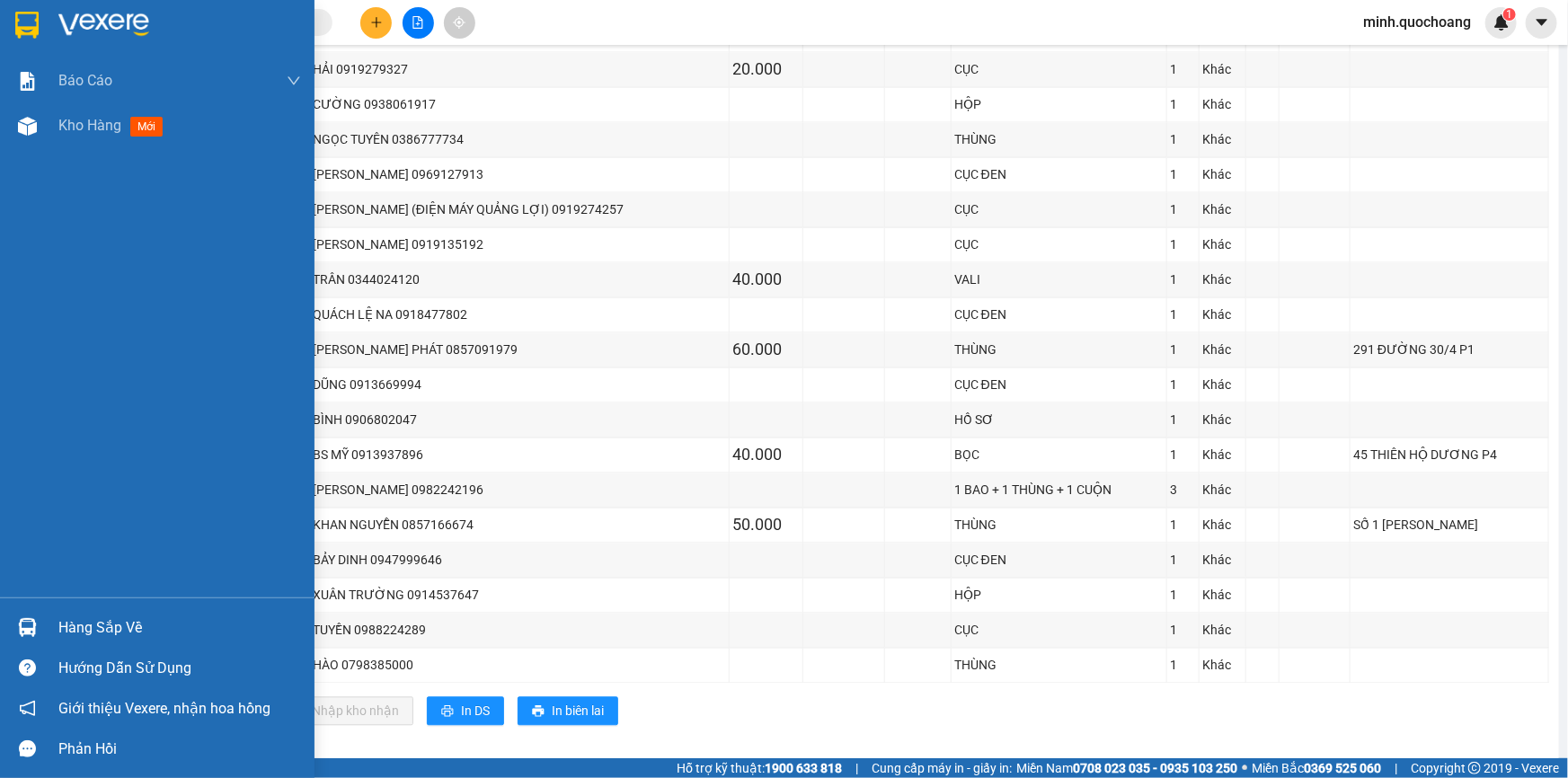
click at [39, 618] on div at bounding box center [27, 627] width 31 height 31
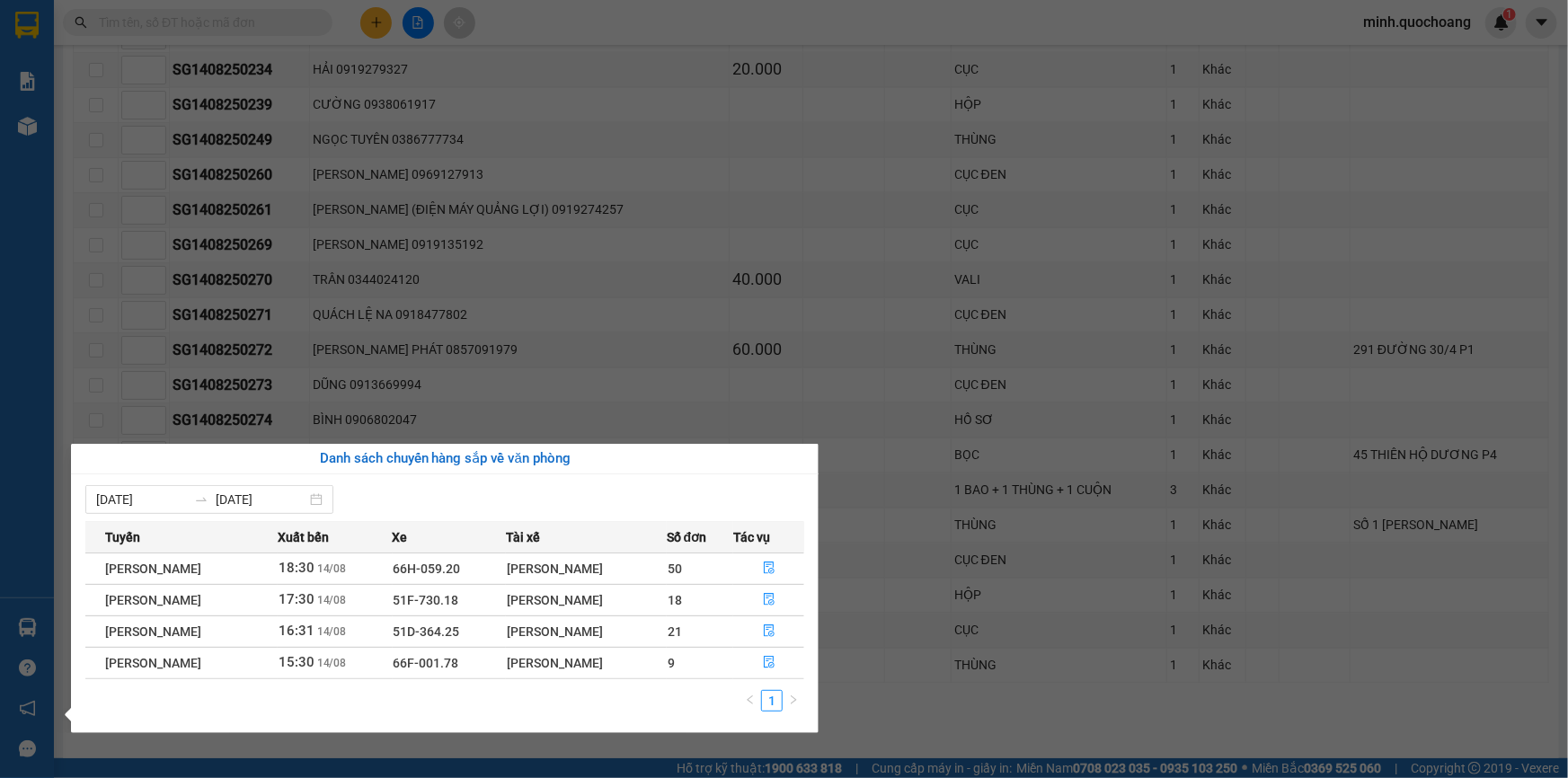
click at [1155, 351] on section "Kết quả tìm kiếm ( 0 ) Bộ lọc No Data minh.quochoang 1 Báo cáo Báo cáo dòng tiề…" at bounding box center [784, 389] width 1568 height 778
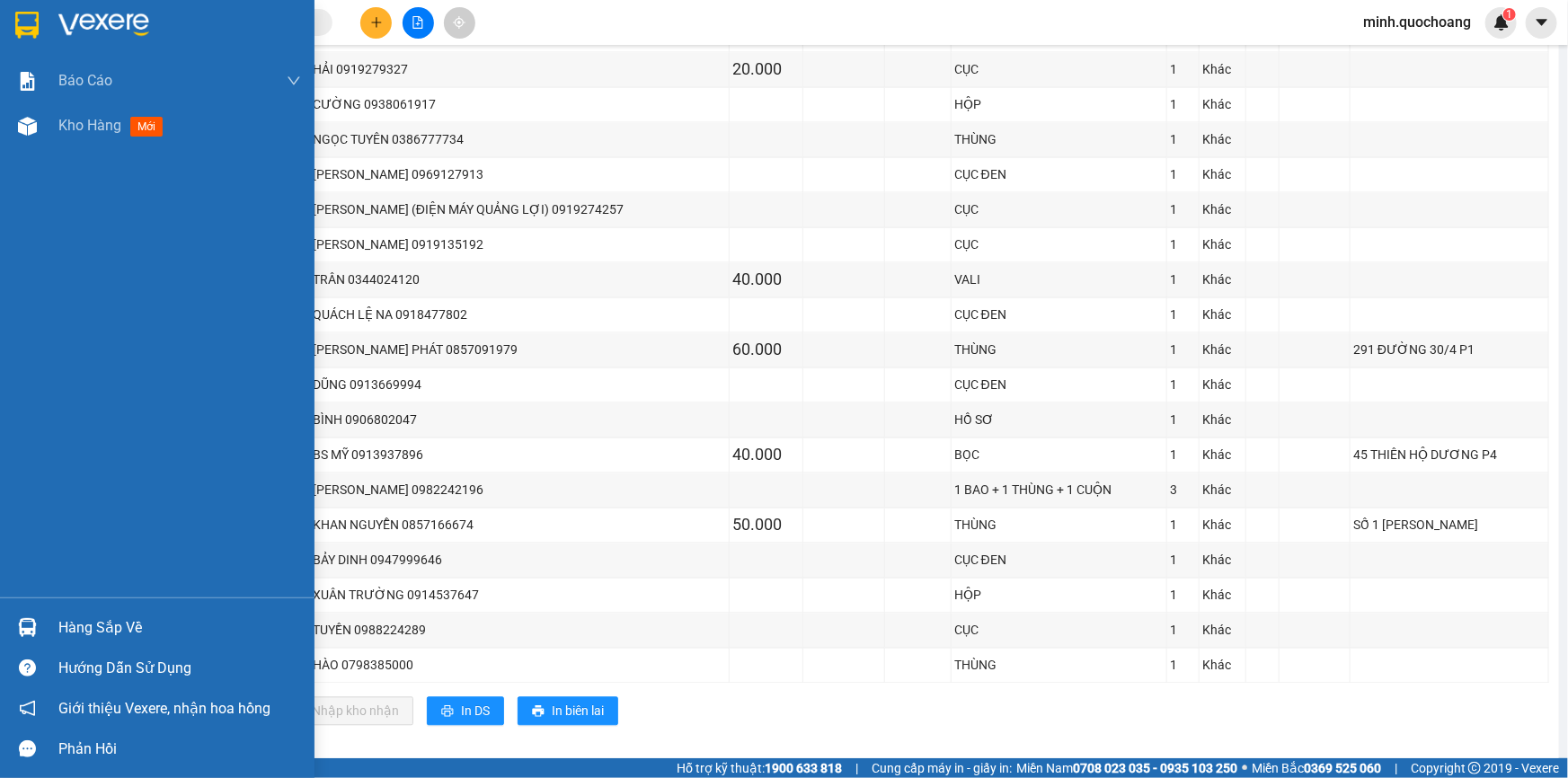
click at [26, 623] on img at bounding box center [27, 627] width 19 height 19
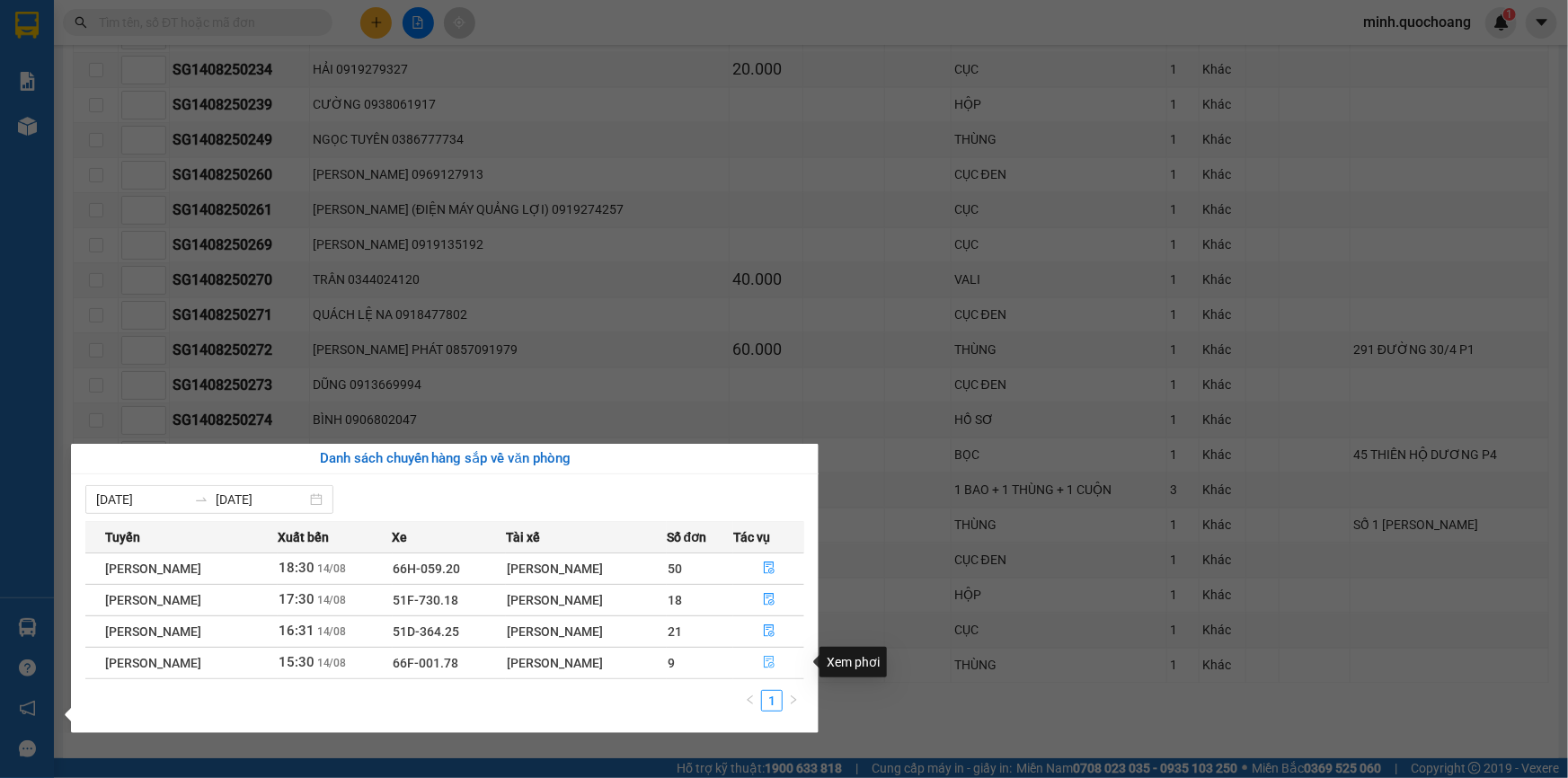
click at [772, 657] on icon "file-done" at bounding box center [769, 663] width 13 height 13
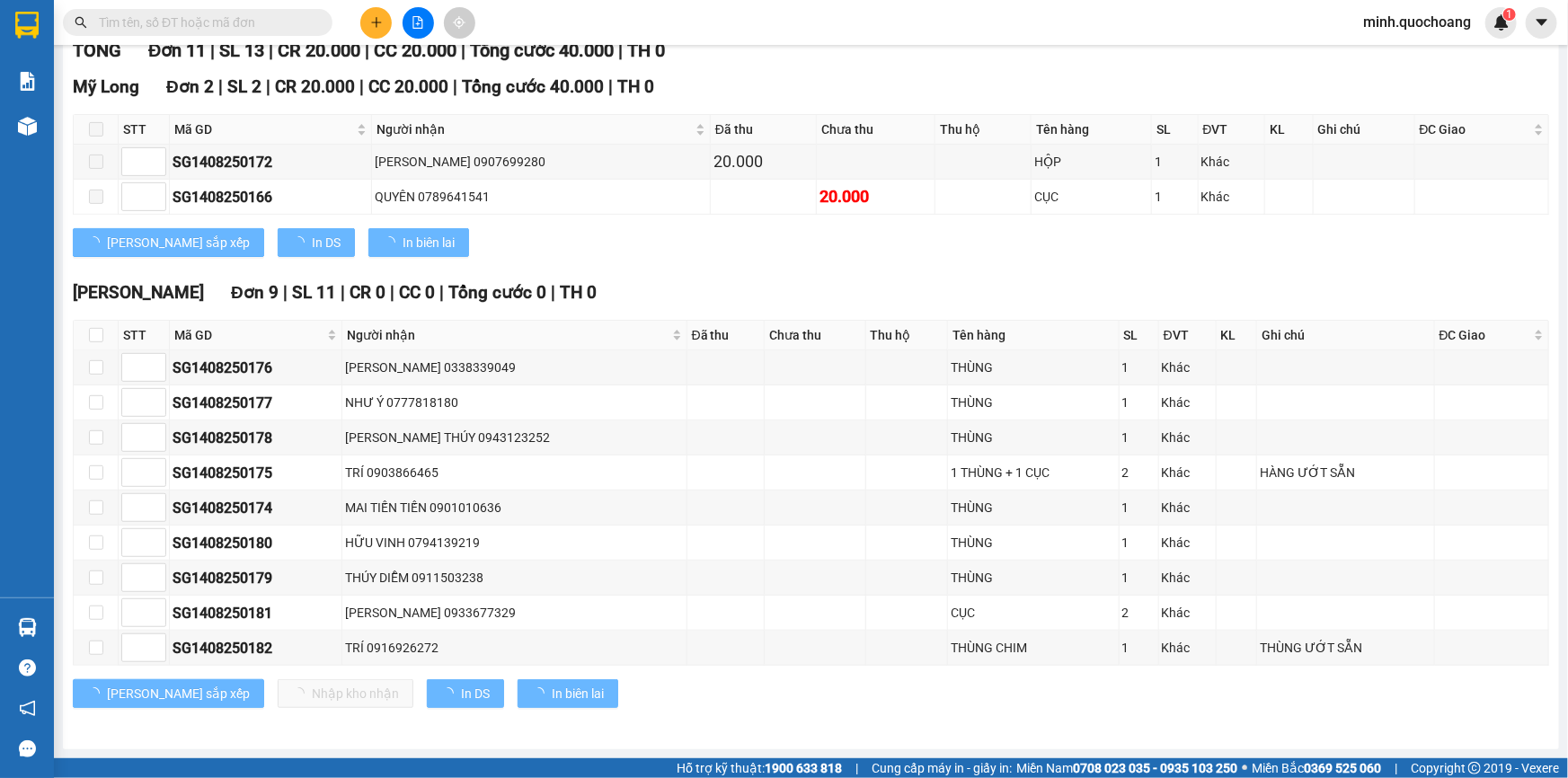
scroll to position [257, 0]
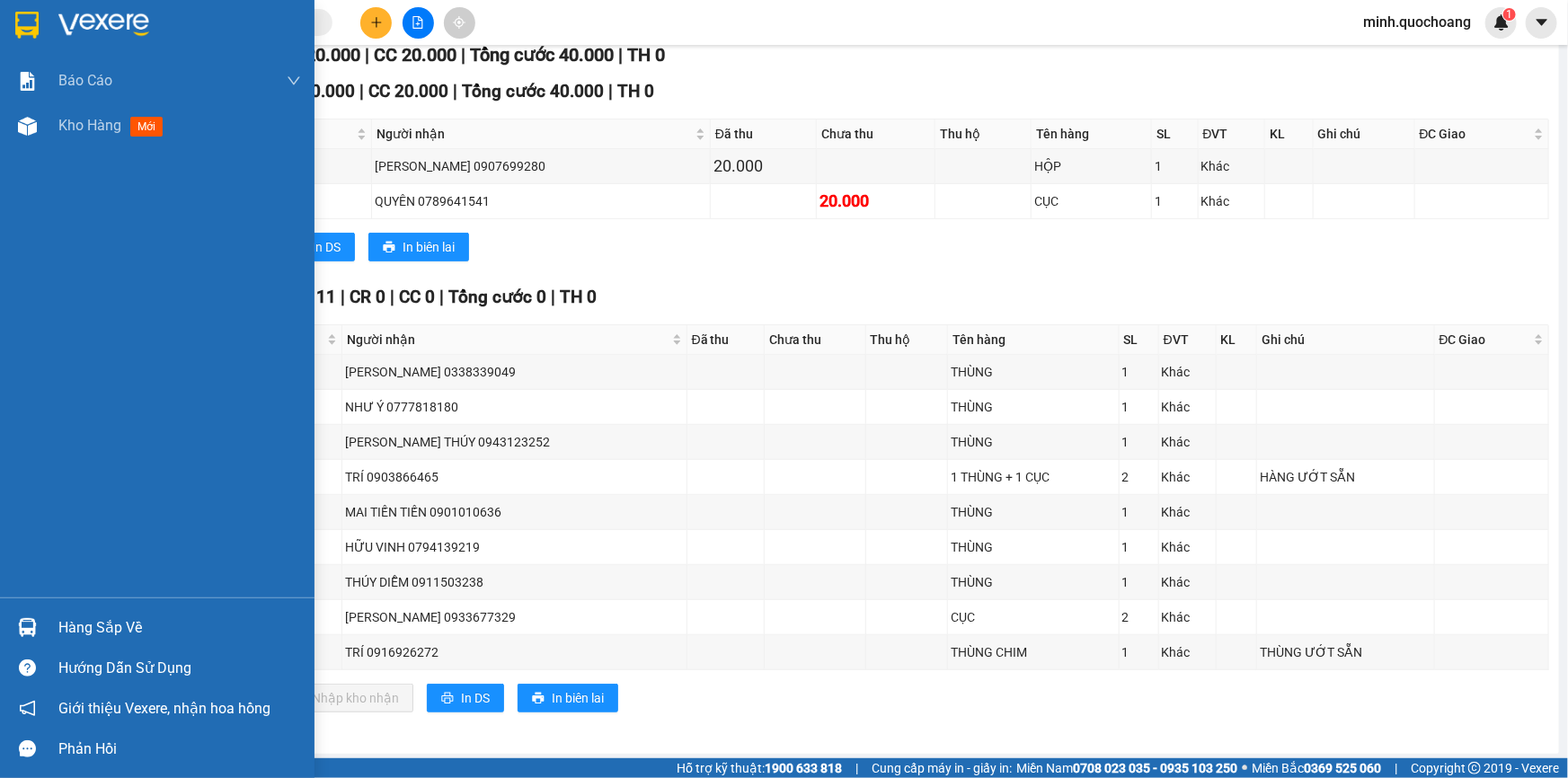
click at [49, 624] on div "Hàng sắp về" at bounding box center [157, 627] width 314 height 40
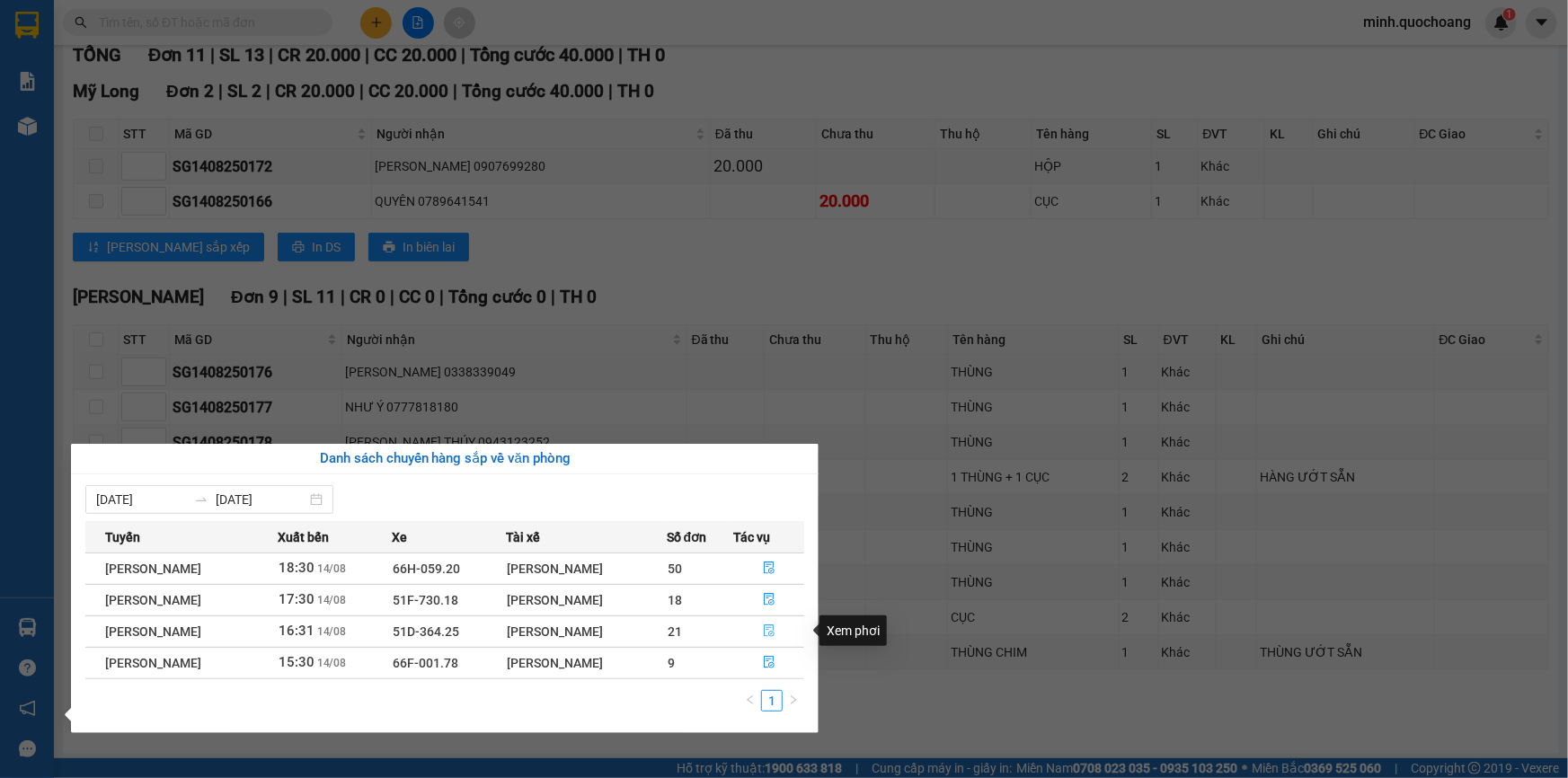
click at [770, 627] on icon "file-done" at bounding box center [769, 631] width 13 height 13
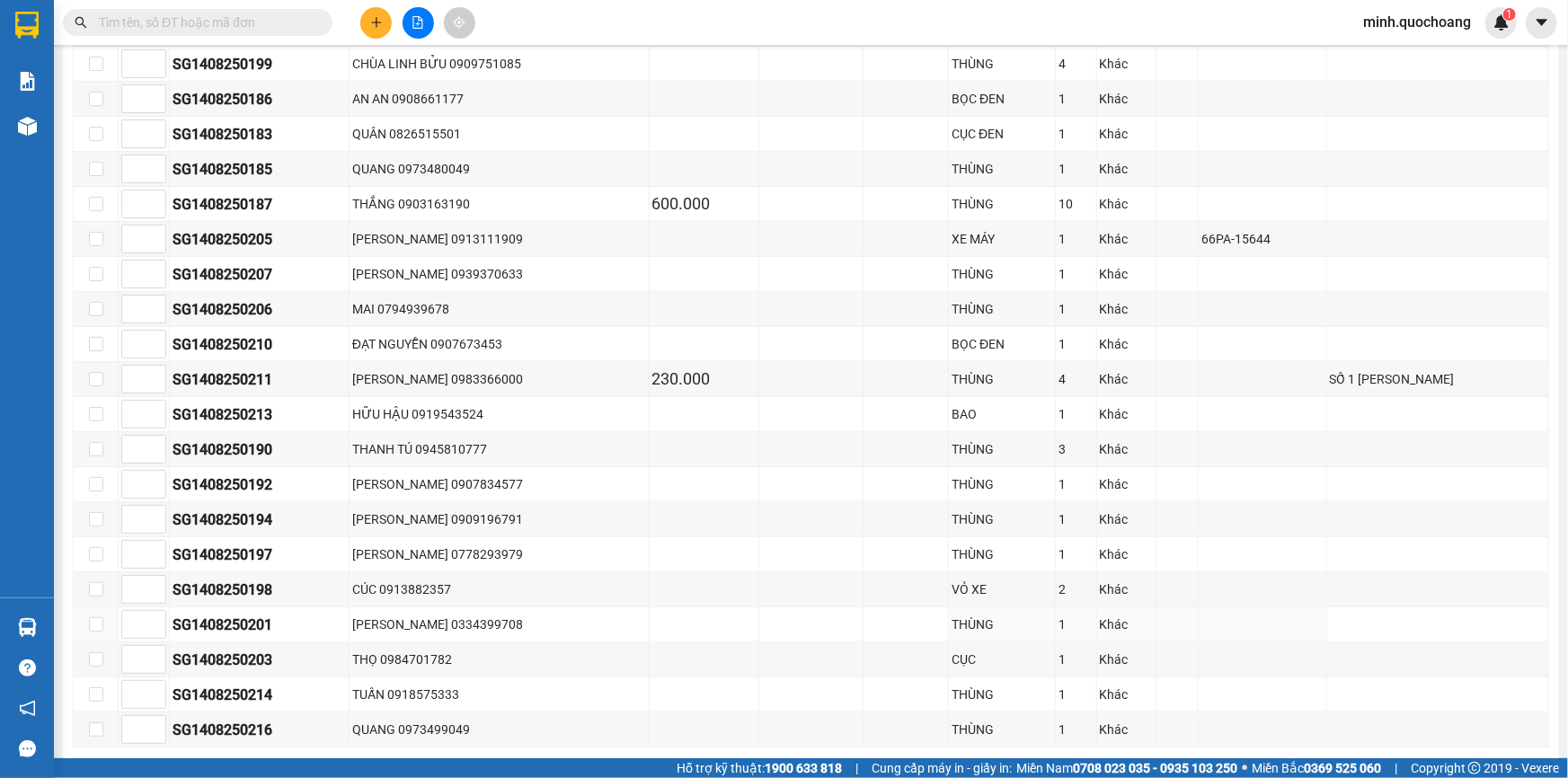
scroll to position [519, 0]
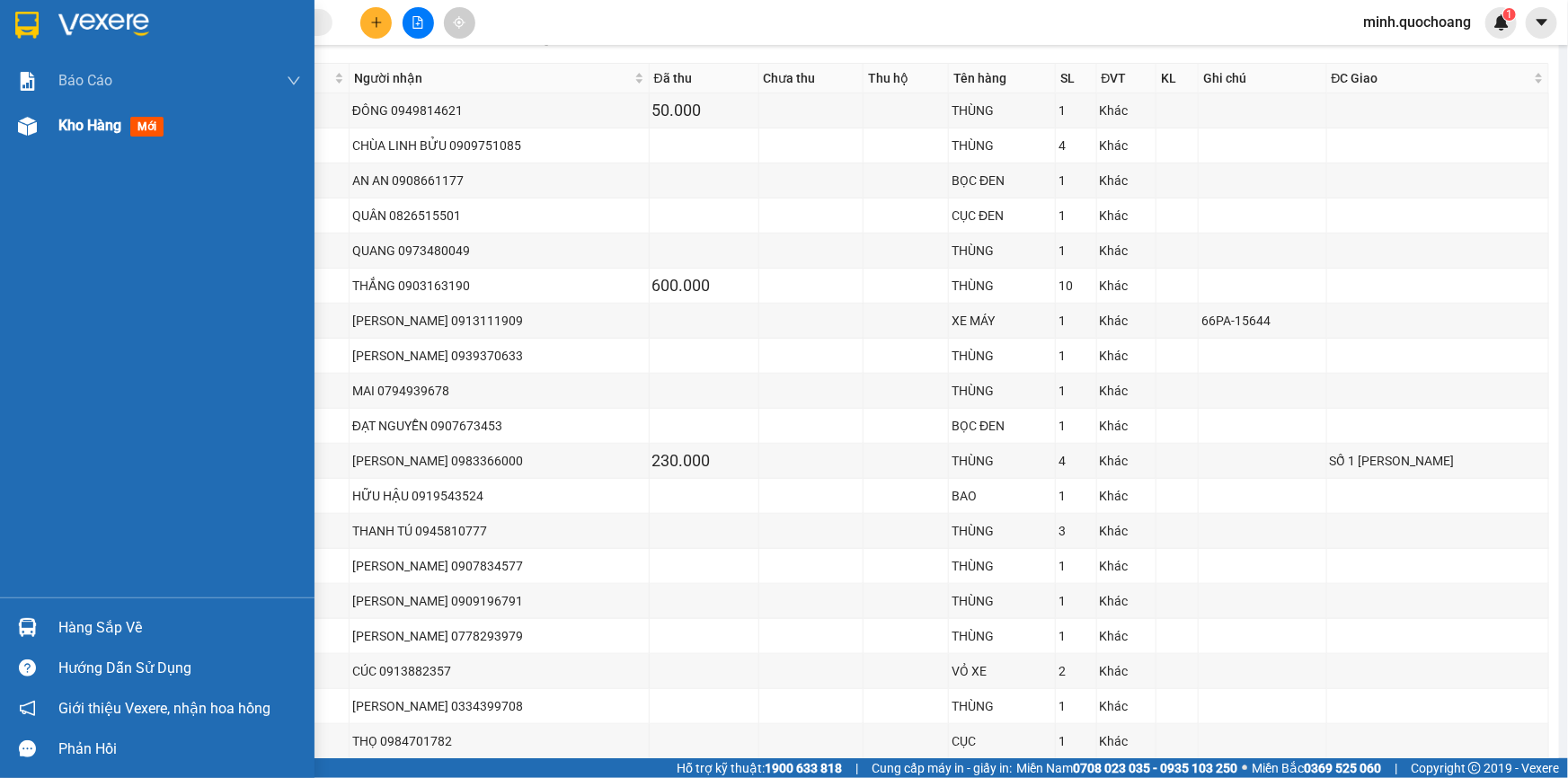
click at [81, 137] on div "Kho hàng mới" at bounding box center [180, 125] width 243 height 45
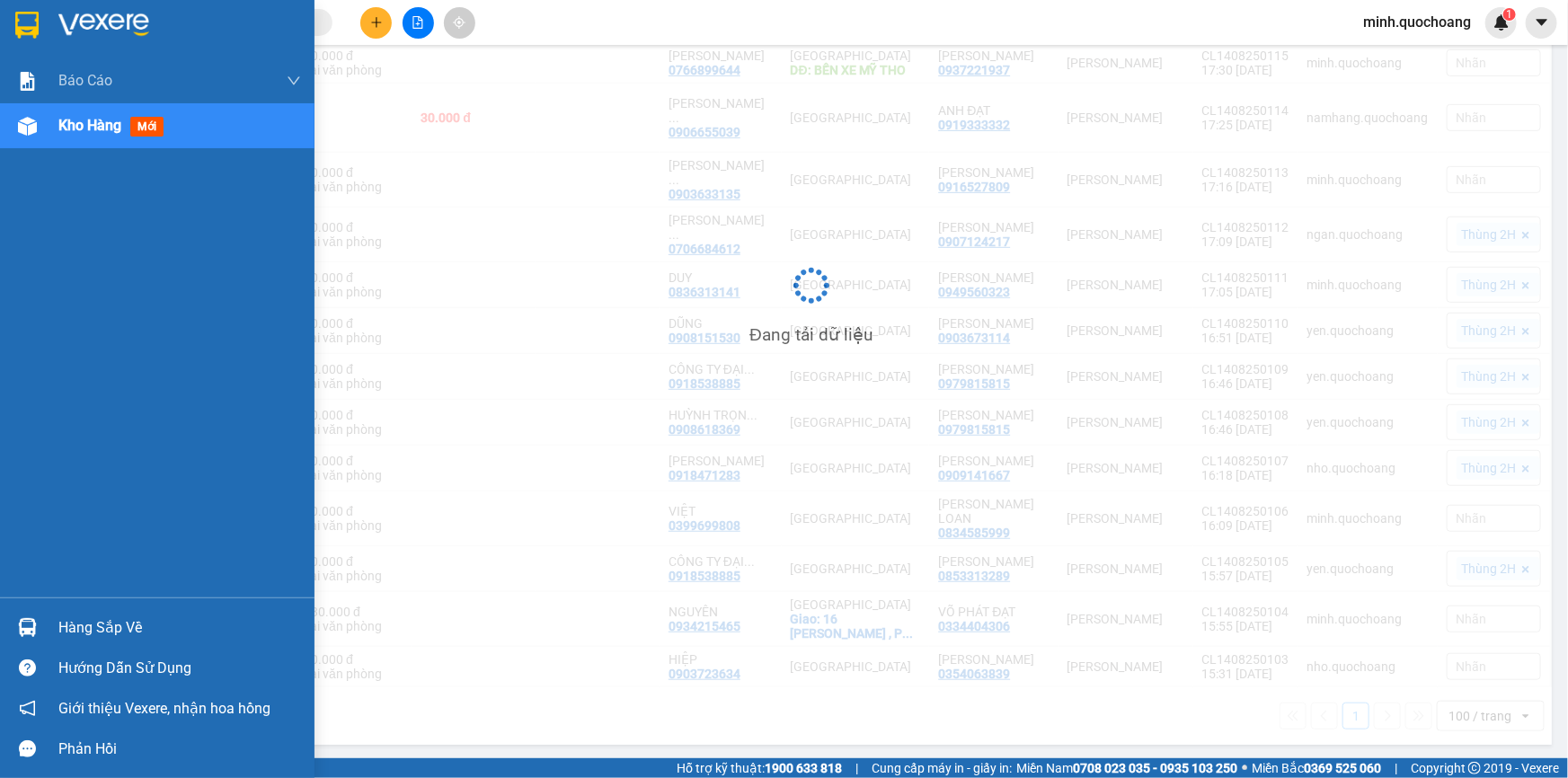
scroll to position [407, 0]
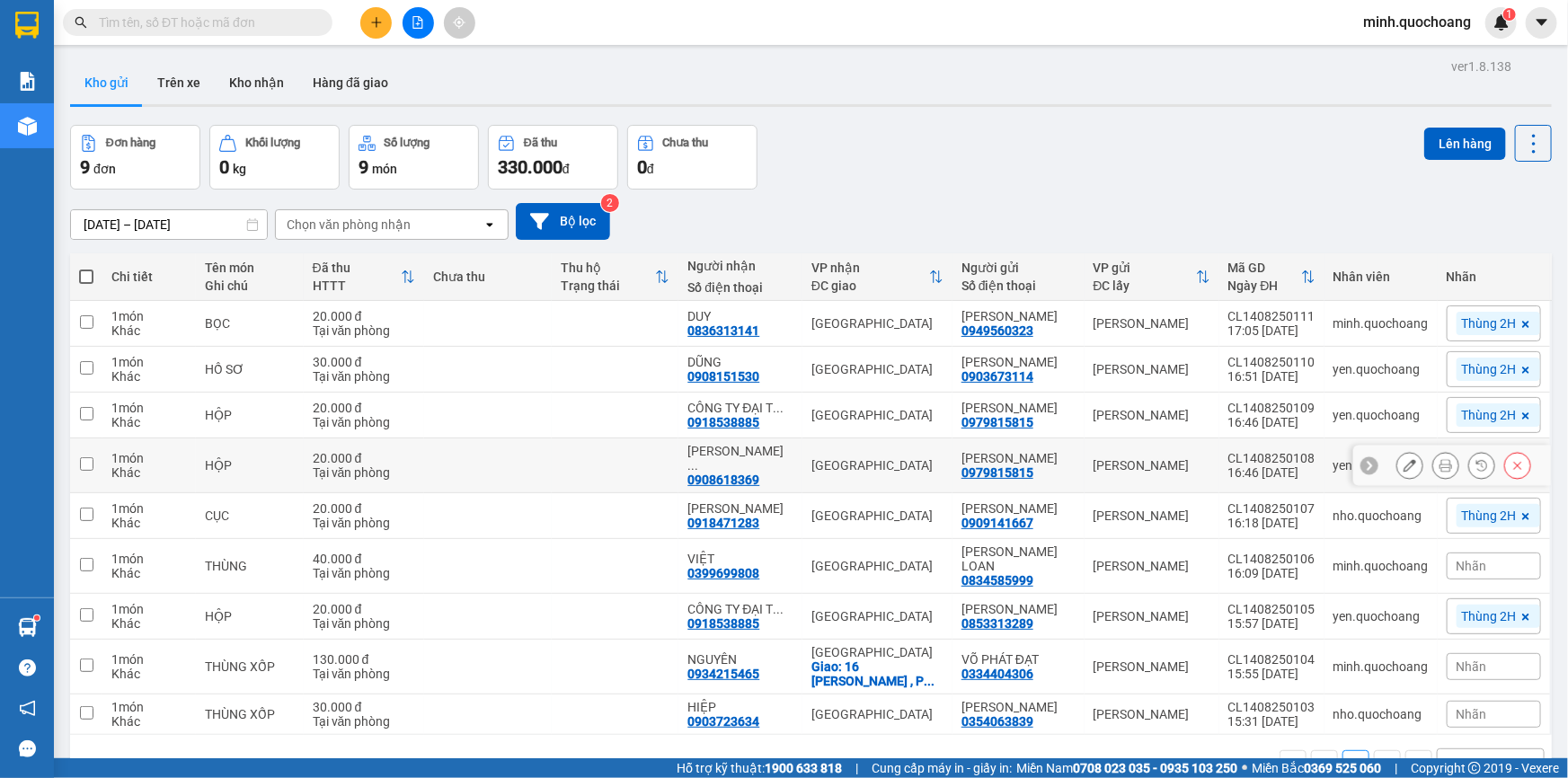
scroll to position [82, 0]
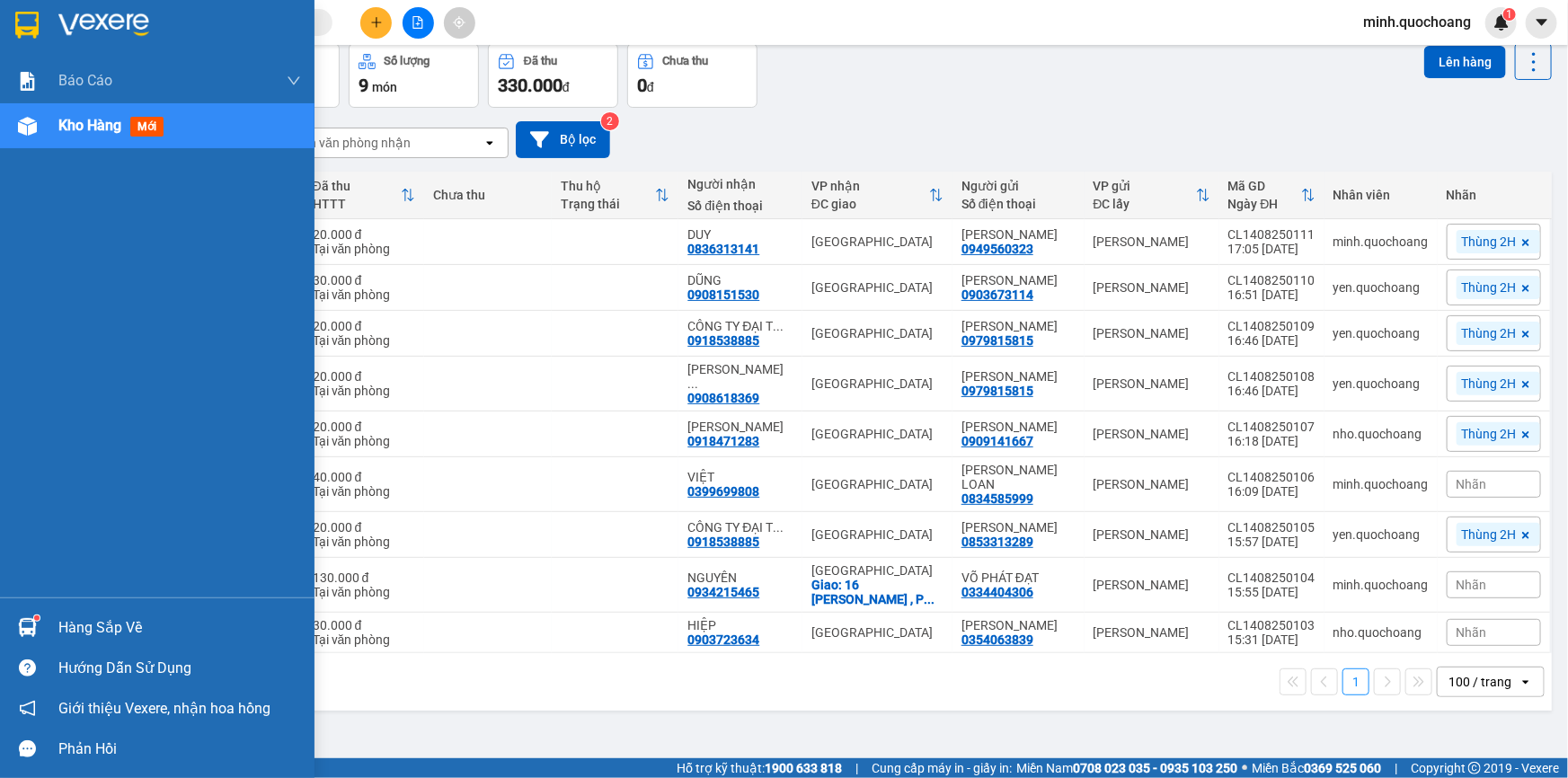
click at [20, 629] on img at bounding box center [27, 627] width 19 height 19
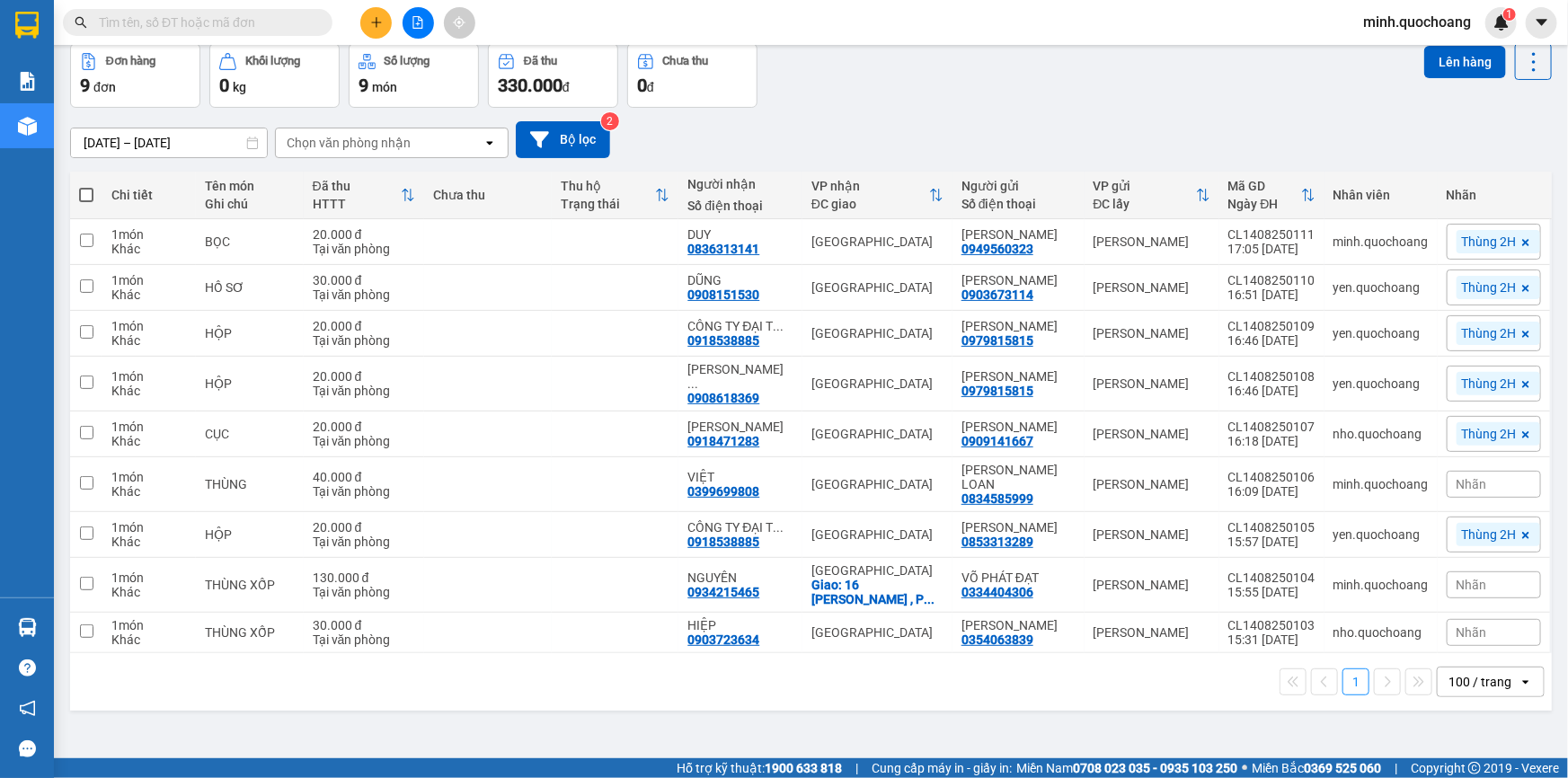
click at [899, 105] on section "Kết quả tìm kiếm ( 0 ) Bộ lọc No Data minh.quochoang 1 Báo cáo Báo cáo dòng tiề…" at bounding box center [784, 389] width 1568 height 778
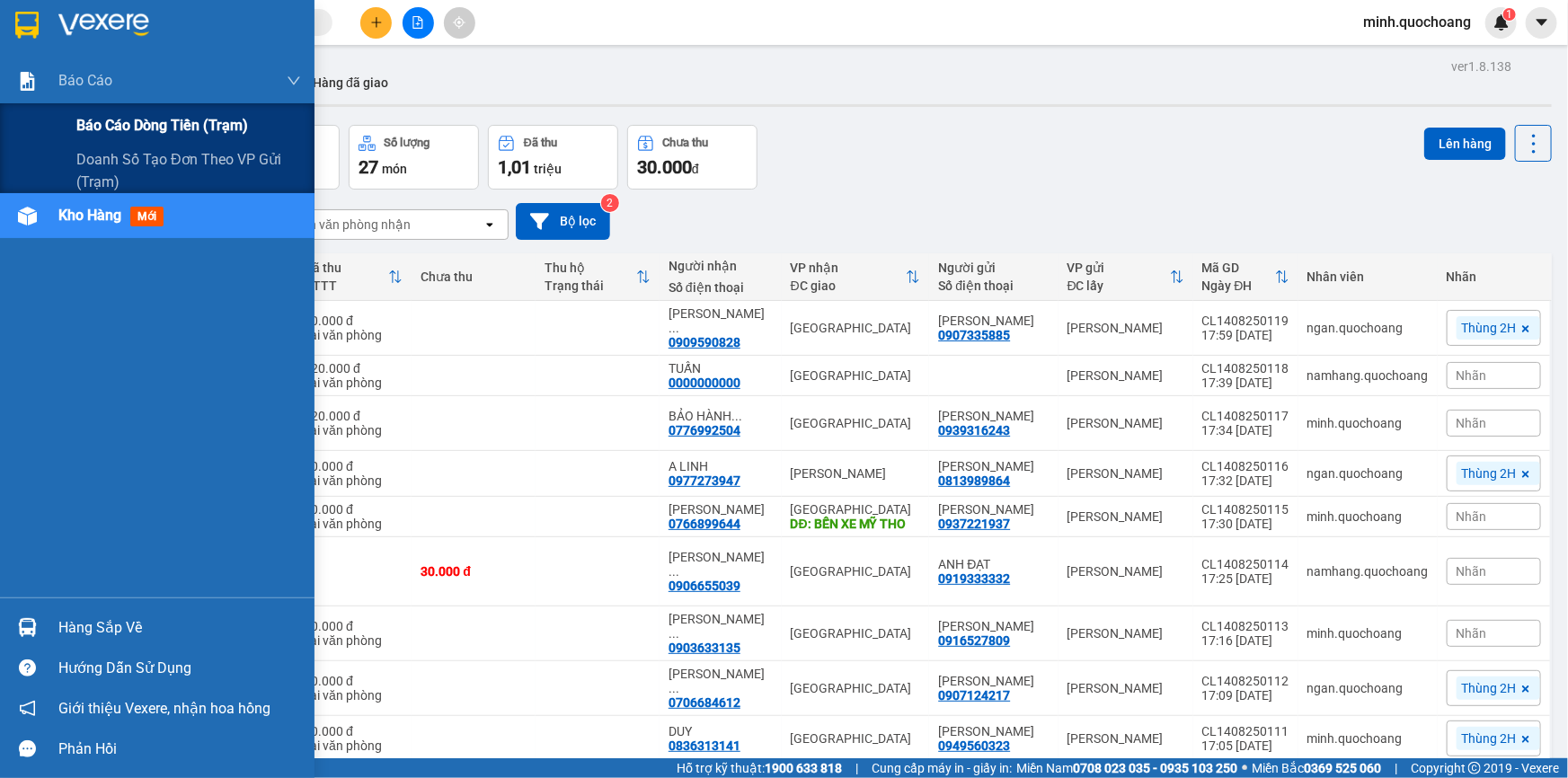
click at [100, 122] on span "Báo cáo dòng tiền (trạm)" at bounding box center [162, 125] width 172 height 23
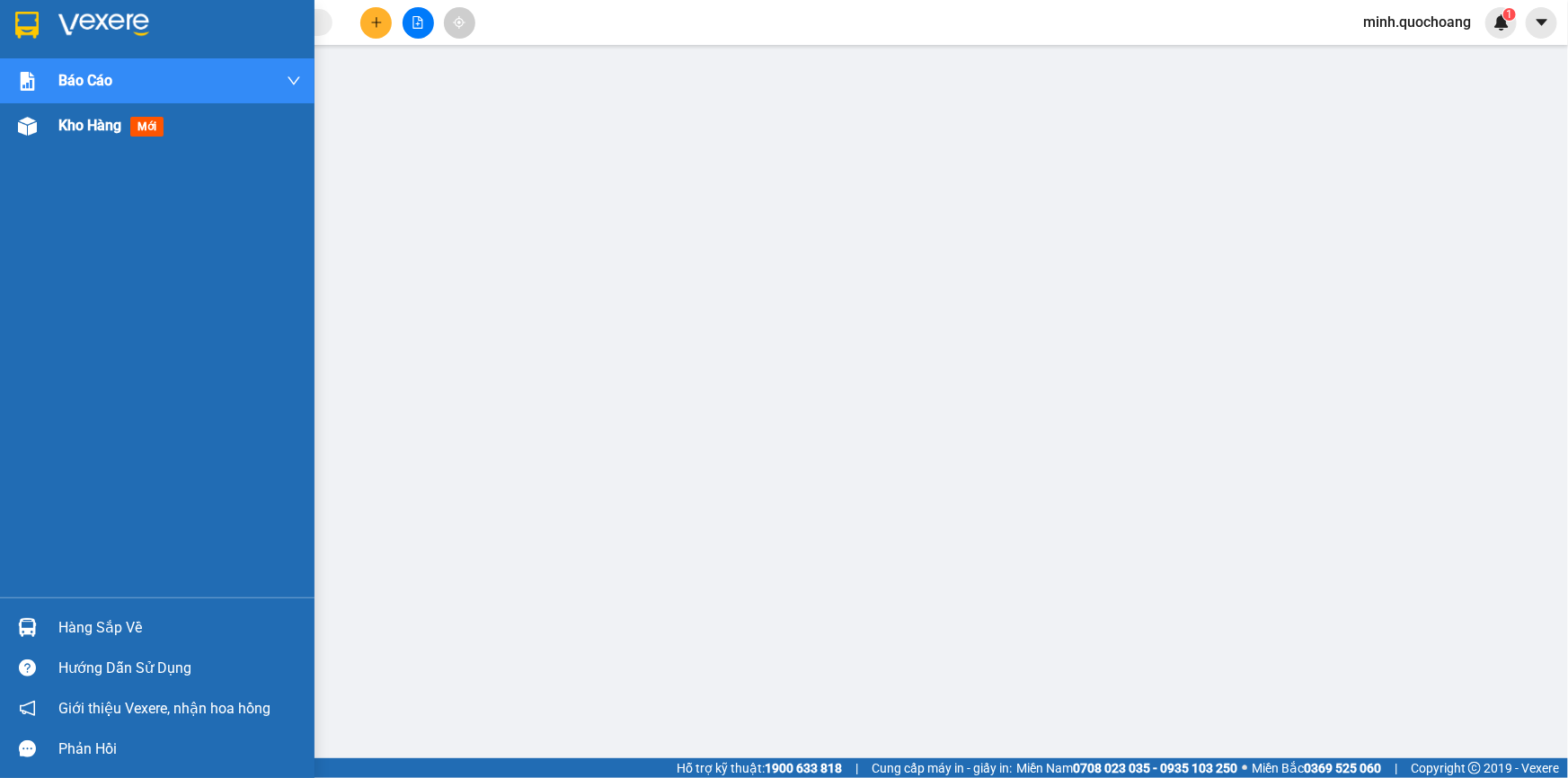
click at [72, 142] on div "Kho hàng mới" at bounding box center [180, 125] width 243 height 45
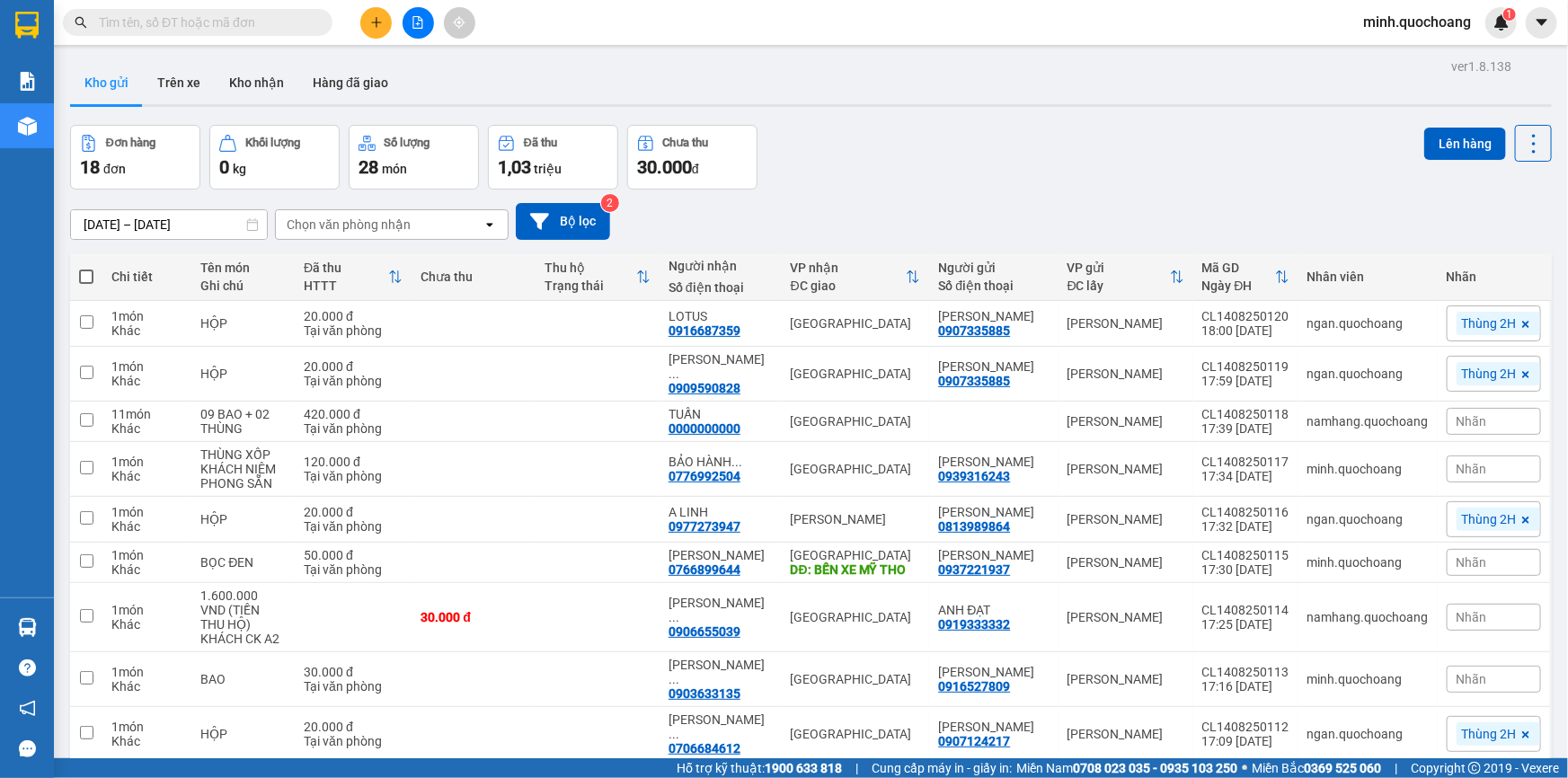
click at [381, 28] on button at bounding box center [376, 23] width 31 height 31
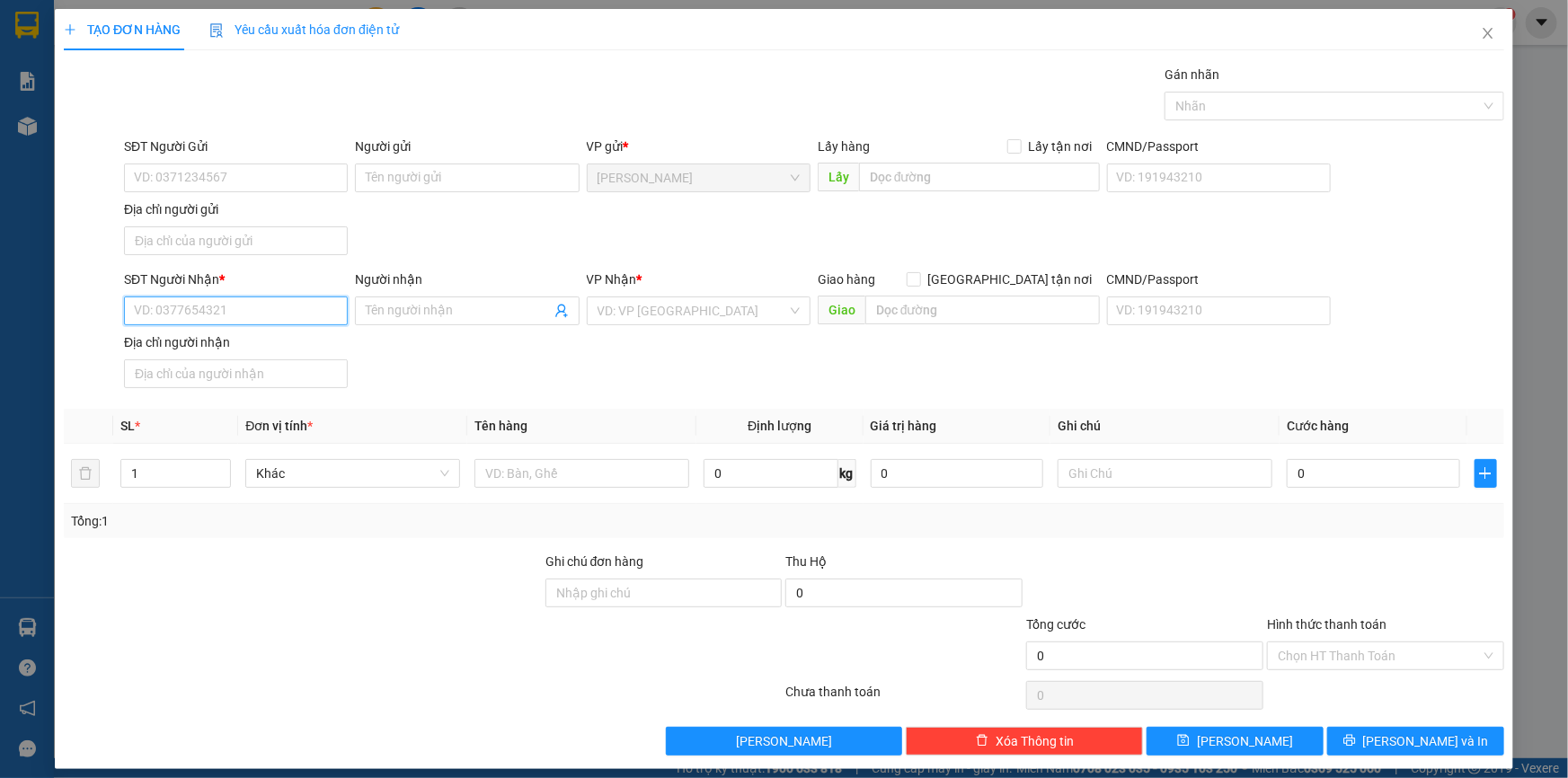
click at [254, 314] on input "SĐT Người Nhận *" at bounding box center [235, 310] width 224 height 28
type input "0355557179"
click at [302, 347] on div "0355557179 - [PERSON_NAME]" at bounding box center [234, 346] width 200 height 20
type input "[PERSON_NAME]"
type input "0355557179"
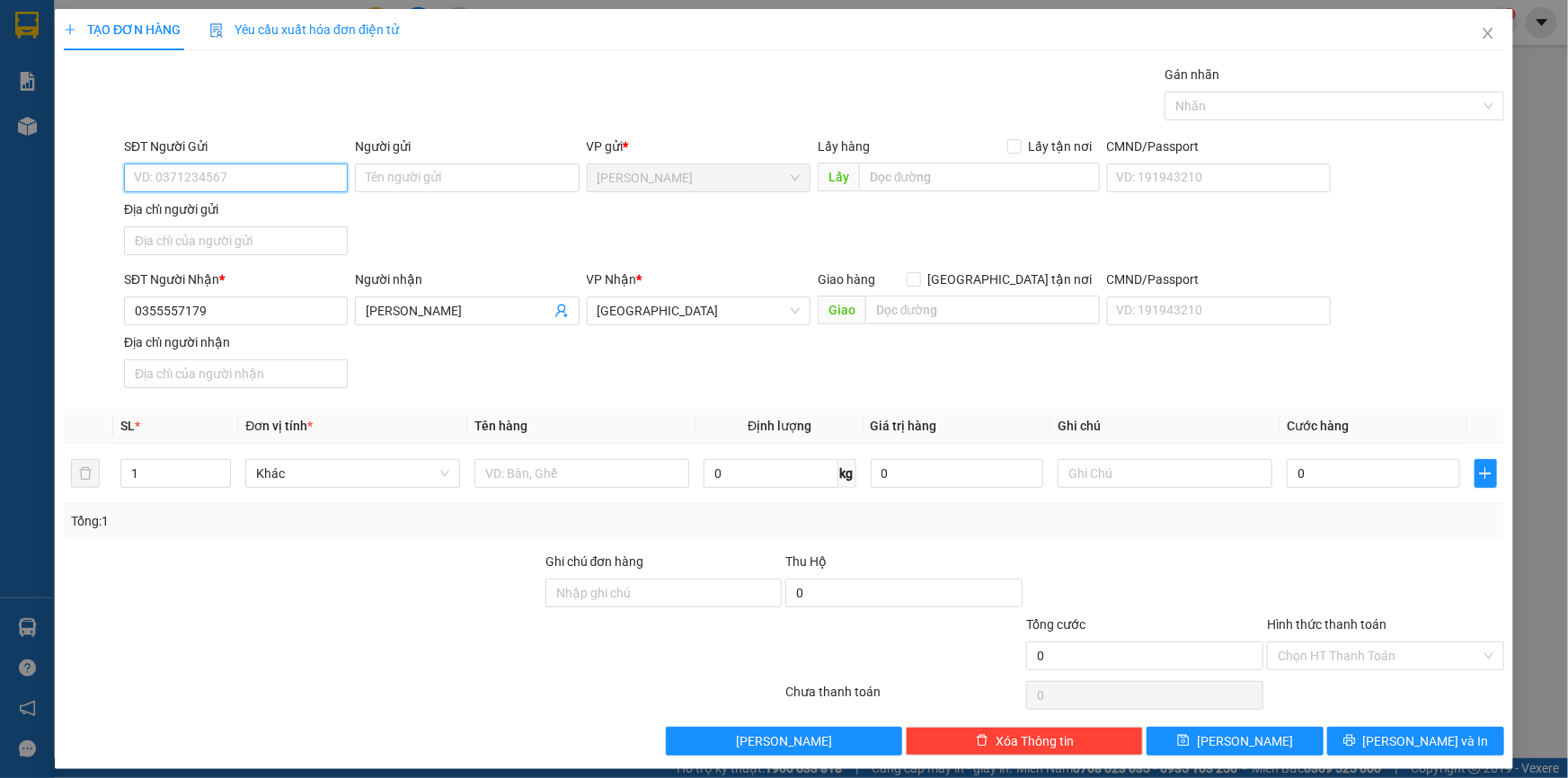
click at [260, 163] on input "SĐT Người Gửi" at bounding box center [235, 177] width 224 height 28
click at [256, 240] on div "0906873629 - [PERSON_NAME]" at bounding box center [234, 243] width 200 height 20
type input "0906873629"
type input "[PERSON_NAME]"
click at [402, 174] on input "[PERSON_NAME]" at bounding box center [466, 177] width 224 height 28
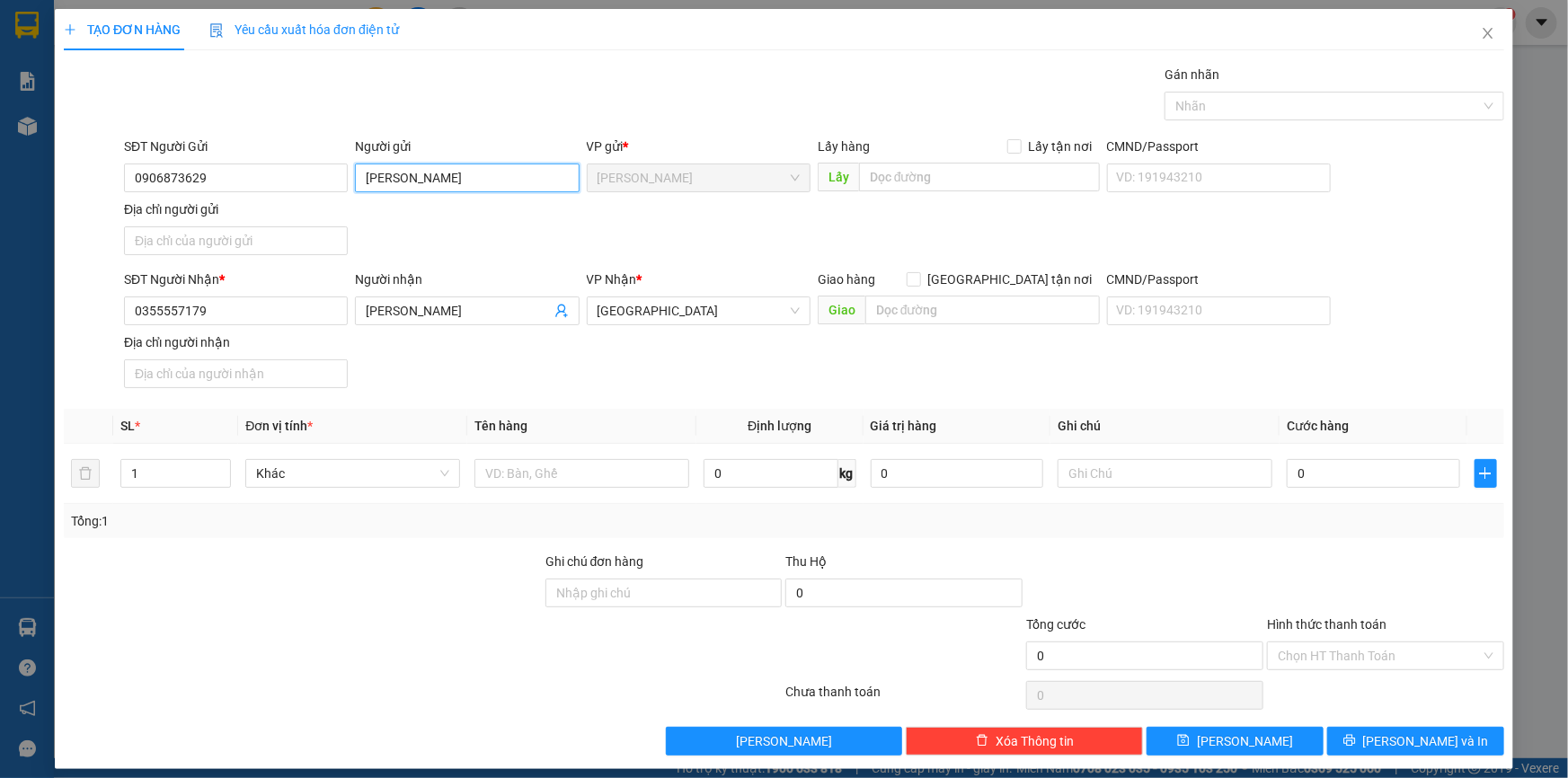
click at [402, 174] on input "[PERSON_NAME]" at bounding box center [466, 177] width 224 height 28
click at [217, 241] on input "Địa chỉ người gửi" at bounding box center [235, 240] width 224 height 28
paste input "PHƯƠNG TRÀ,[GEOGRAPHIC_DATA]"
click at [214, 237] on input "PHƯƠNG TRÀ,[GEOGRAPHIC_DATA]" at bounding box center [235, 240] width 224 height 28
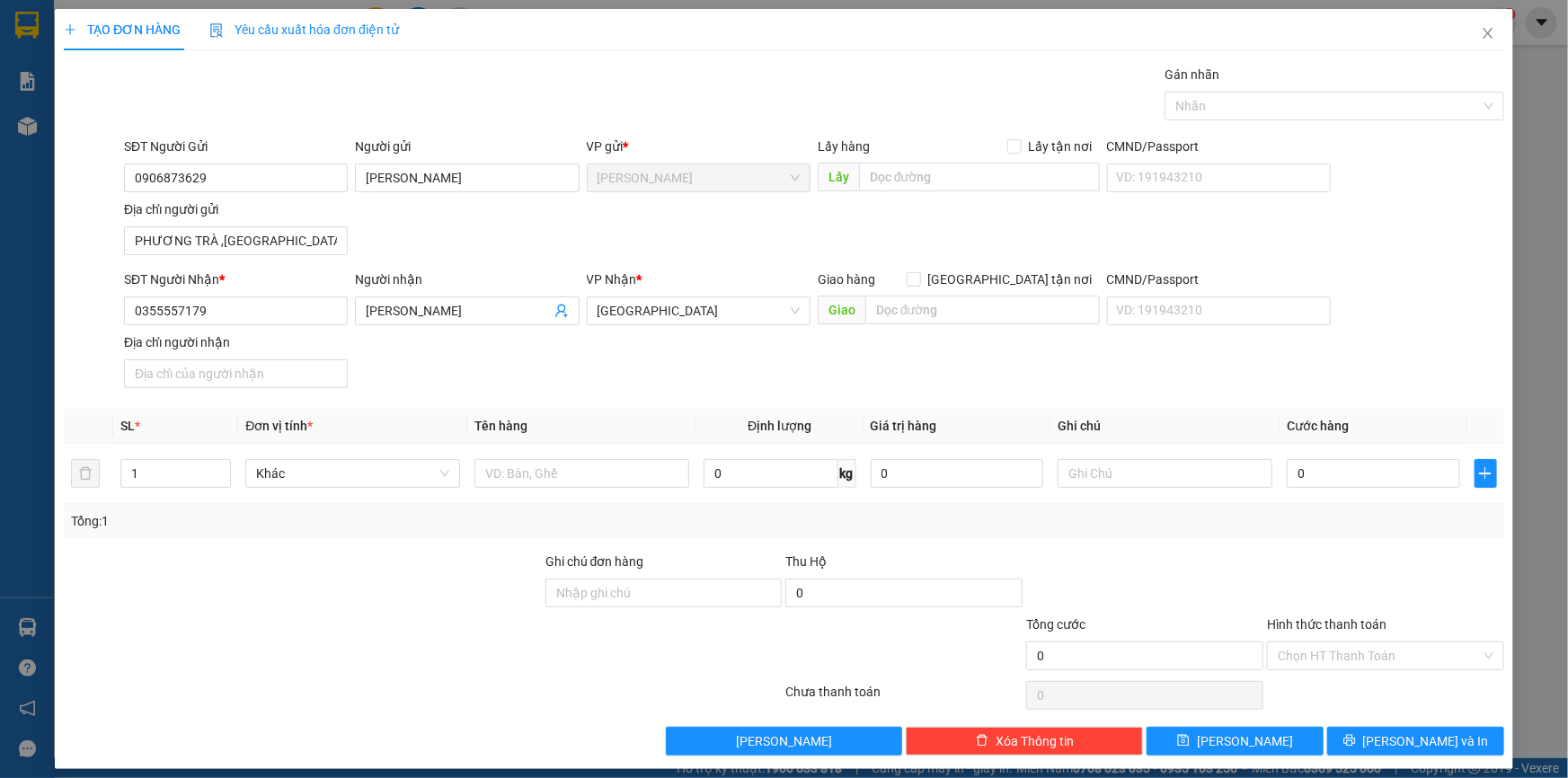
click at [548, 219] on div "SĐT Người Gửi 0906873629 Người gửi [PERSON_NAME] gửi * [PERSON_NAME] Lấy hàng L…" at bounding box center [814, 200] width 1387 height 126
click at [216, 242] on input "PHƯƠNG TRÀ ,[GEOGRAPHIC_DATA]" at bounding box center [235, 240] width 224 height 28
drag, startPoint x: 419, startPoint y: 237, endPoint x: 454, endPoint y: 231, distance: 35.5
click at [425, 236] on div "SĐT Người Gửi 0906873629 Người gửi [PERSON_NAME] gửi * [PERSON_NAME] Lấy hàng L…" at bounding box center [814, 200] width 1387 height 126
click at [326, 241] on input "PHƯƠNG TRÀ ,[GEOGRAPHIC_DATA]" at bounding box center [235, 240] width 224 height 28
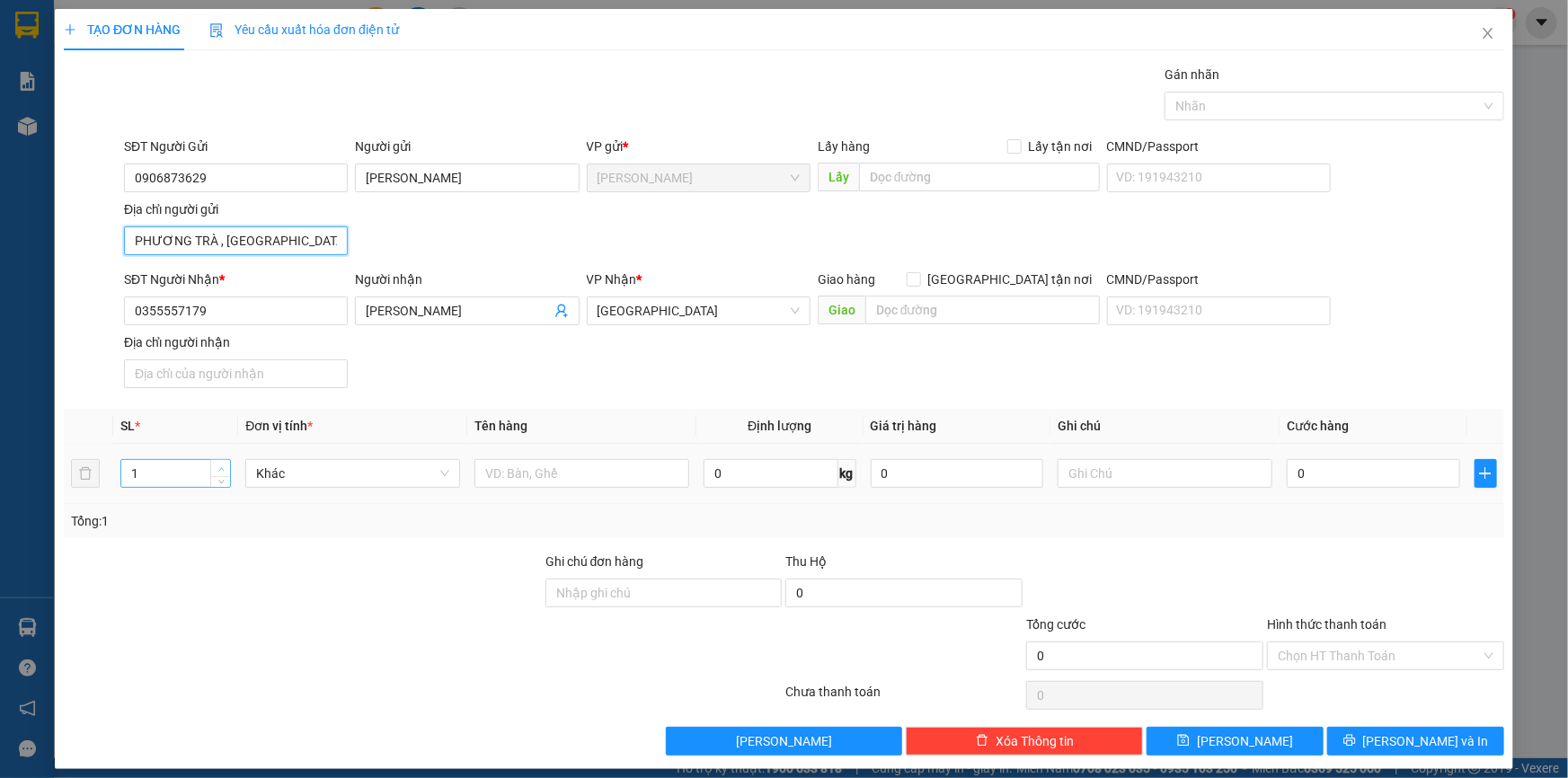
type input "PHƯƠNG TRÀ , [GEOGRAPHIC_DATA]"
type input "2"
click at [218, 468] on icon "up" at bounding box center [221, 469] width 6 height 6
click at [506, 469] on input "text" at bounding box center [581, 473] width 214 height 28
type input "b"
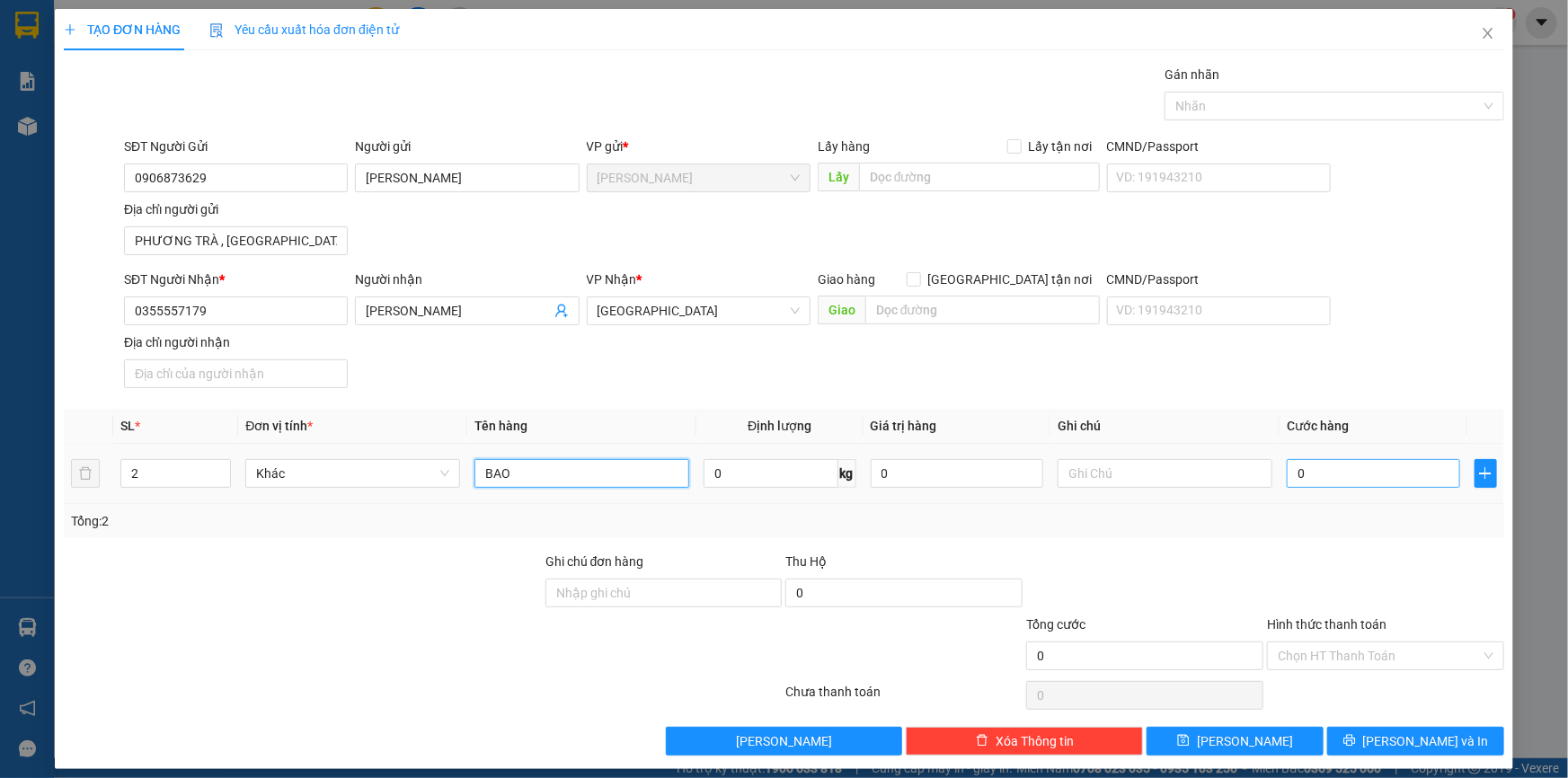
type input "BAO"
click at [1354, 479] on input "0" at bounding box center [1373, 473] width 173 height 28
type input "1"
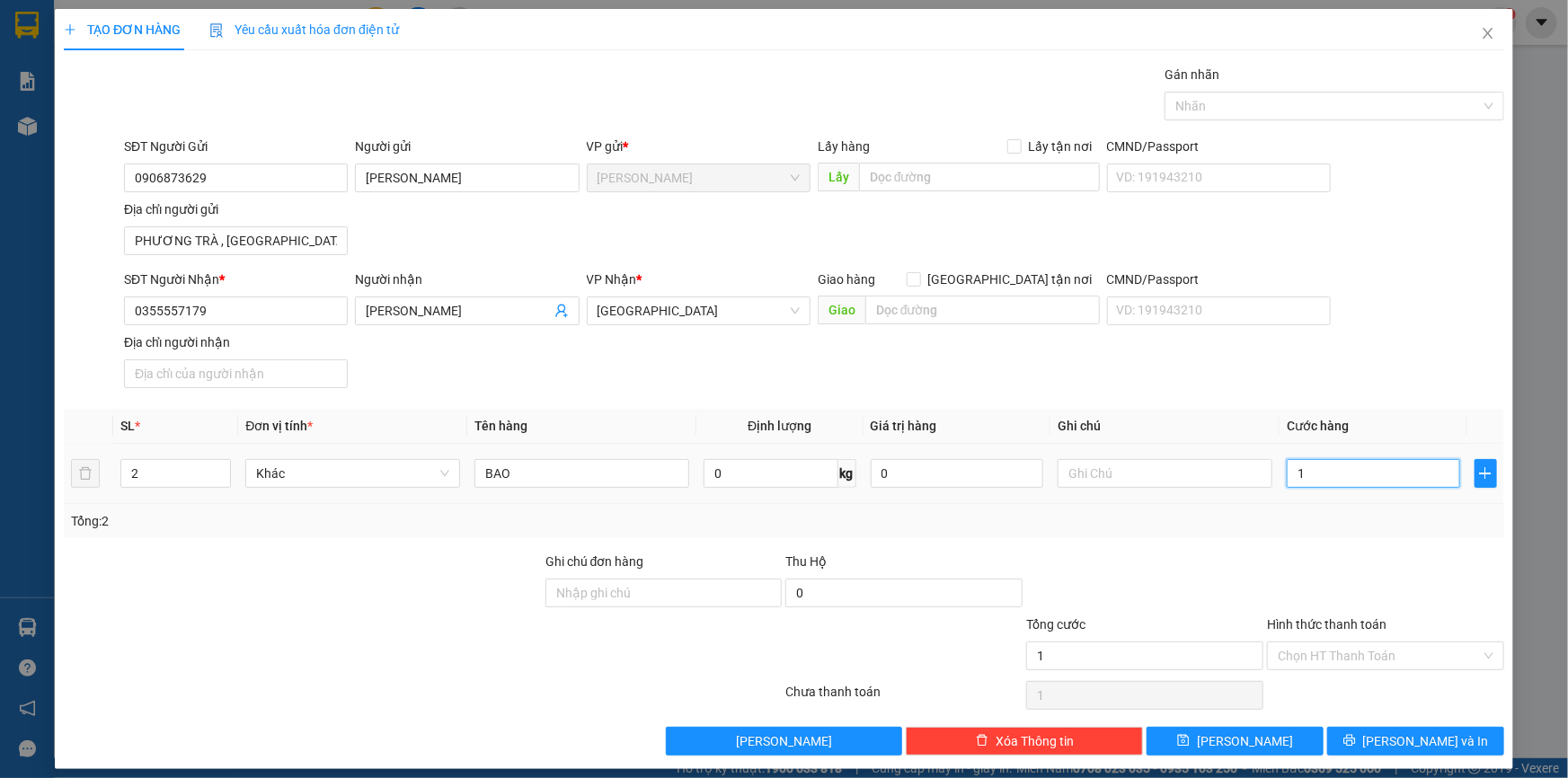
type input "12"
type input "120"
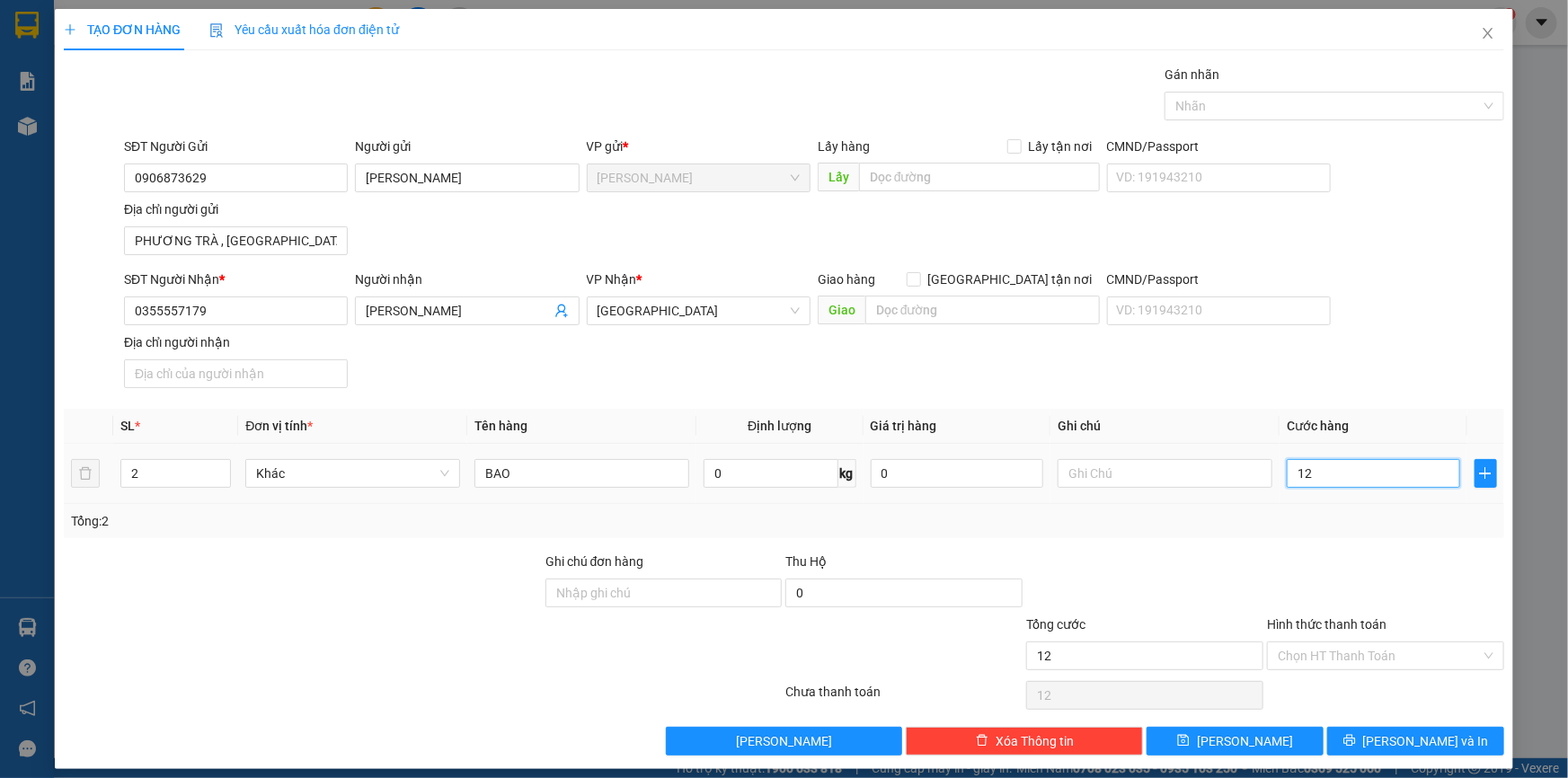
type input "120"
type input "120.000"
click at [1349, 538] on div "Transit Pickup Surcharge Ids Transit Deliver Surcharge Ids Transit Deliver Surc…" at bounding box center [784, 410] width 1440 height 691
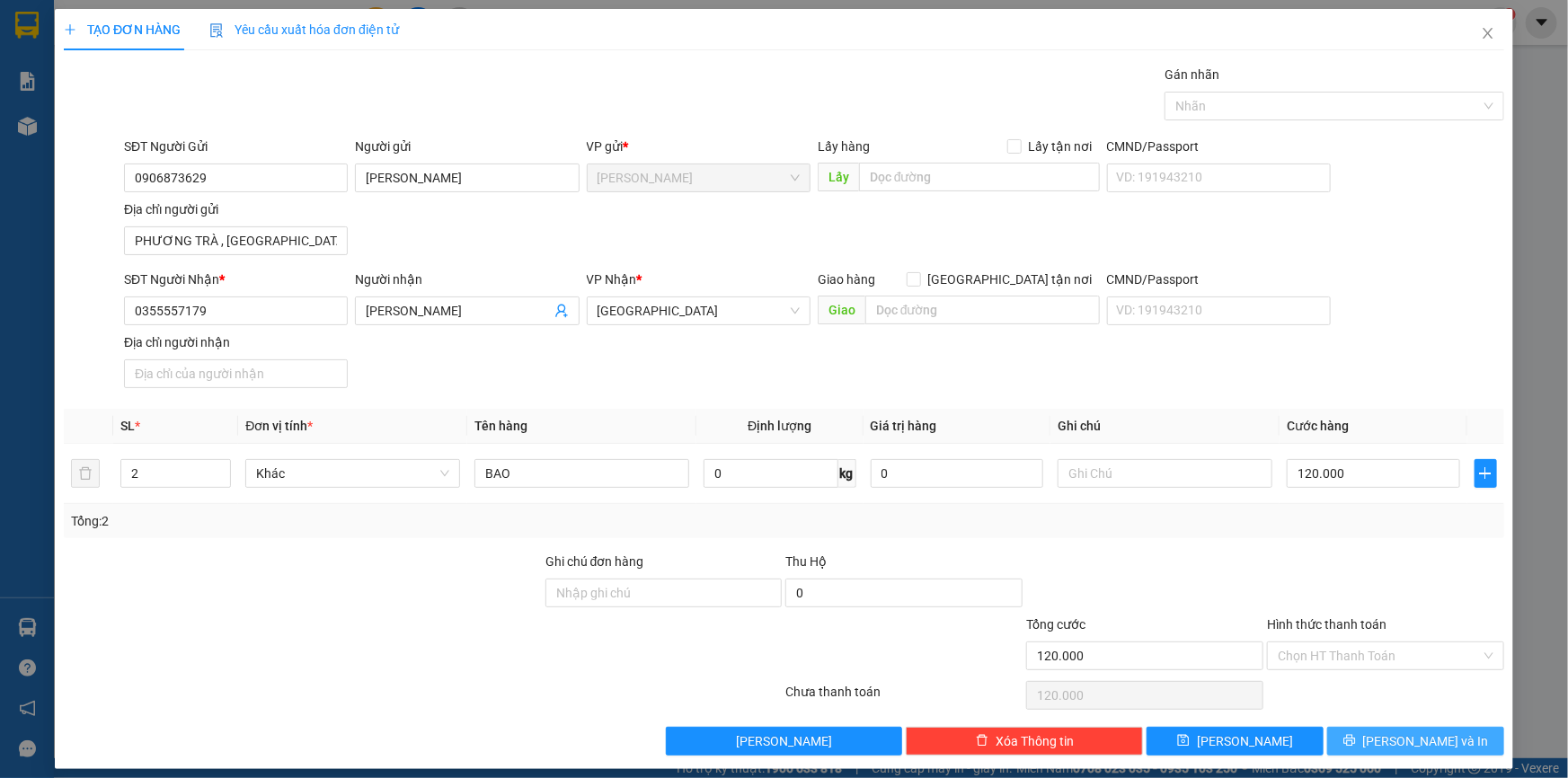
click at [1401, 738] on span "[PERSON_NAME] và In" at bounding box center [1426, 741] width 126 height 20
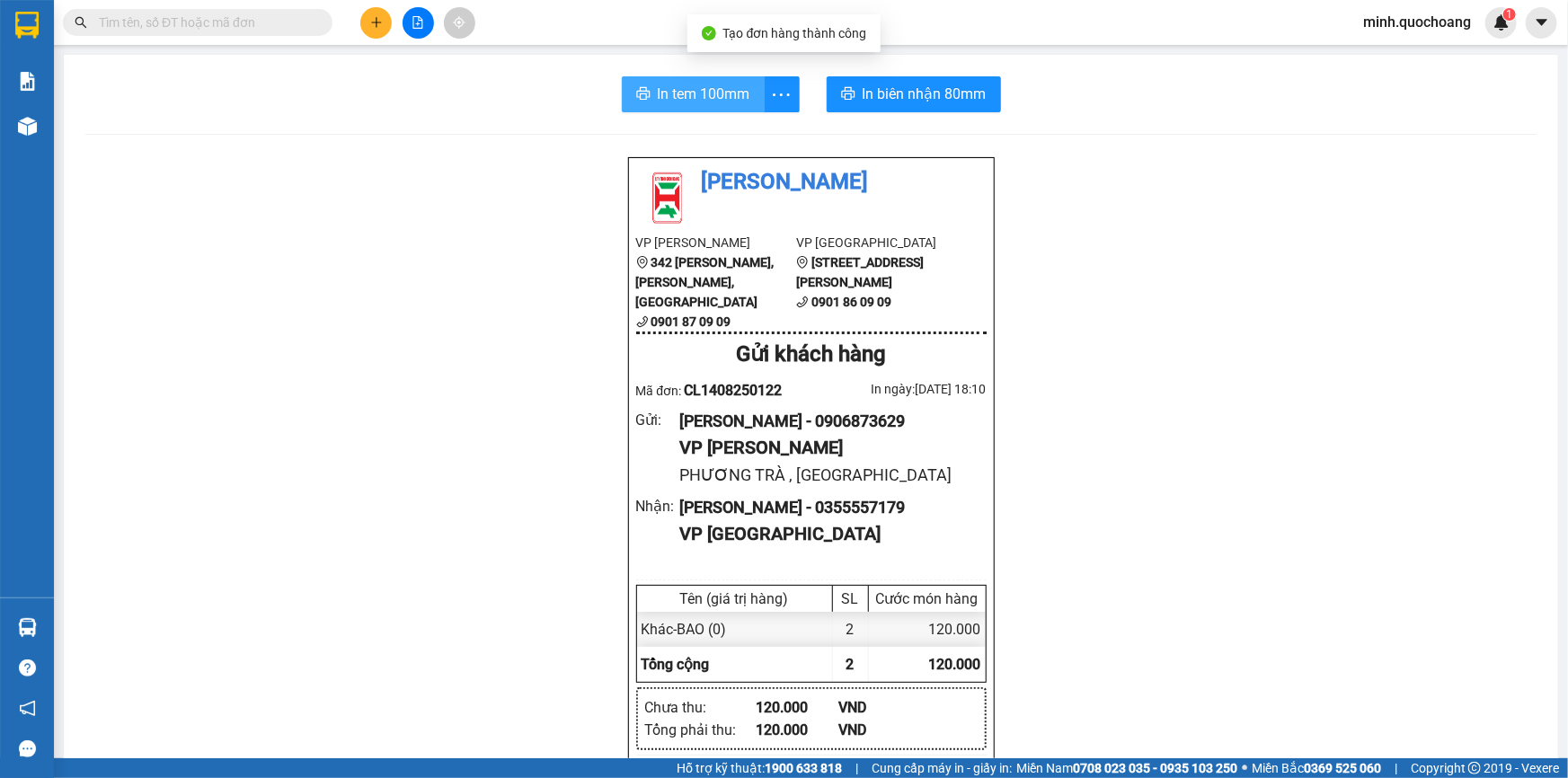
click at [693, 94] on span "In tem 100mm" at bounding box center [703, 94] width 92 height 23
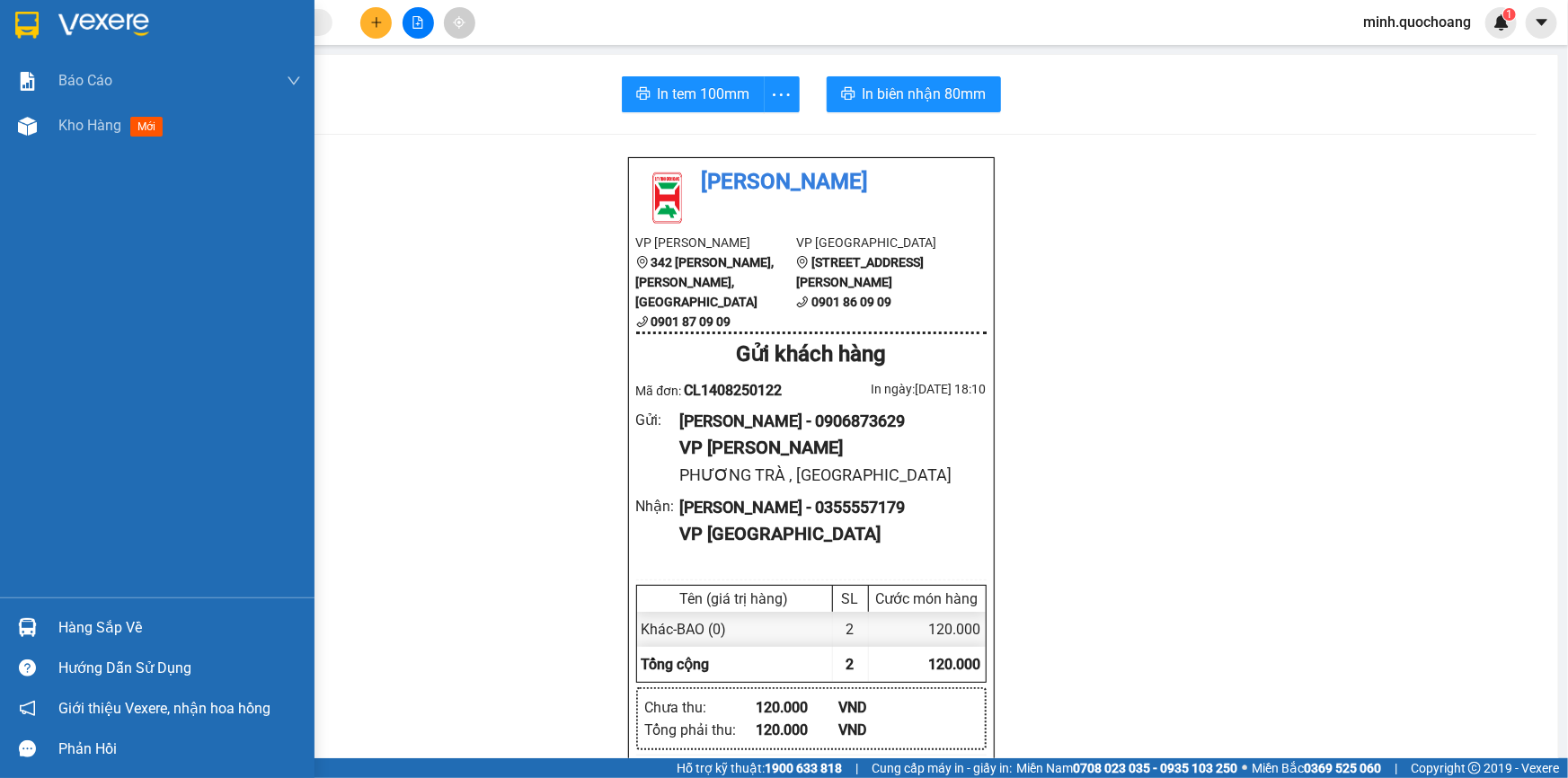
click at [44, 618] on div "Hàng sắp về" at bounding box center [157, 627] width 314 height 40
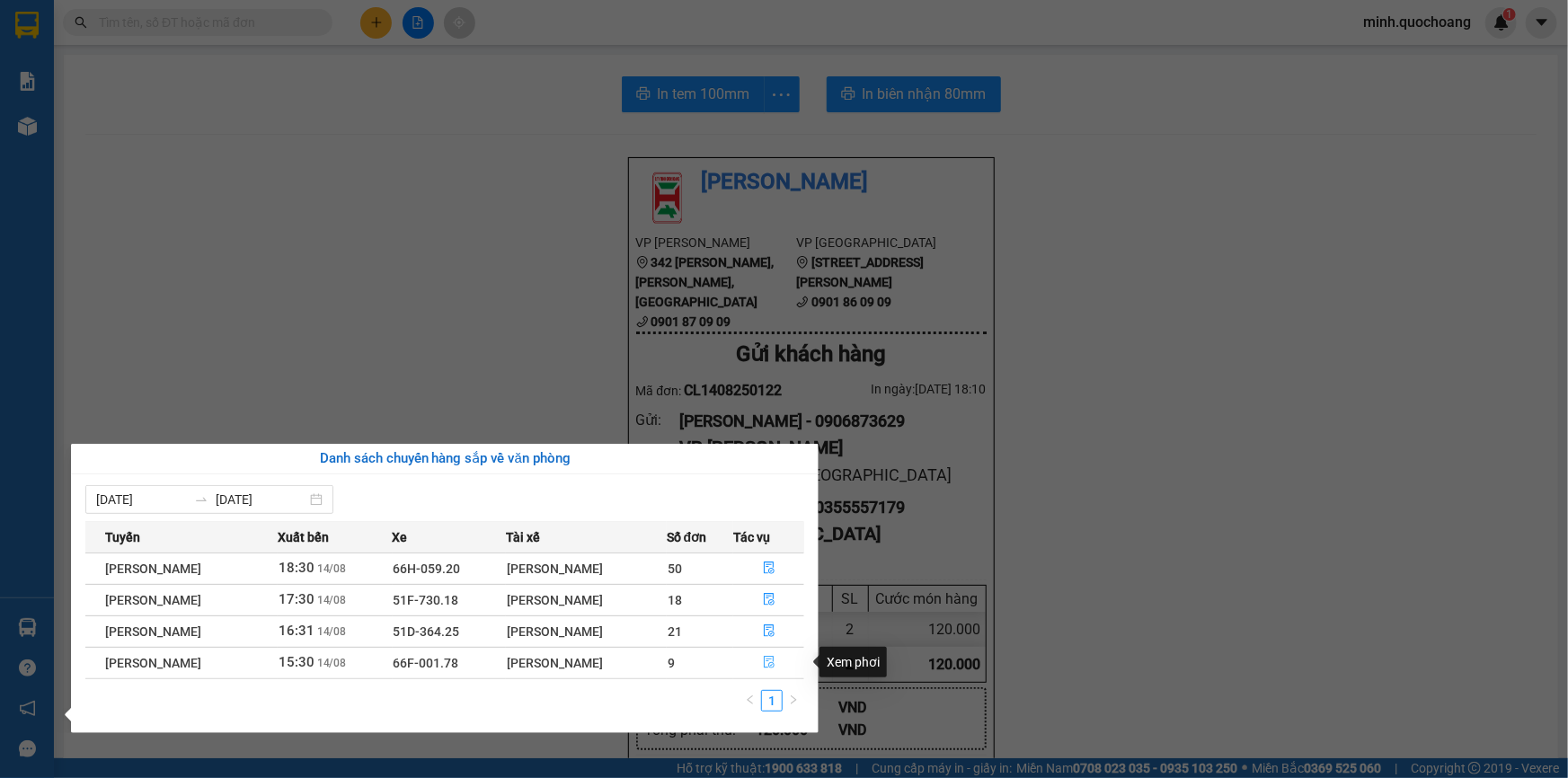
click at [771, 659] on icon "file-done" at bounding box center [769, 663] width 13 height 13
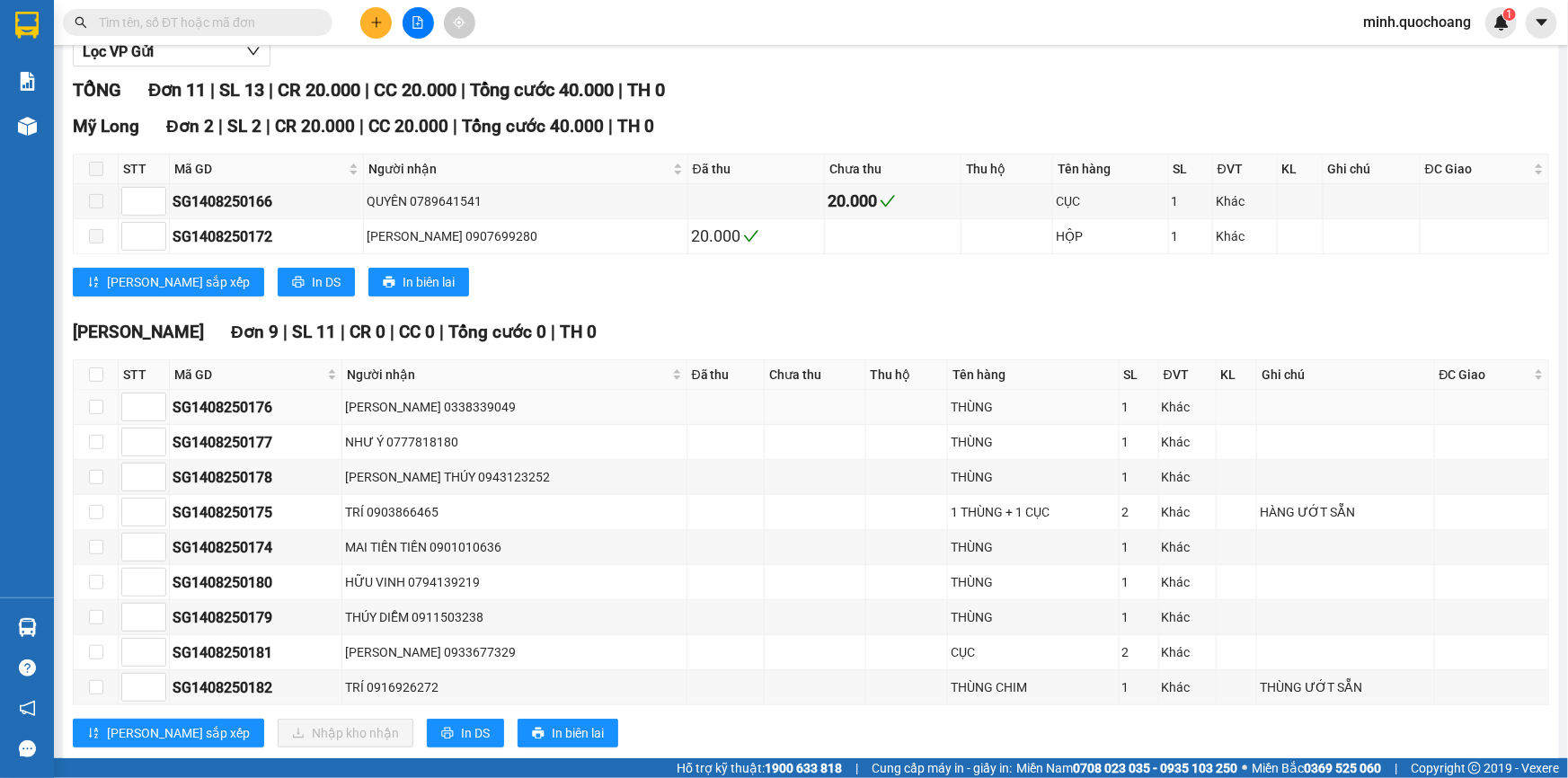
scroll to position [245, 0]
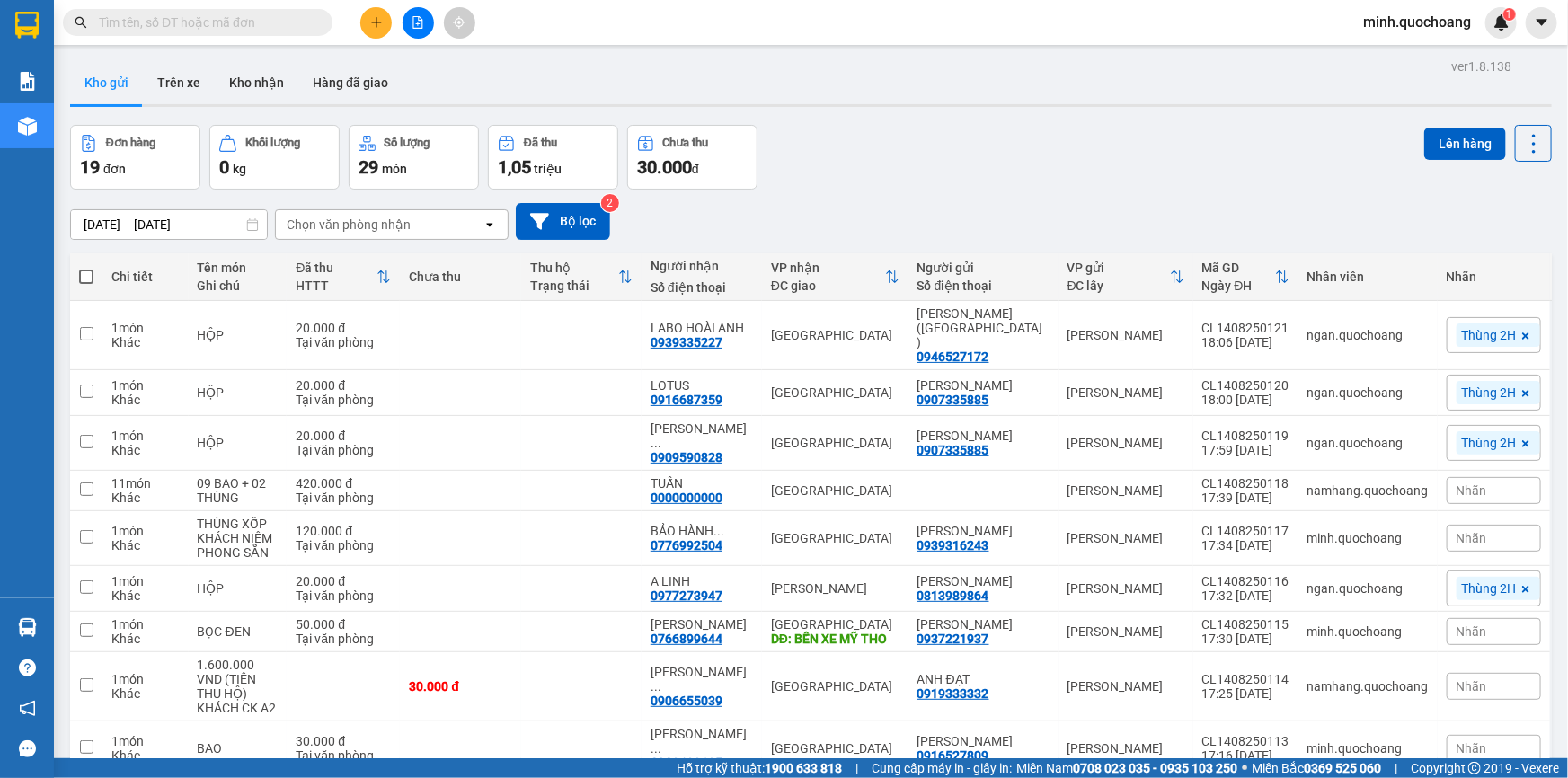
click at [246, 26] on input "text" at bounding box center [204, 23] width 212 height 20
paste input "[PERSON_NAME]"
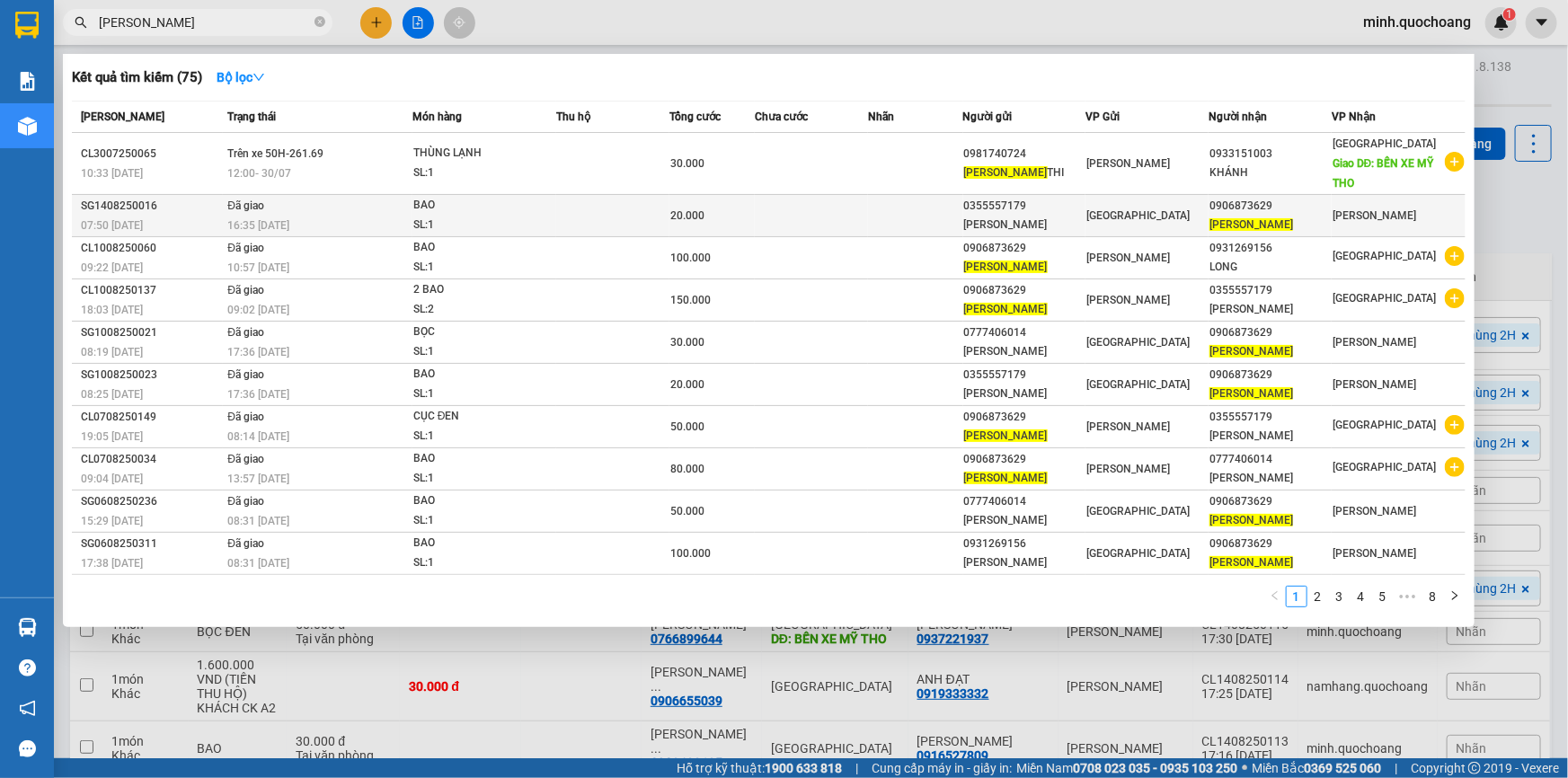
type input "[PERSON_NAME]"
click at [499, 227] on div "SL: 1" at bounding box center [481, 226] width 135 height 20
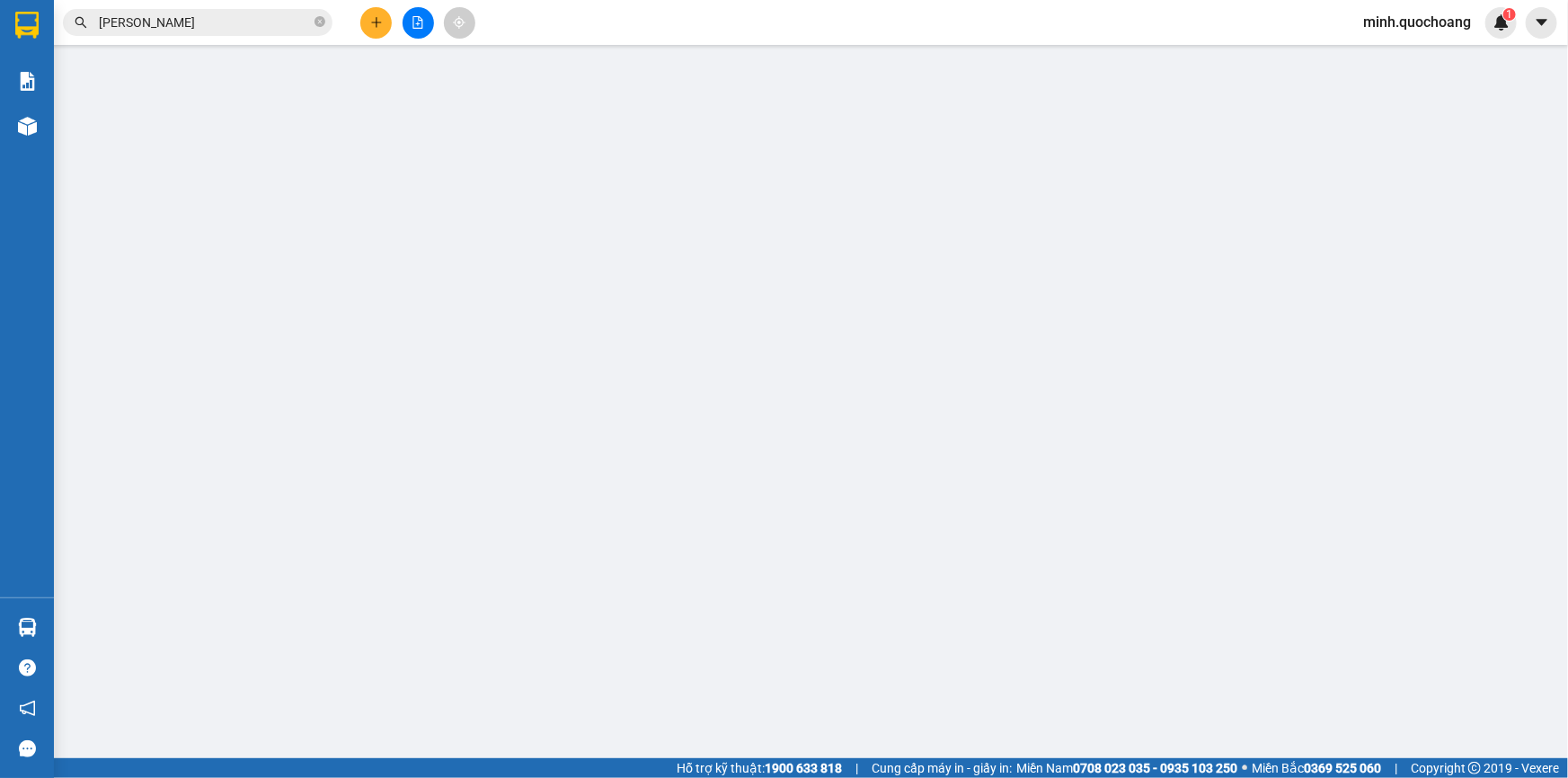
type input "0355557179"
type input "[PERSON_NAME]"
type input "57/30A ĐƯỜNG SỐ 3 [GEOGRAPHIC_DATA], [GEOGRAPHIC_DATA]"
type input "0906873629"
type input "[PERSON_NAME]"
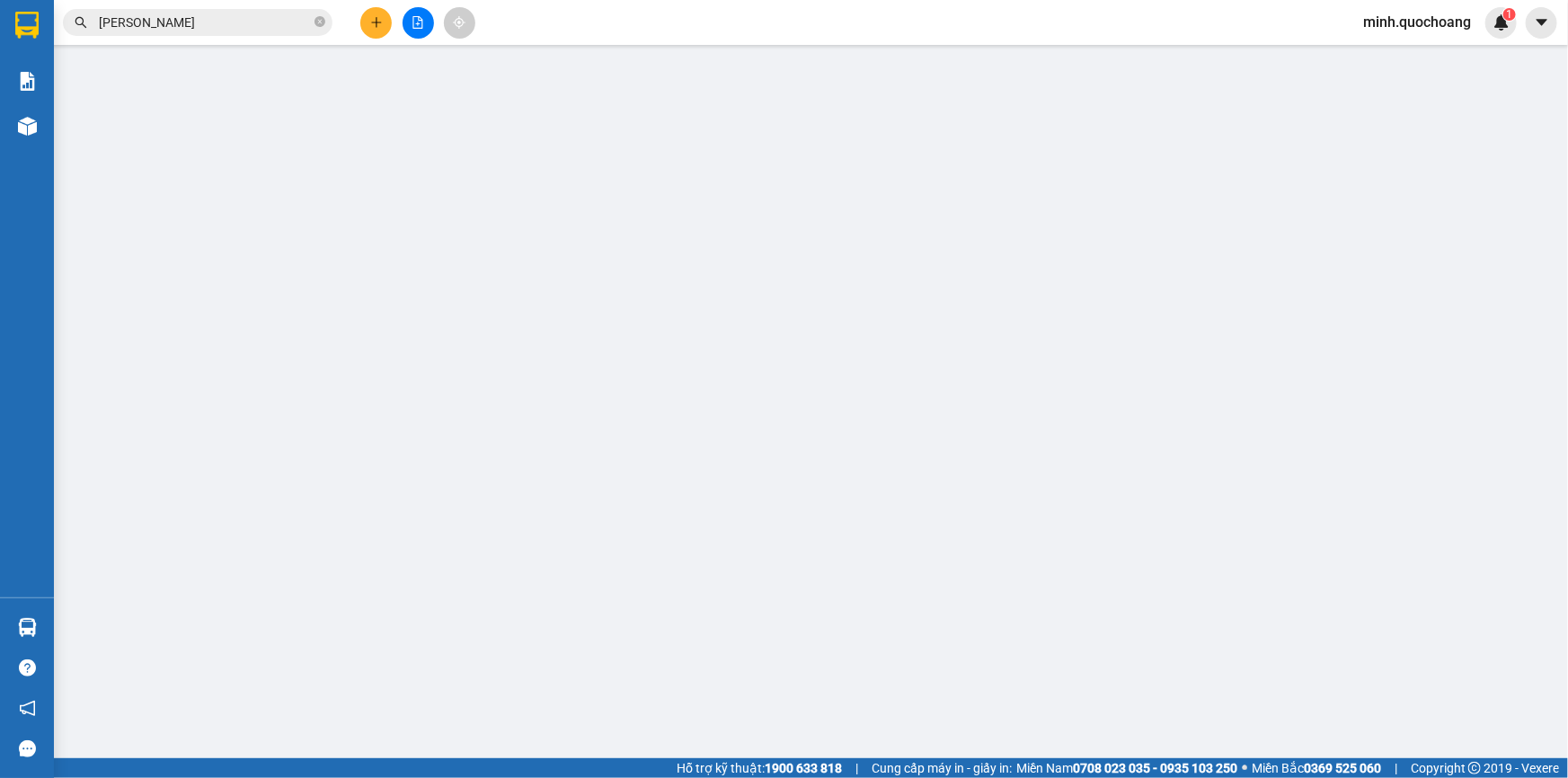
type input "20.000"
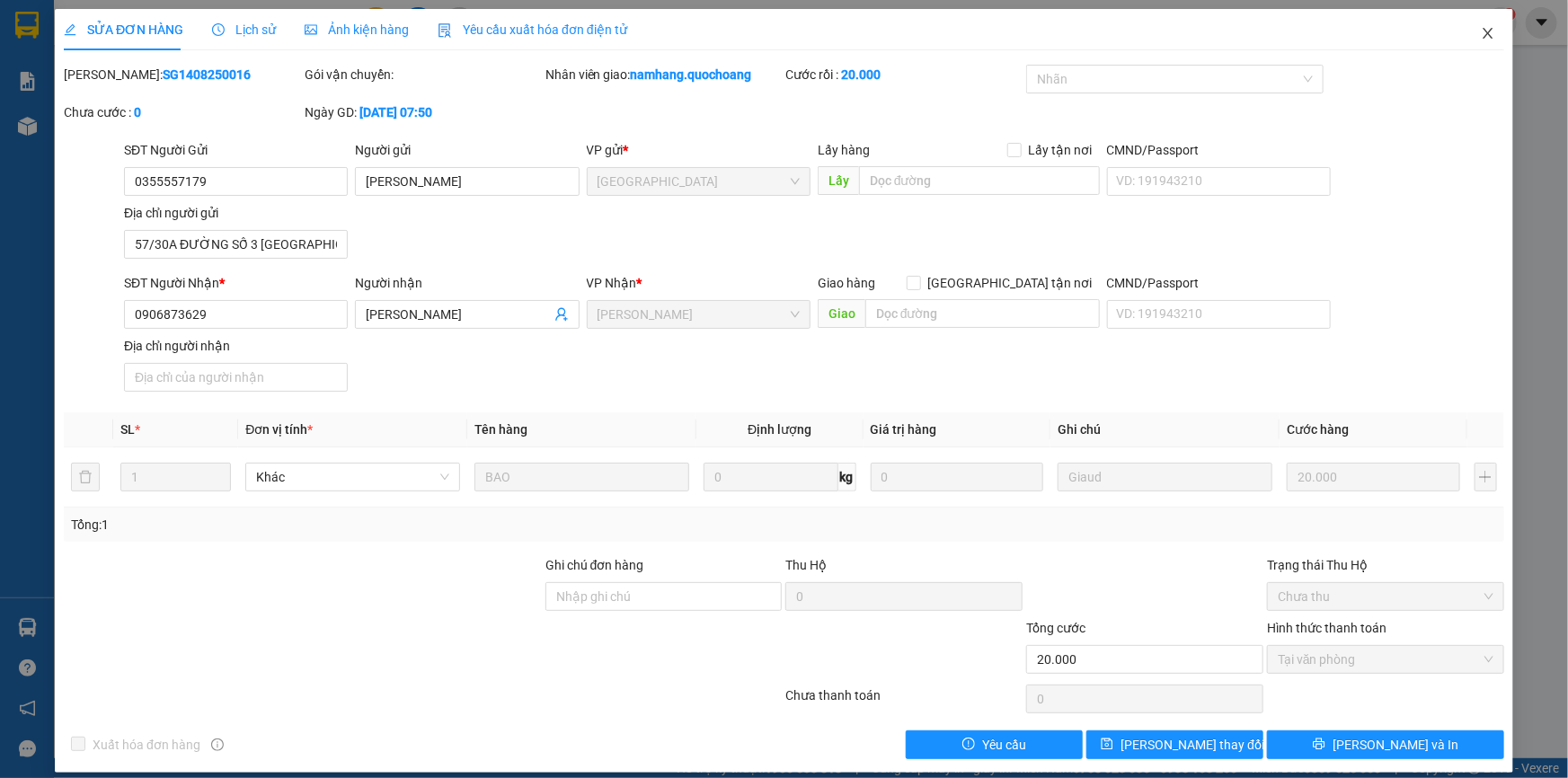
click at [1480, 30] on icon "close" at bounding box center [1488, 34] width 15 height 15
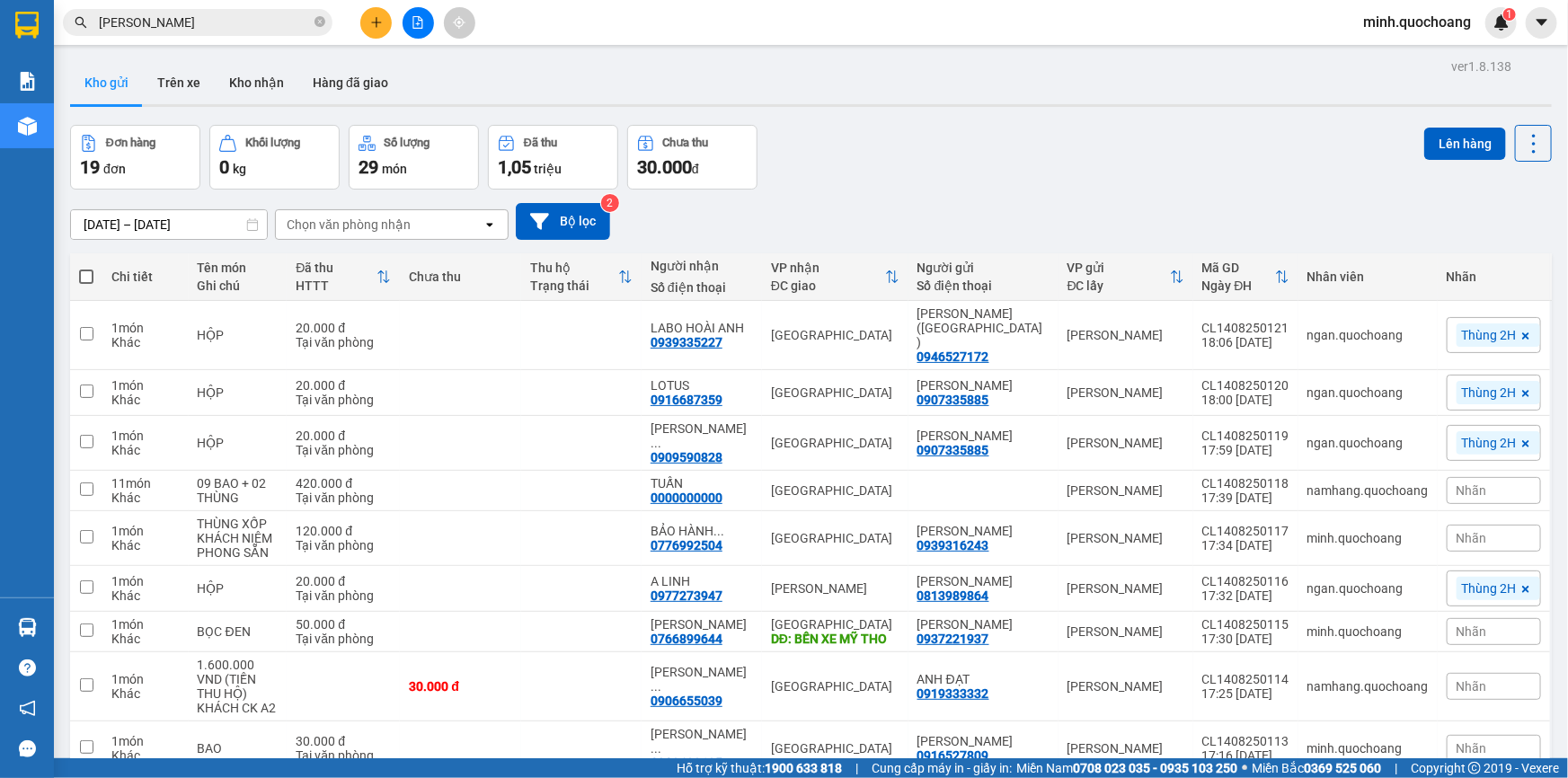
click at [243, 20] on input "[PERSON_NAME]" at bounding box center [204, 23] width 212 height 20
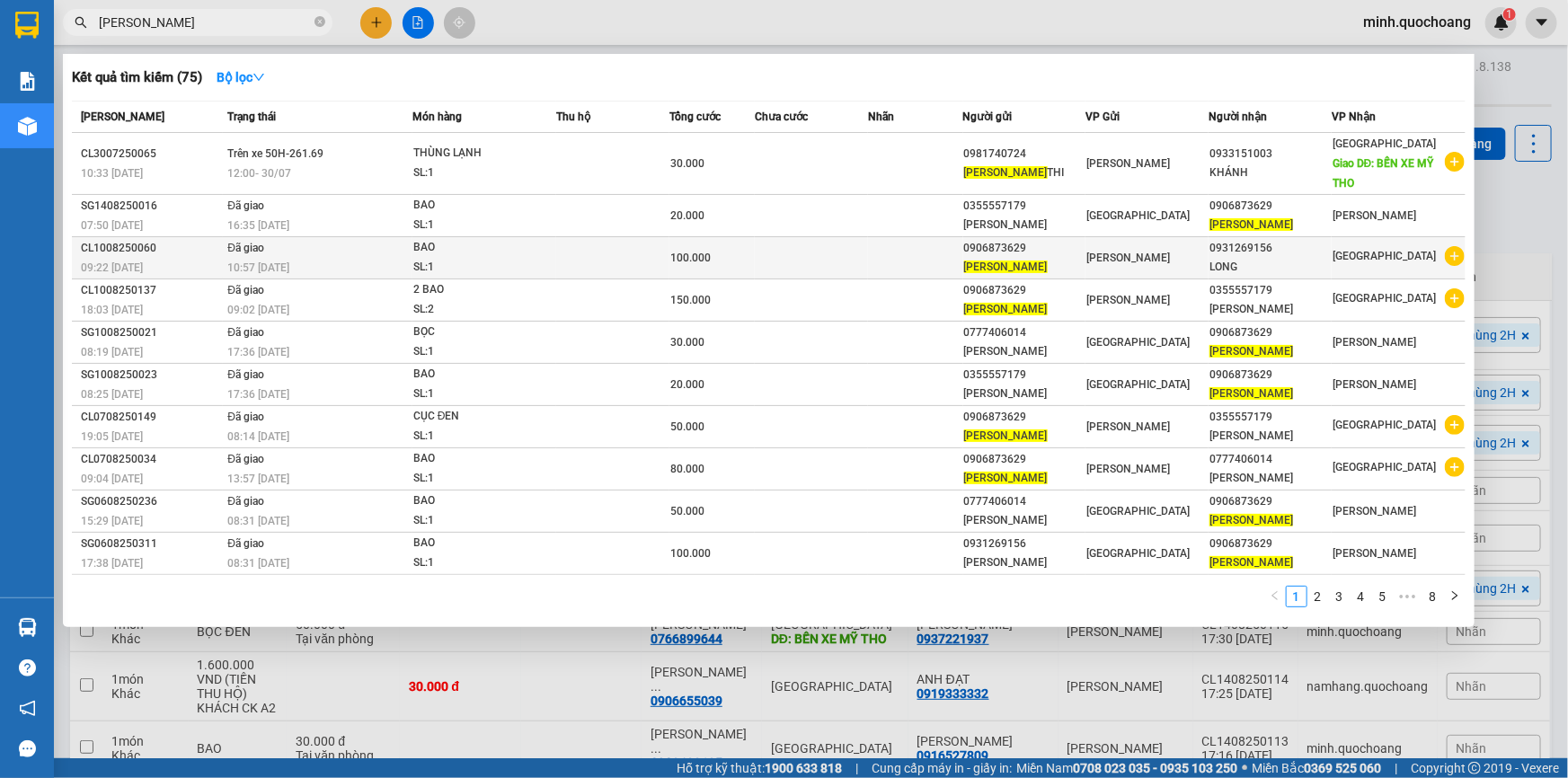
click at [961, 252] on td at bounding box center [915, 258] width 94 height 42
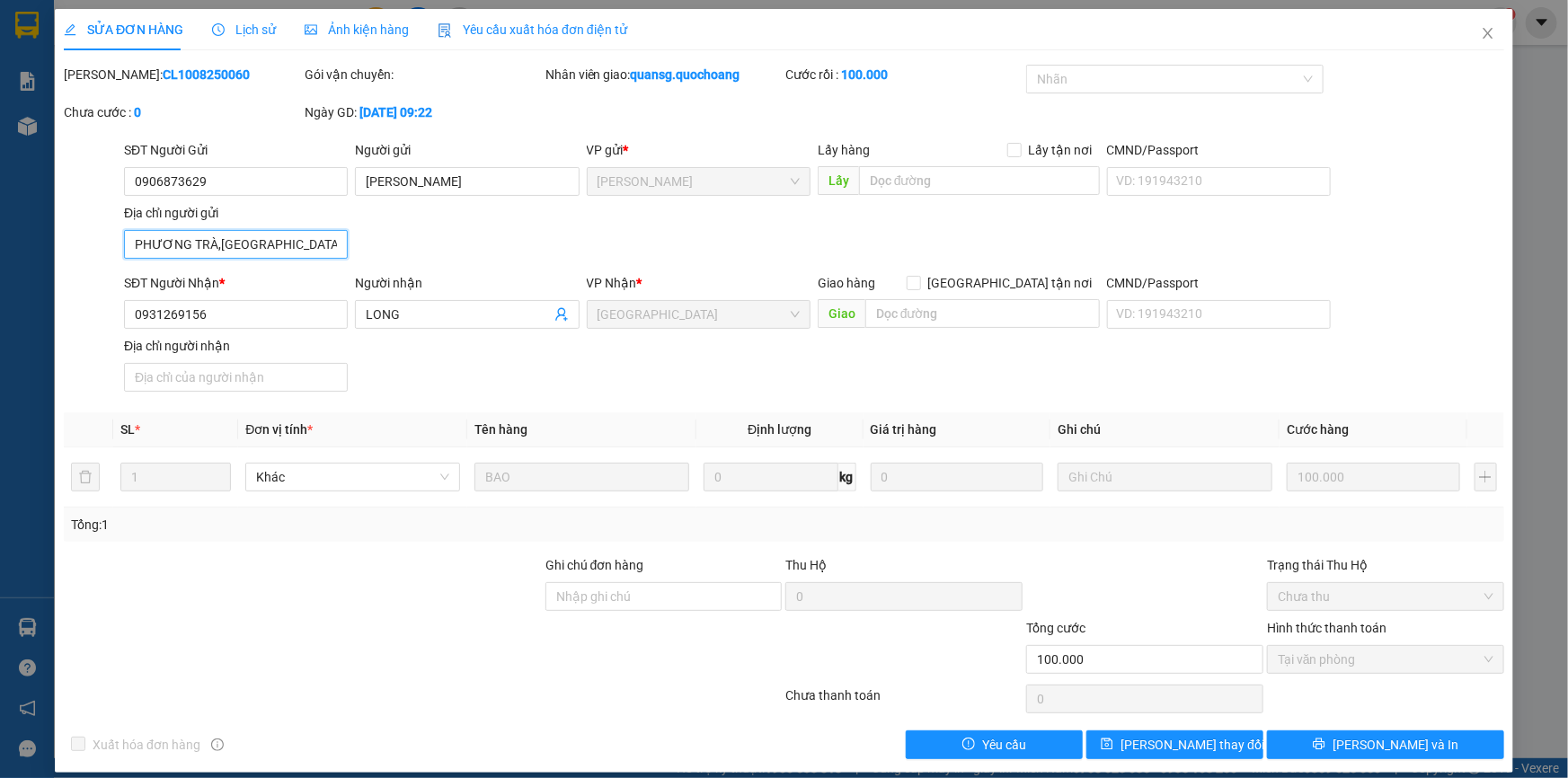
click at [284, 250] on input "PHƯƠNG TRÀ,[GEOGRAPHIC_DATA]" at bounding box center [235, 244] width 224 height 28
click at [256, 23] on span "Lịch sử" at bounding box center [244, 30] width 64 height 15
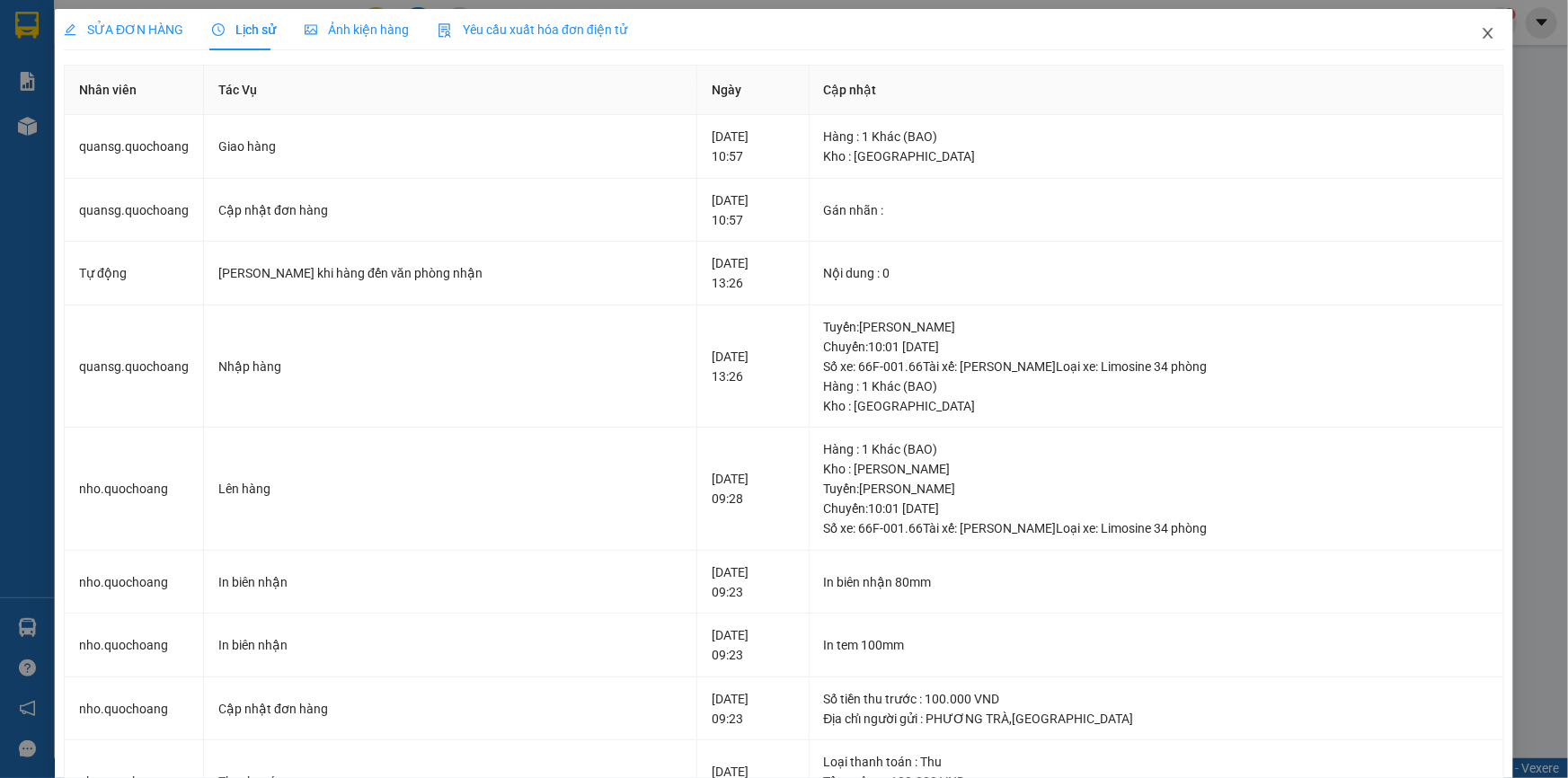
click at [1482, 37] on icon "close" at bounding box center [1488, 34] width 15 height 15
